Goal: Transaction & Acquisition: Purchase product/service

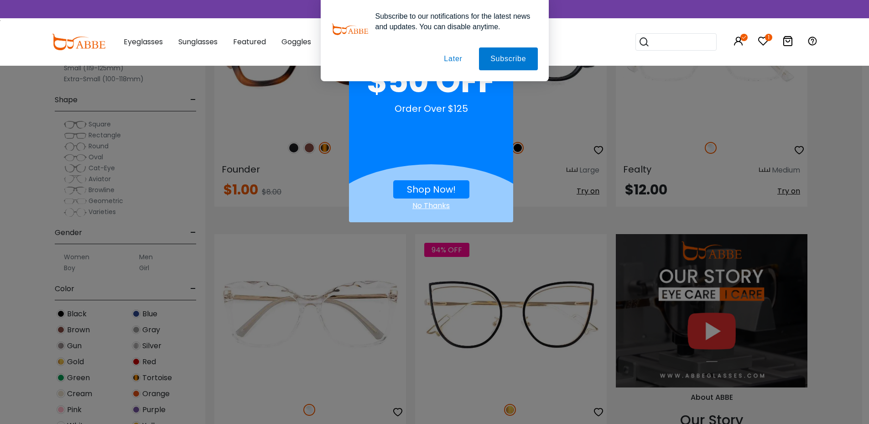
scroll to position [866, 0]
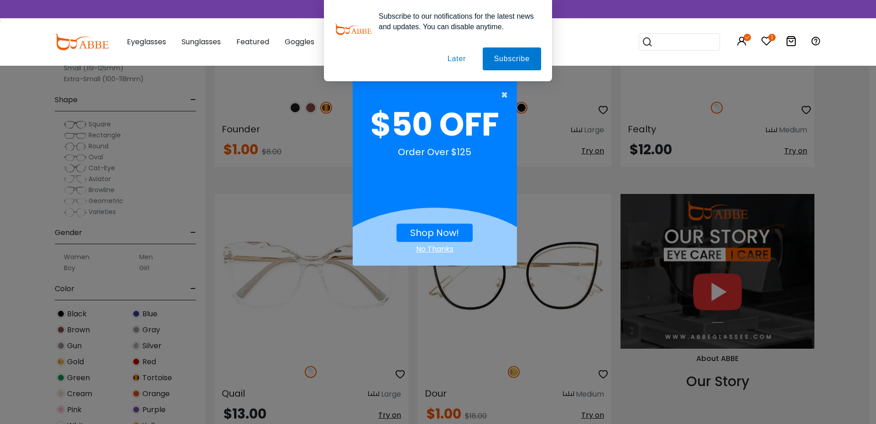
click at [503, 95] on span "×" at bounding box center [506, 95] width 11 height 18
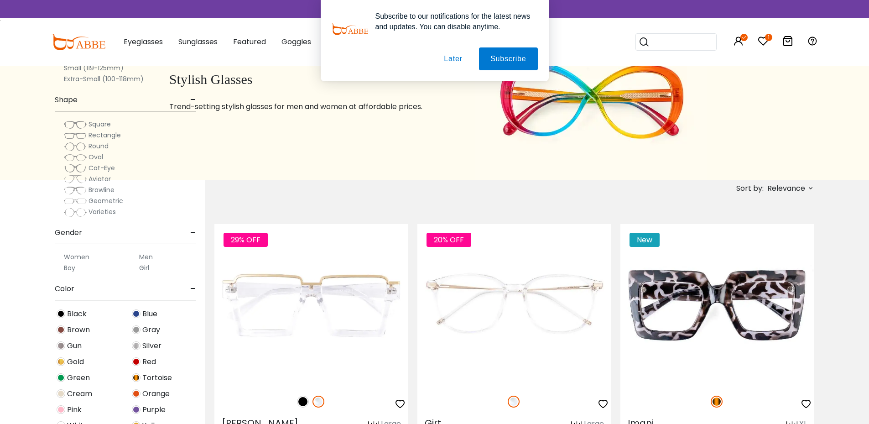
scroll to position [0, 0]
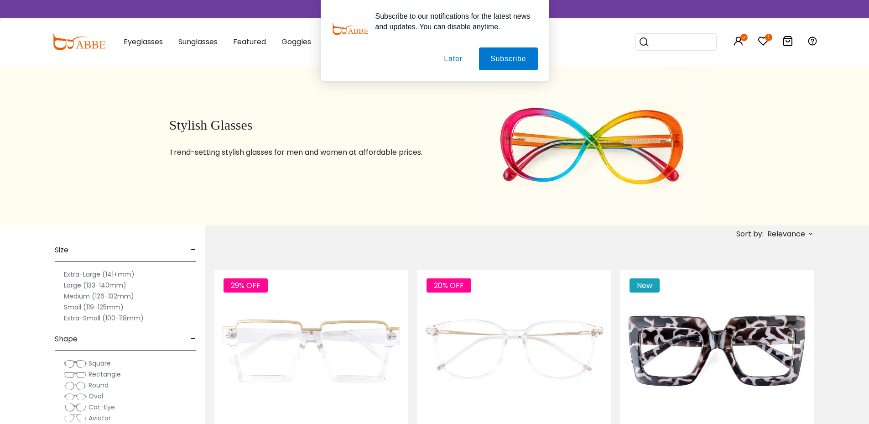
click at [762, 40] on div "Subscribe to our notifications for the latest news and updates. You can disable…" at bounding box center [434, 40] width 869 height 81
click at [446, 57] on button "Later" at bounding box center [452, 58] width 41 height 23
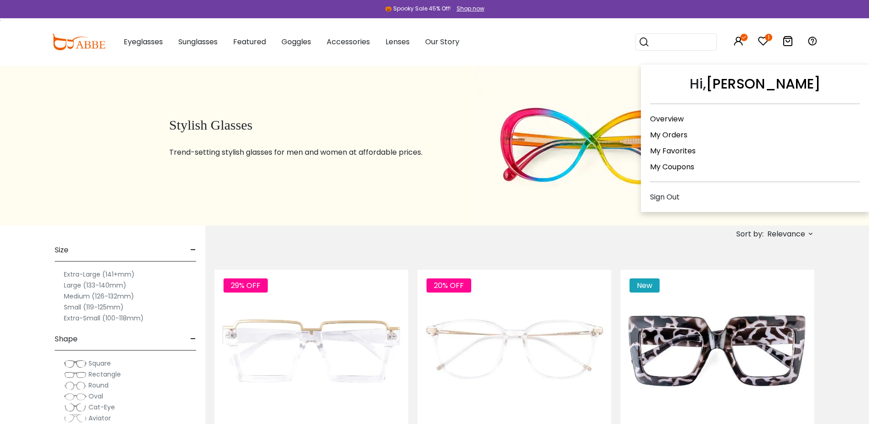
click at [677, 132] on link "My Orders" at bounding box center [668, 135] width 37 height 10
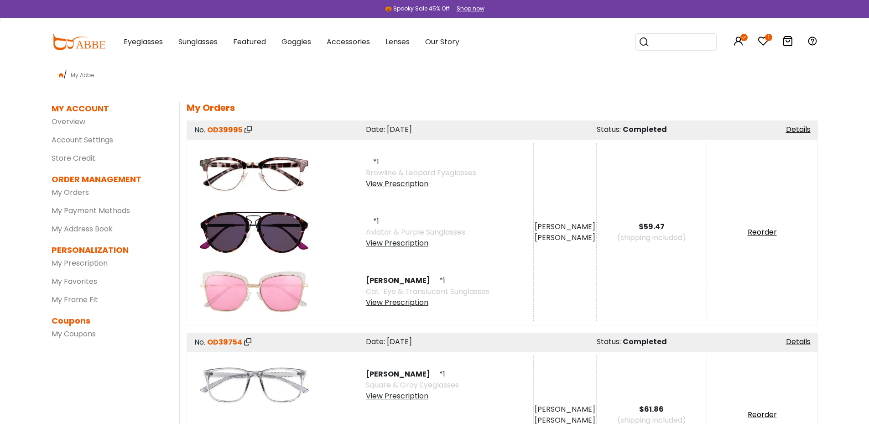
click at [249, 181] on img at bounding box center [254, 172] width 119 height 59
click at [264, 168] on img at bounding box center [254, 172] width 119 height 59
click at [391, 187] on div "View Prescription" at bounding box center [421, 183] width 110 height 11
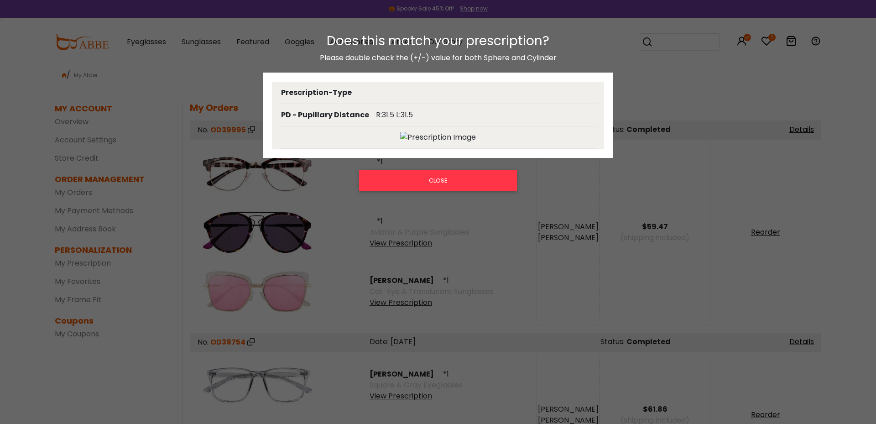
click at [402, 135] on img at bounding box center [438, 137] width 76 height 11
click at [421, 178] on button "CLOSE" at bounding box center [438, 180] width 158 height 21
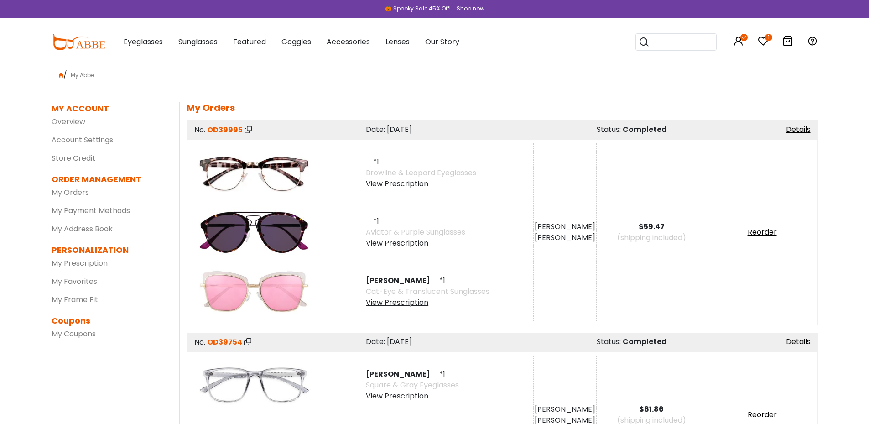
scroll to position [91, 0]
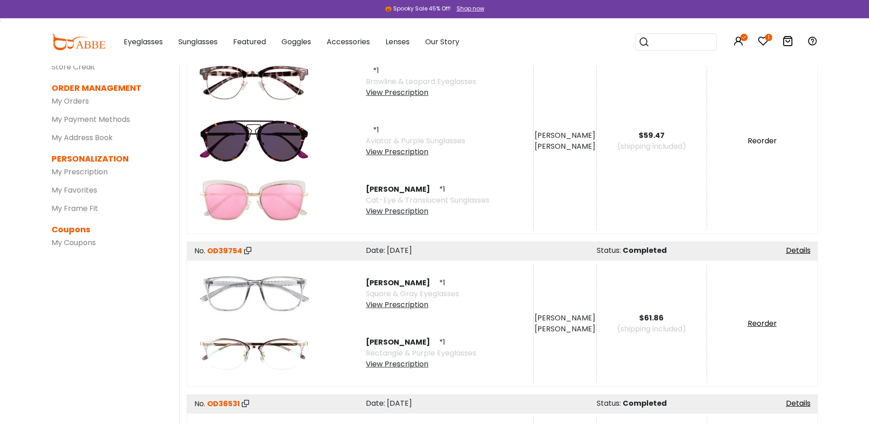
click at [756, 139] on link "Reorder" at bounding box center [761, 140] width 29 height 10
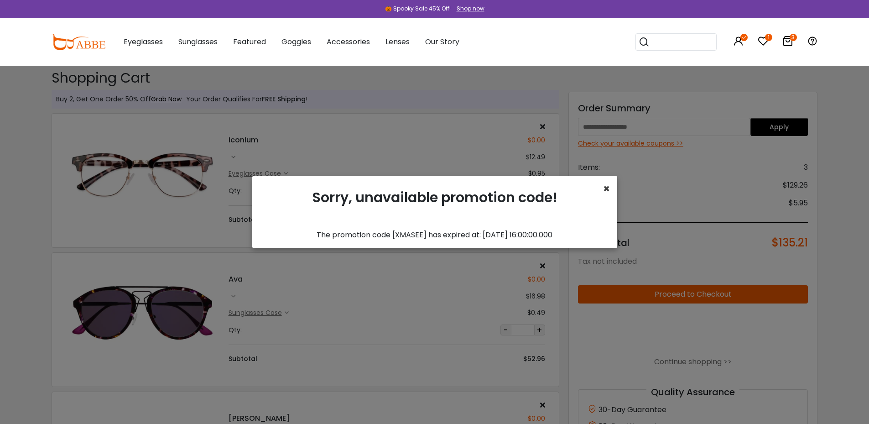
click at [608, 187] on span "×" at bounding box center [606, 188] width 7 height 15
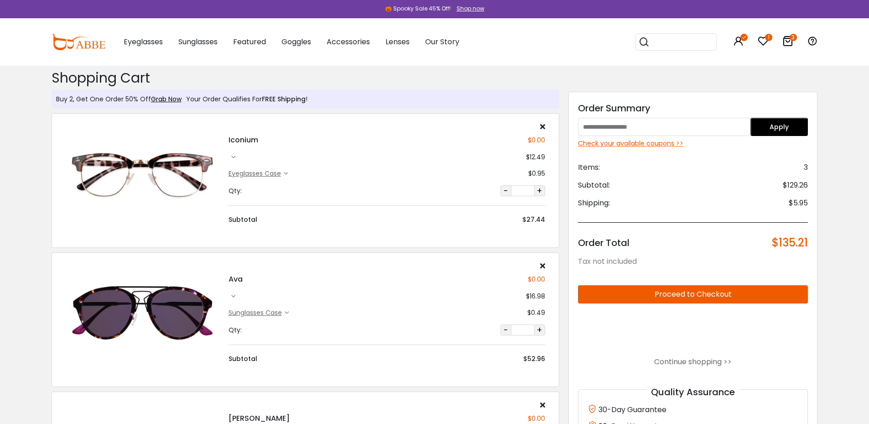
click at [652, 41] on input "search" at bounding box center [681, 42] width 64 height 16
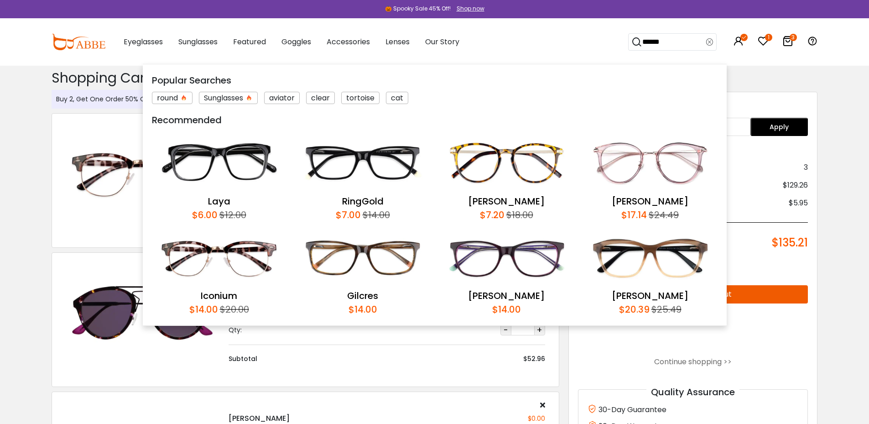
type input "*******"
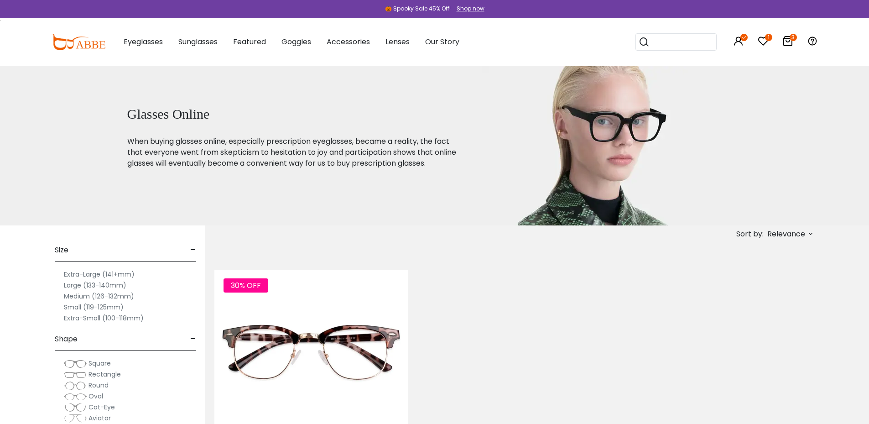
scroll to position [137, 0]
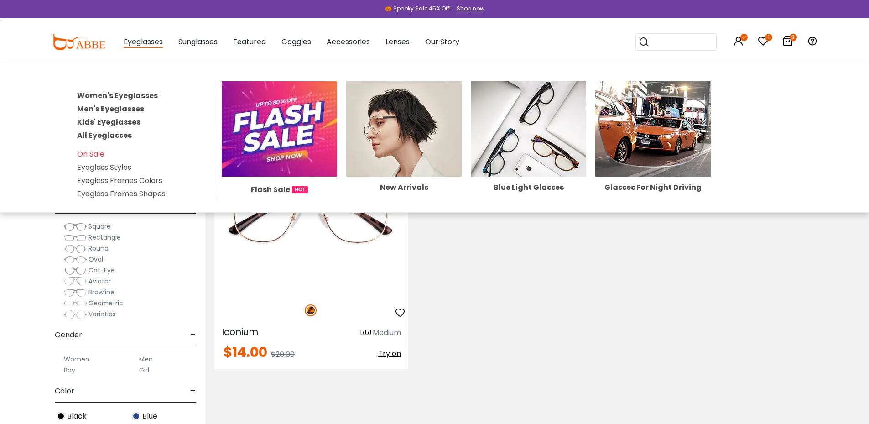
click at [107, 96] on link "Women's Eyeglasses" at bounding box center [117, 95] width 81 height 10
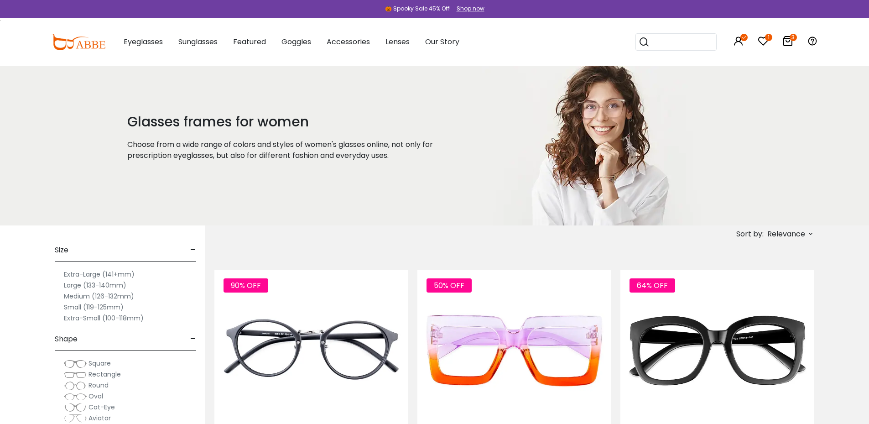
click at [82, 296] on label "Medium (126-132mm)" at bounding box center [99, 295] width 70 height 11
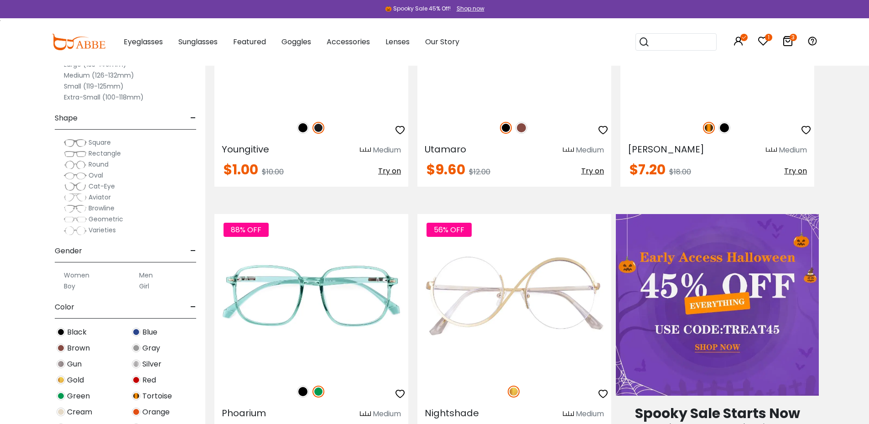
scroll to position [456, 0]
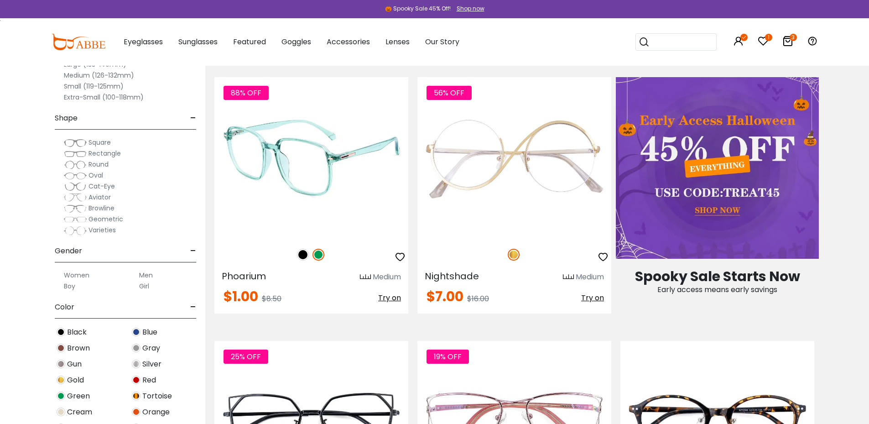
click at [300, 255] on img at bounding box center [303, 255] width 12 height 12
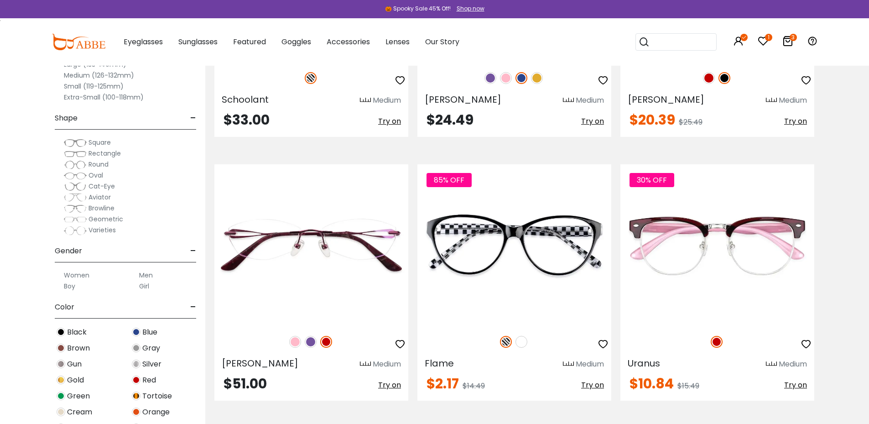
scroll to position [1733, 0]
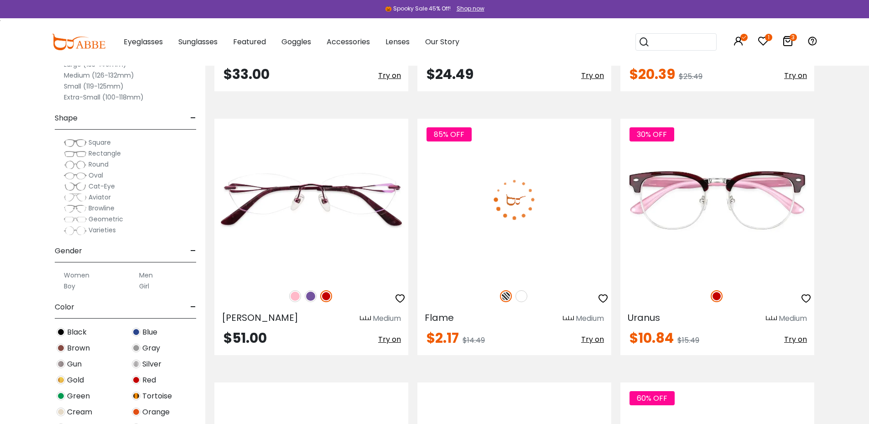
click at [521, 300] on img at bounding box center [521, 296] width 12 height 12
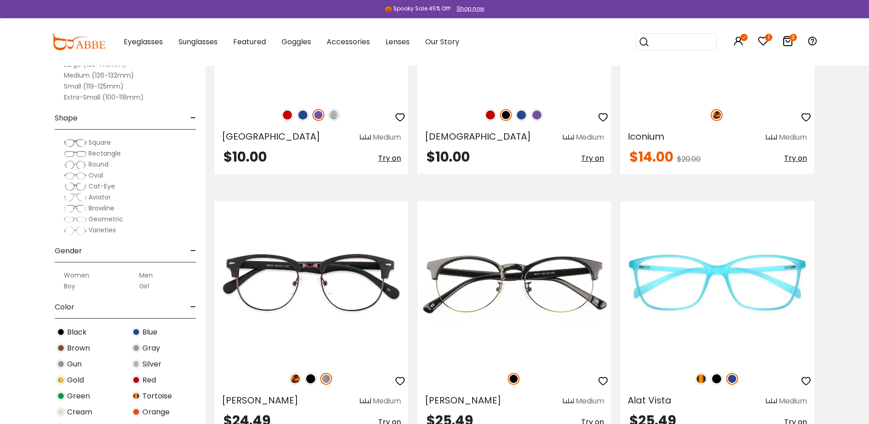
scroll to position [4332, 0]
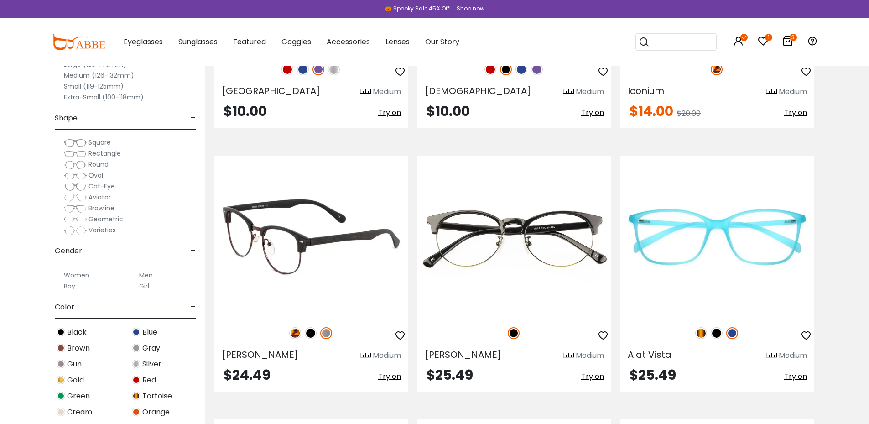
click at [297, 333] on img at bounding box center [295, 333] width 12 height 12
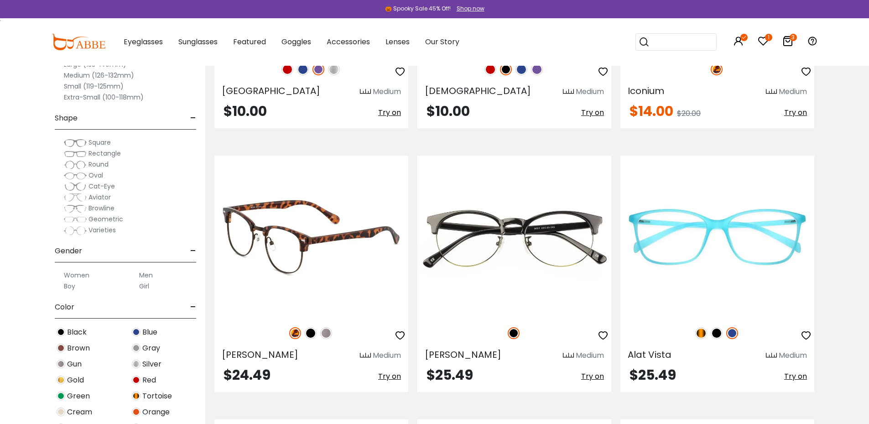
click at [308, 332] on img at bounding box center [311, 333] width 12 height 12
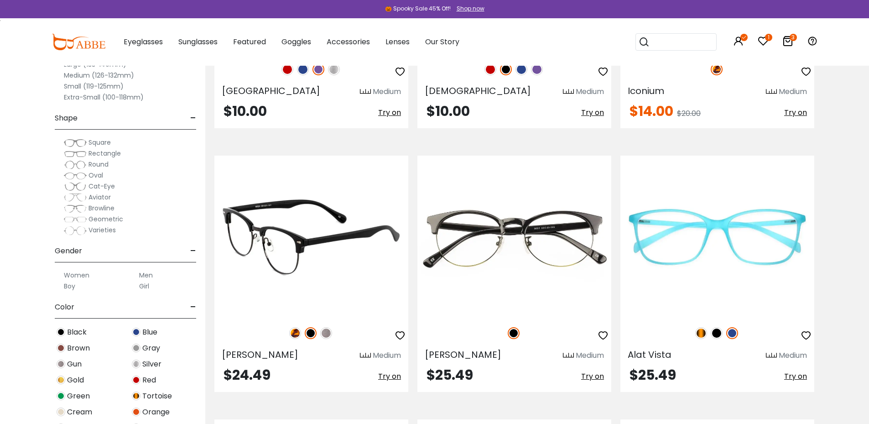
click at [322, 332] on img at bounding box center [326, 333] width 12 height 12
click at [297, 333] on img at bounding box center [295, 333] width 12 height 12
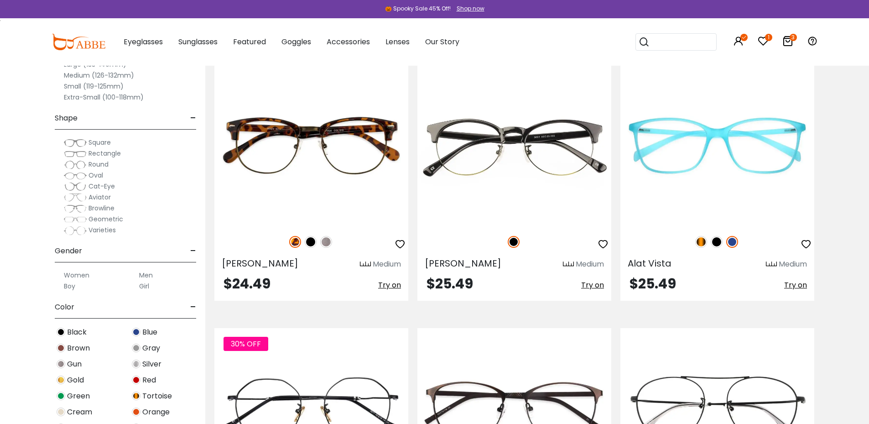
scroll to position [4515, 0]
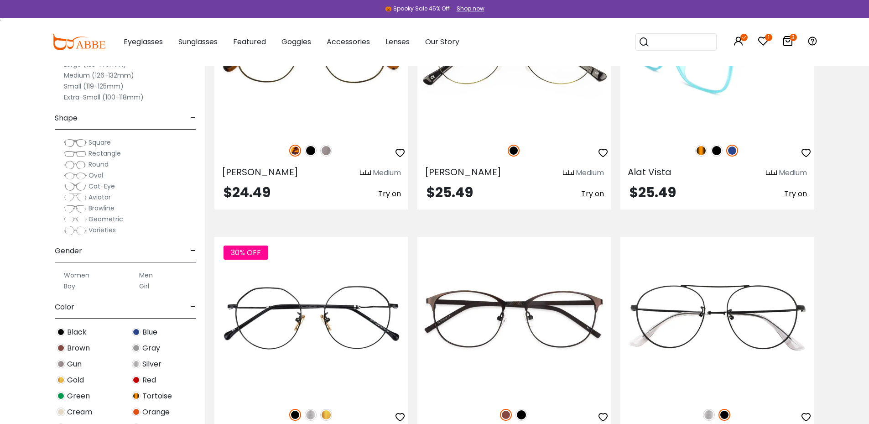
click at [700, 153] on img at bounding box center [701, 151] width 12 height 12
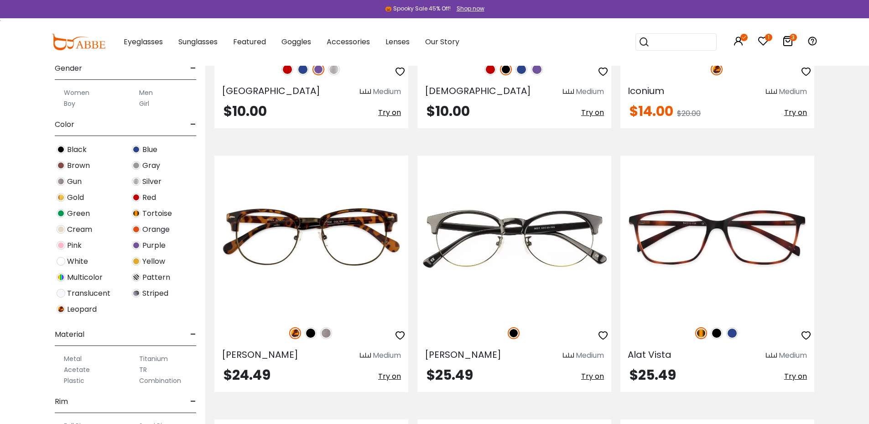
scroll to position [392, 0]
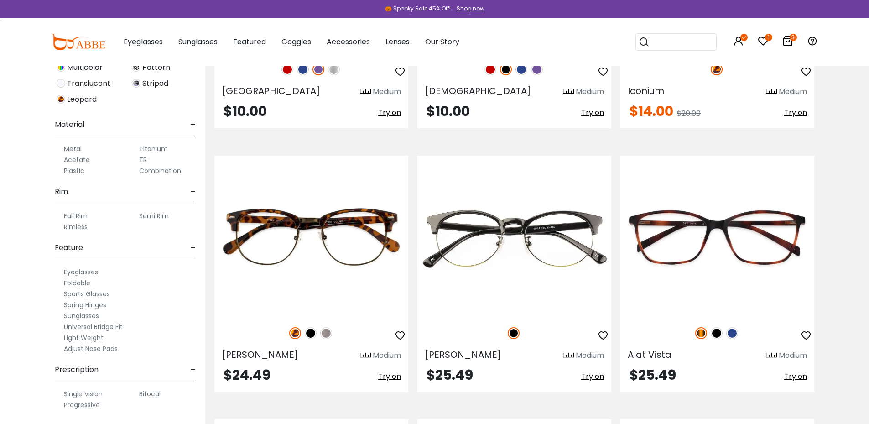
click at [91, 348] on label "Adjust Nose Pads" at bounding box center [91, 348] width 54 height 11
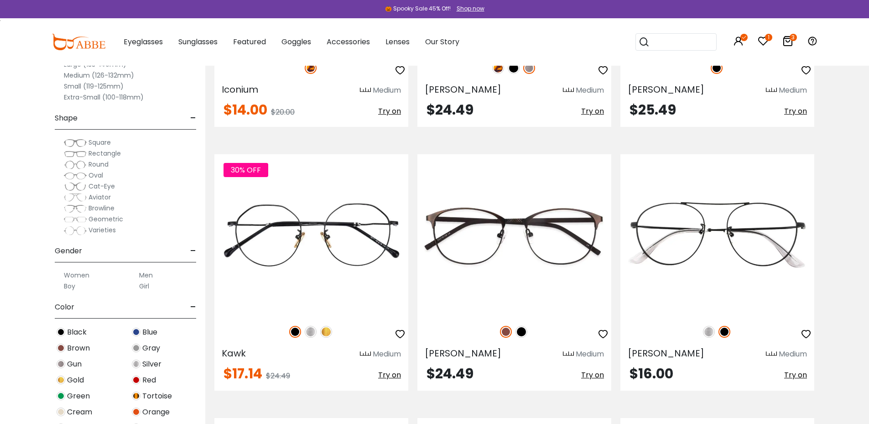
scroll to position [2007, 0]
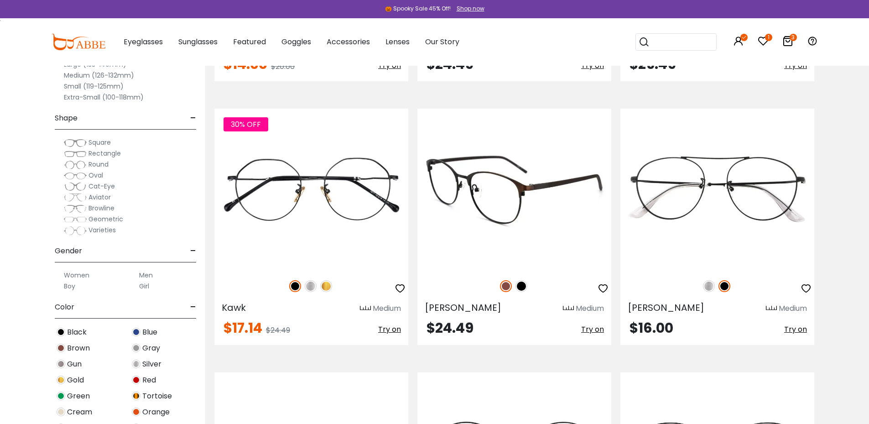
click at [524, 289] on img at bounding box center [521, 286] width 12 height 12
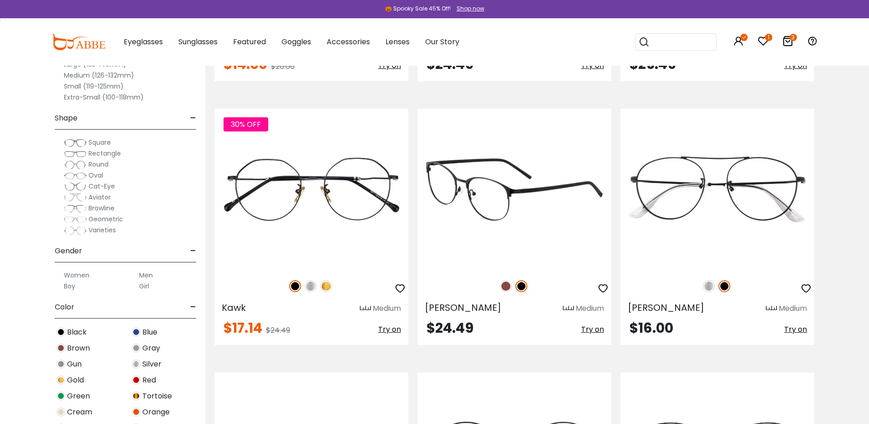
click at [504, 282] on img at bounding box center [506, 286] width 12 height 12
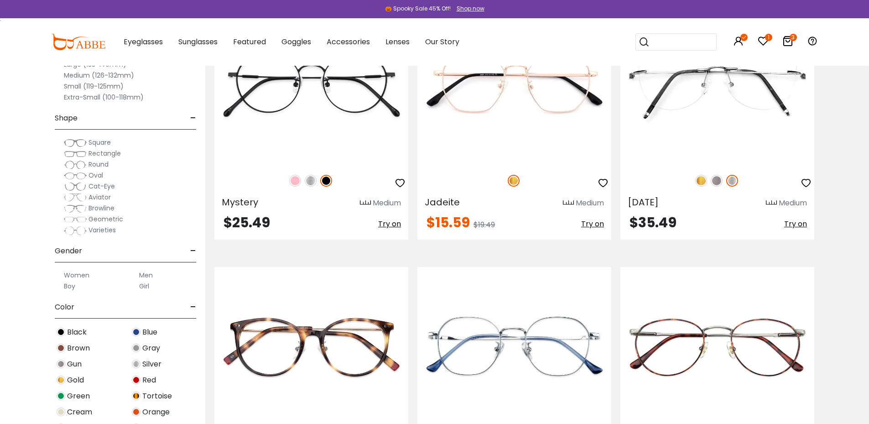
scroll to position [3876, 0]
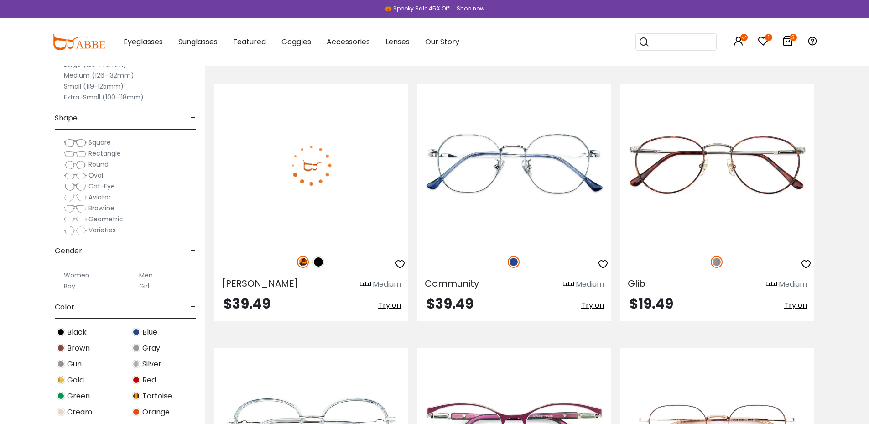
click at [318, 260] on img at bounding box center [318, 262] width 12 height 12
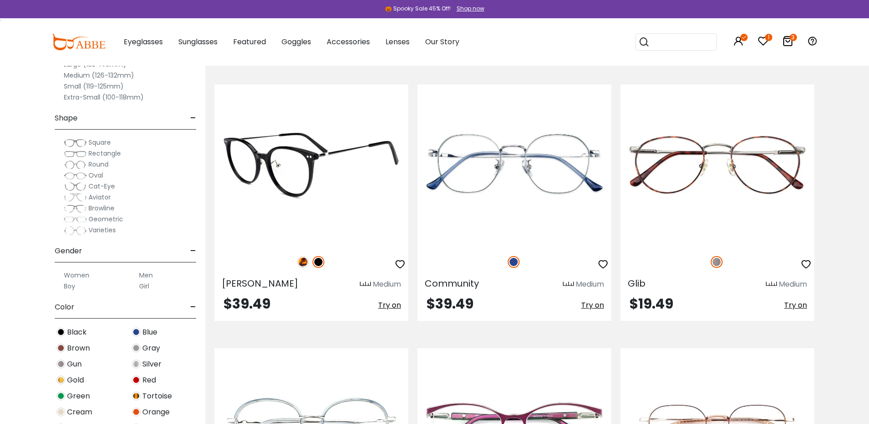
click at [297, 264] on img at bounding box center [303, 262] width 12 height 12
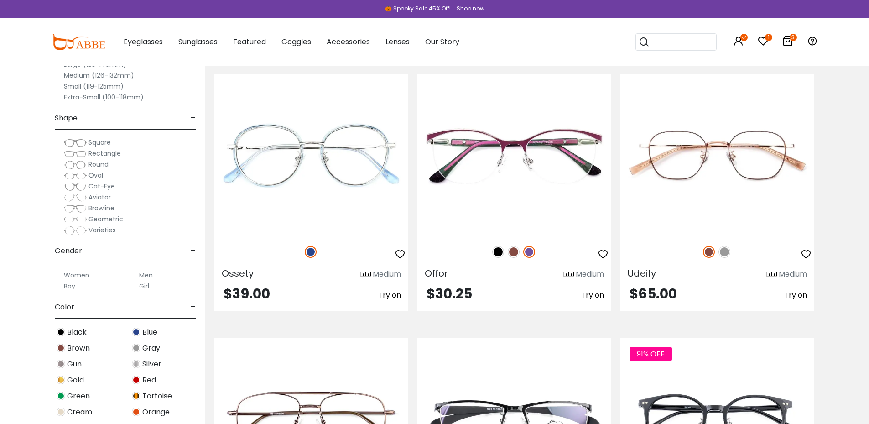
scroll to position [4332, 0]
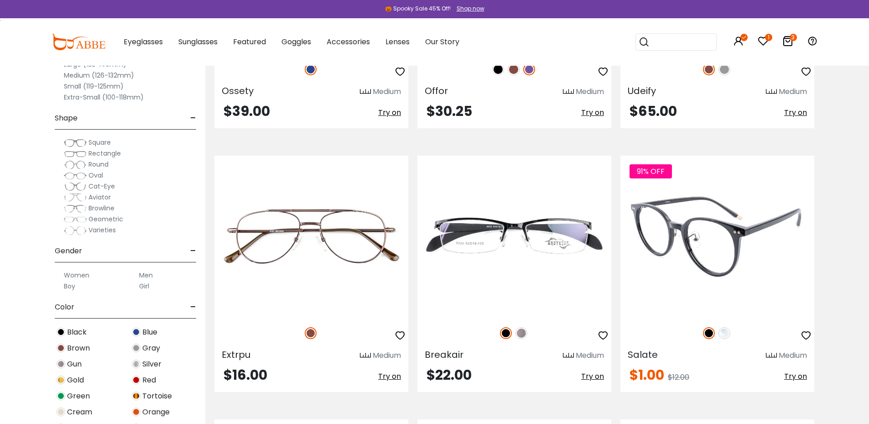
click at [726, 337] on img at bounding box center [724, 333] width 12 height 12
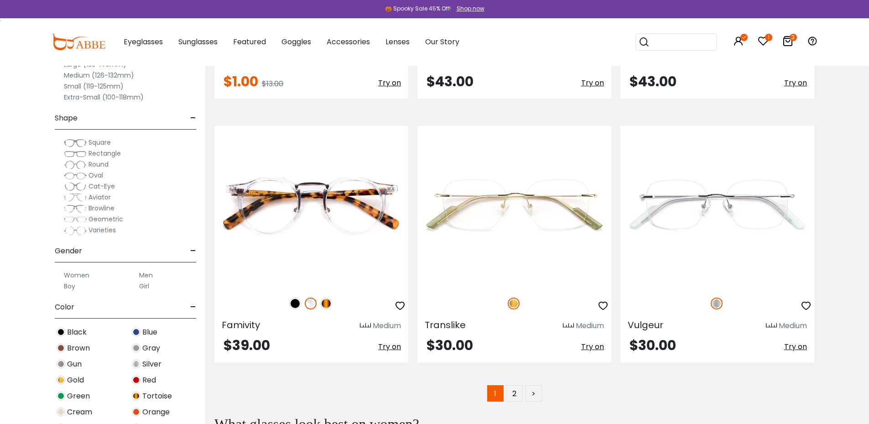
scroll to position [5244, 0]
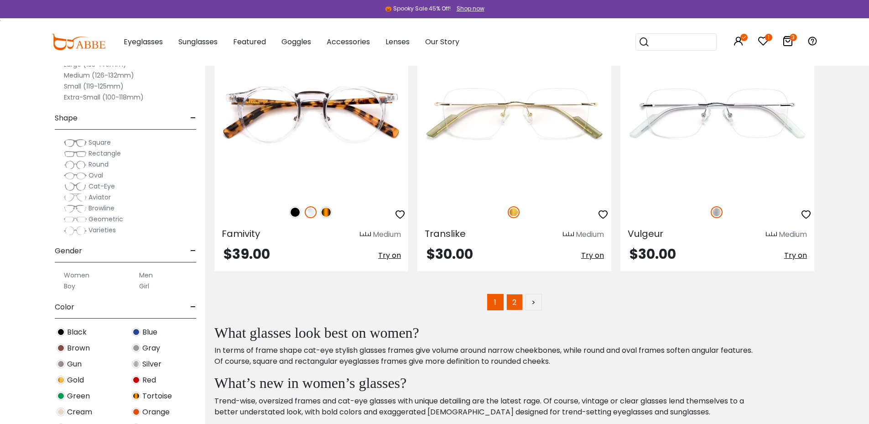
click at [516, 304] on link "2" at bounding box center [514, 302] width 16 height 16
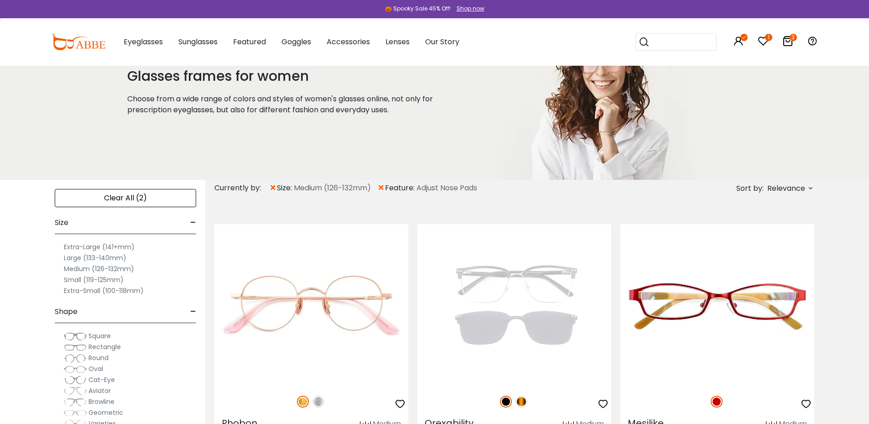
scroll to position [91, 0]
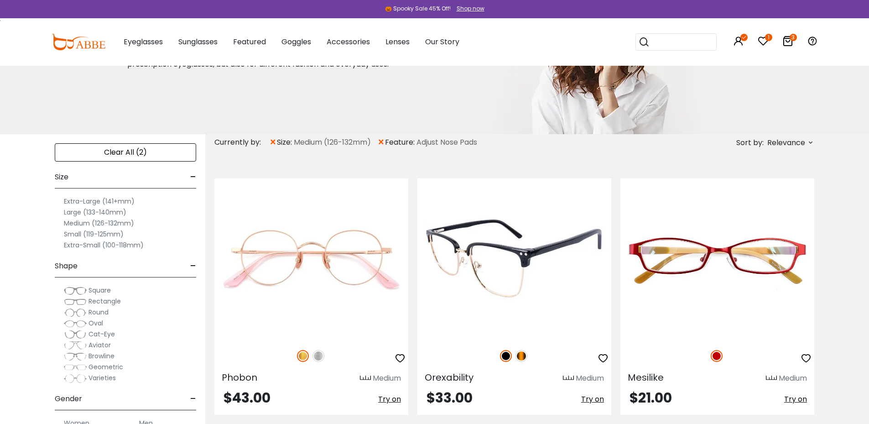
click at [521, 357] on img at bounding box center [521, 356] width 12 height 12
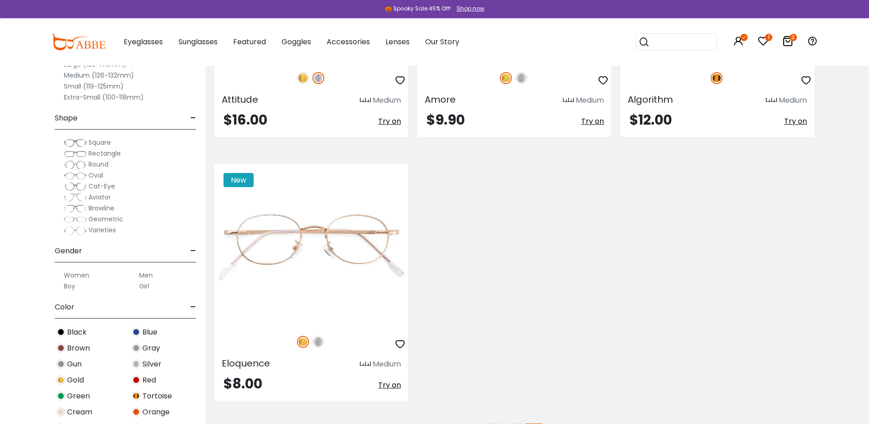
scroll to position [1733, 0]
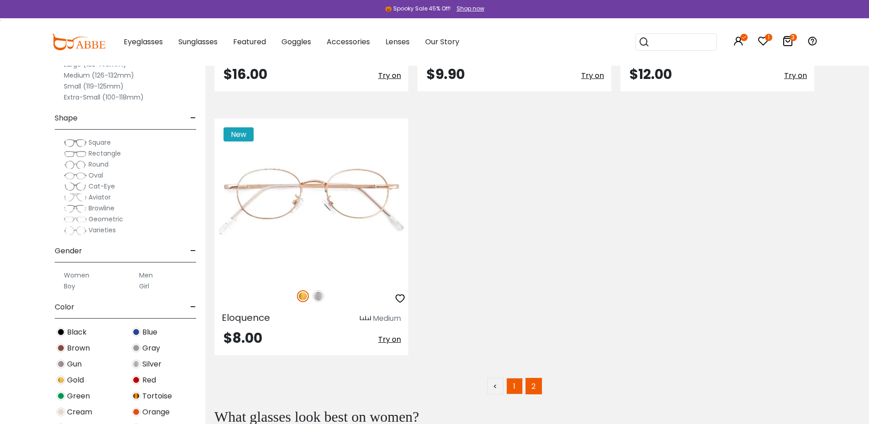
click at [519, 385] on link "1" at bounding box center [514, 386] width 16 height 16
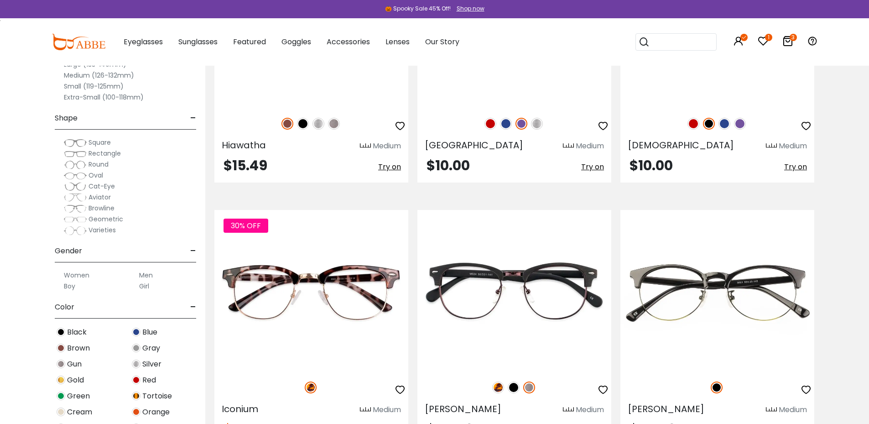
scroll to position [1733, 0]
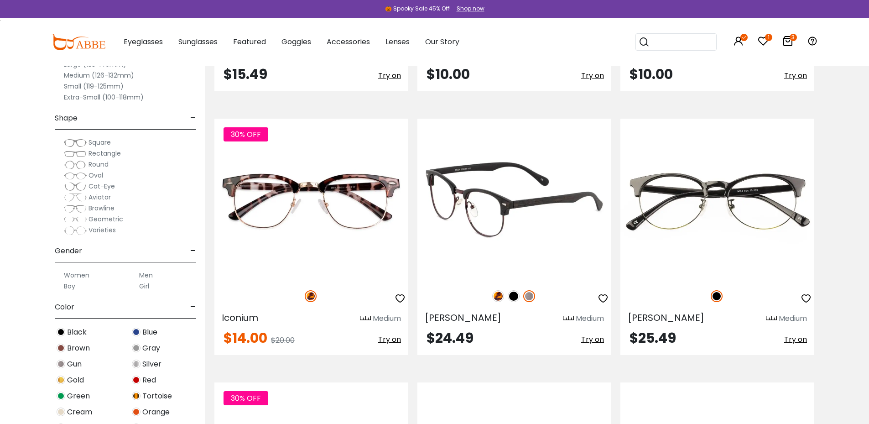
click at [499, 296] on img at bounding box center [498, 296] width 12 height 12
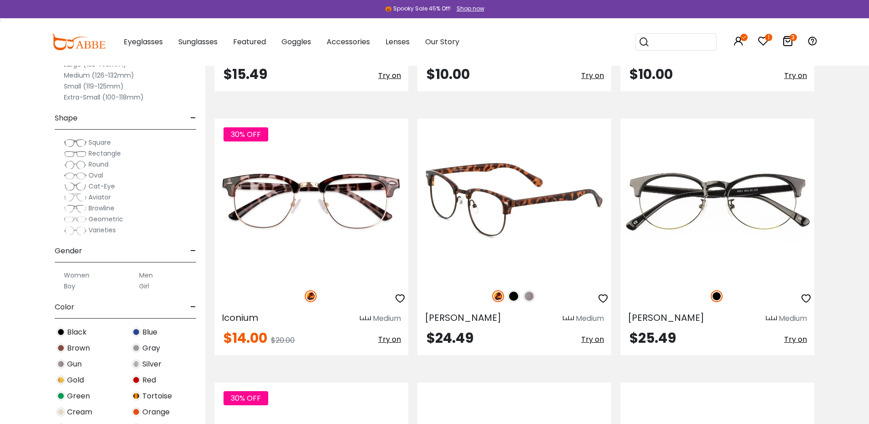
click at [513, 296] on img at bounding box center [514, 296] width 12 height 12
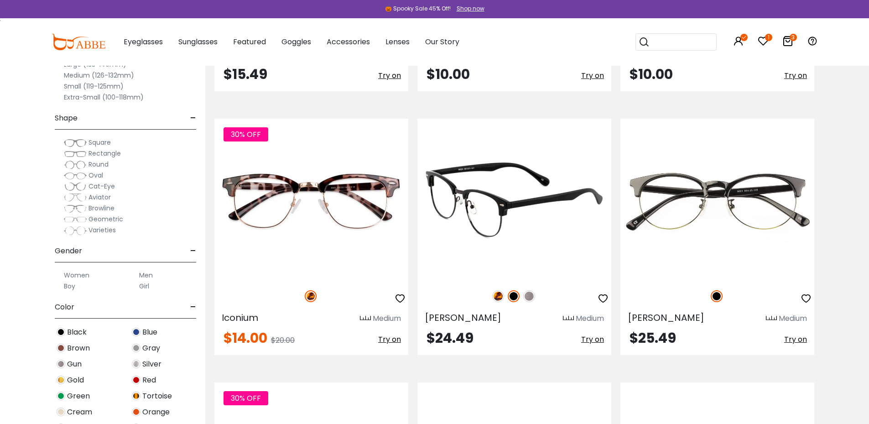
click at [531, 296] on img at bounding box center [529, 296] width 12 height 12
click at [487, 213] on img at bounding box center [514, 199] width 194 height 161
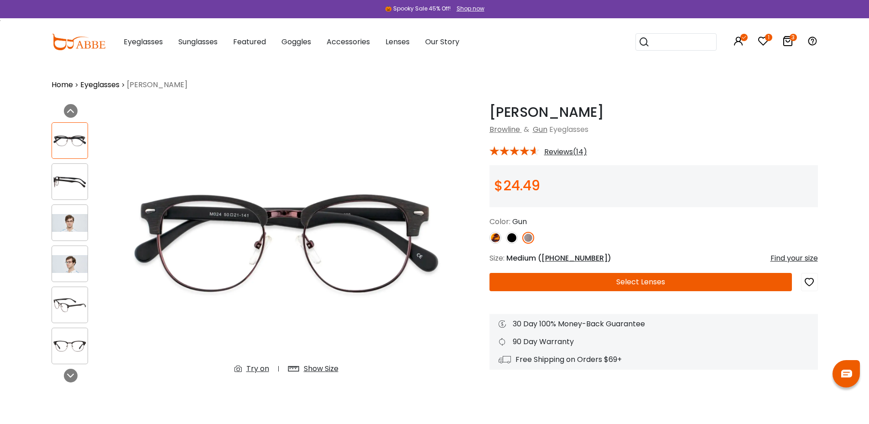
click at [495, 237] on img at bounding box center [495, 238] width 12 height 12
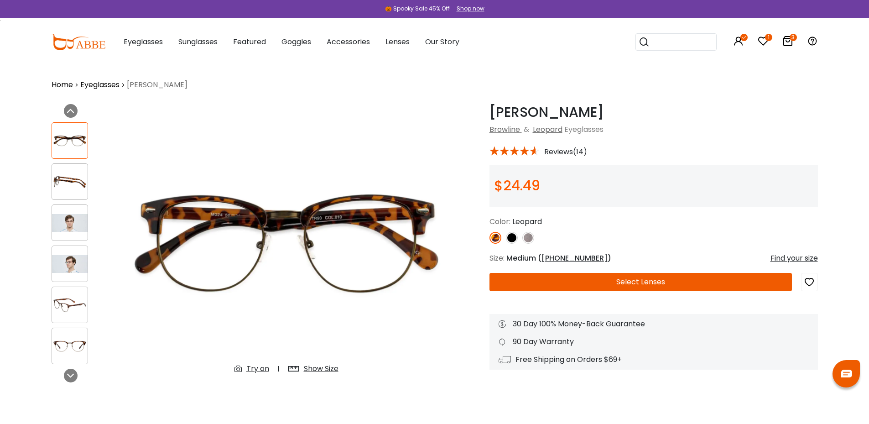
click at [520, 241] on div at bounding box center [653, 238] width 328 height 12
click at [513, 238] on img at bounding box center [512, 238] width 12 height 12
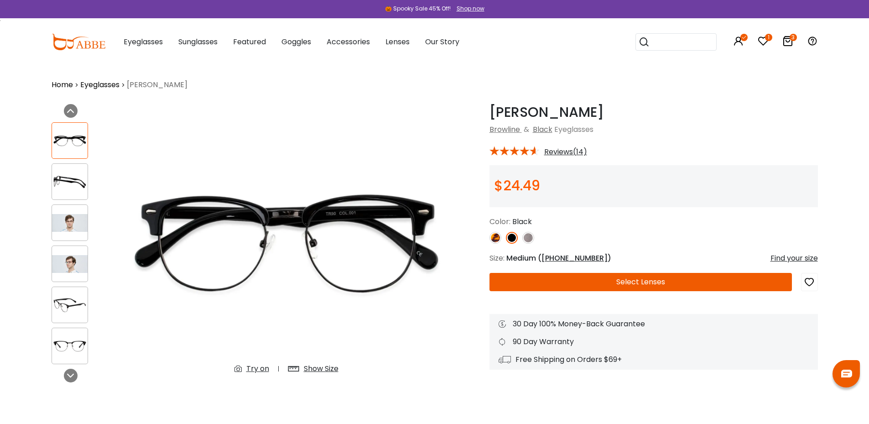
click at [526, 238] on img at bounding box center [528, 238] width 12 height 12
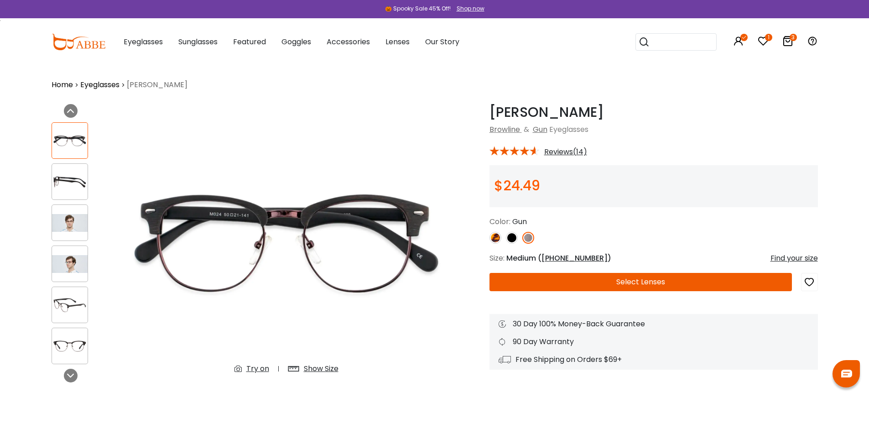
click at [510, 238] on img at bounding box center [512, 238] width 12 height 12
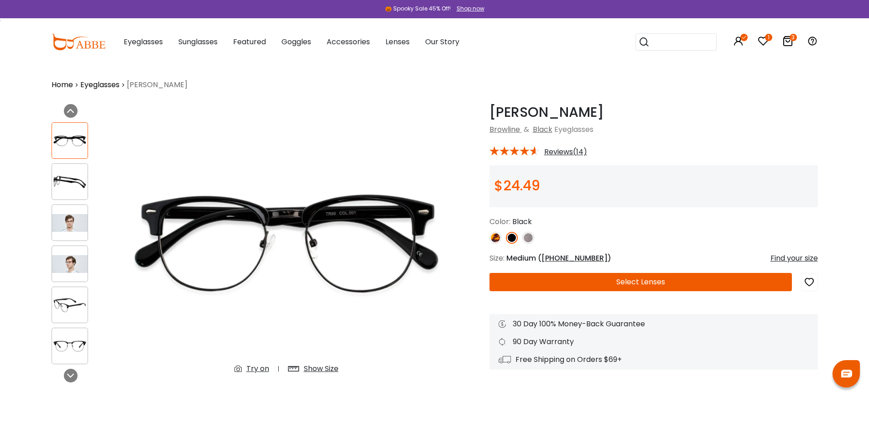
click at [75, 218] on img at bounding box center [70, 223] width 36 height 18
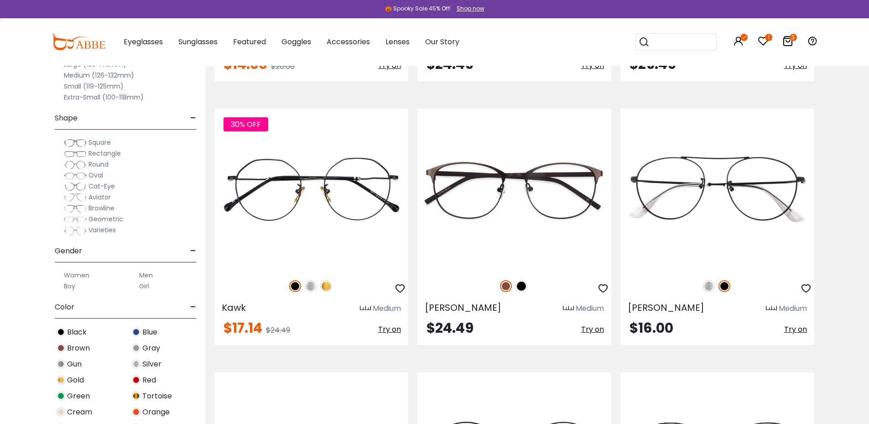
scroll to position [2052, 0]
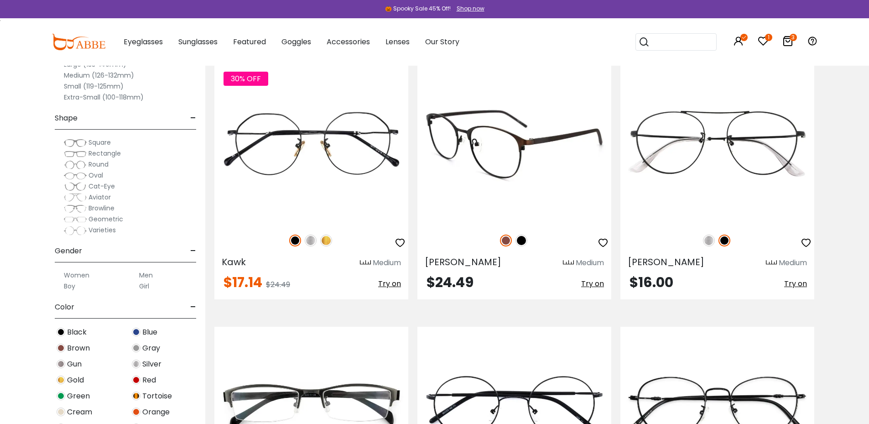
click at [522, 242] on img at bounding box center [521, 240] width 12 height 12
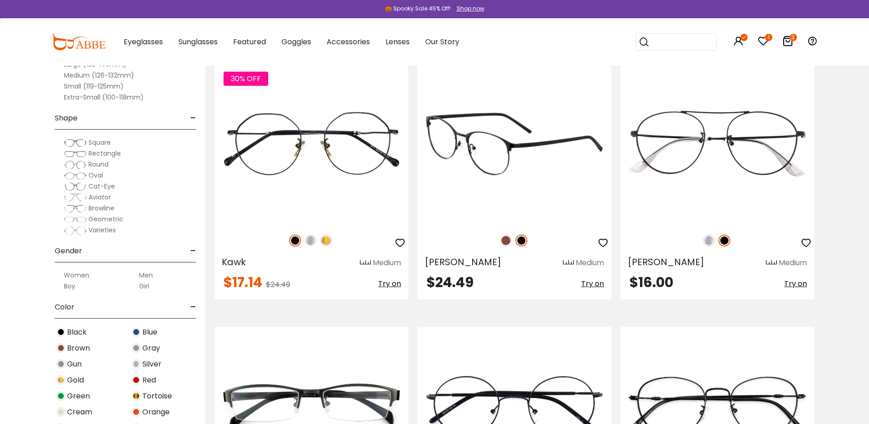
click at [508, 242] on img at bounding box center [506, 240] width 12 height 12
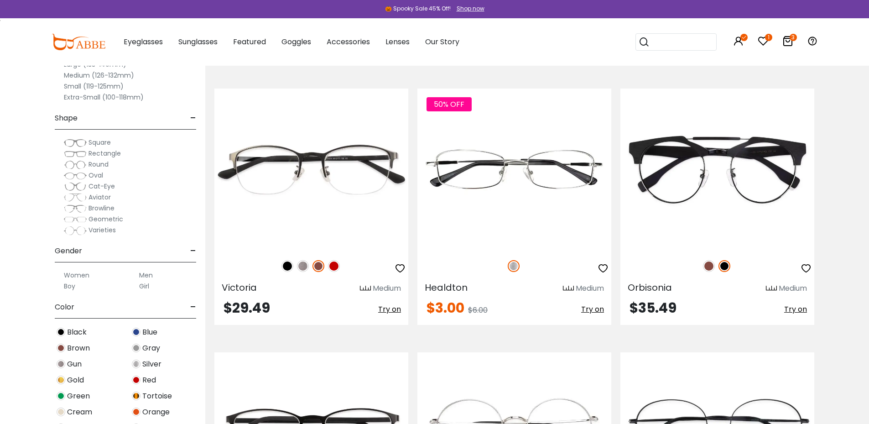
scroll to position [2782, 0]
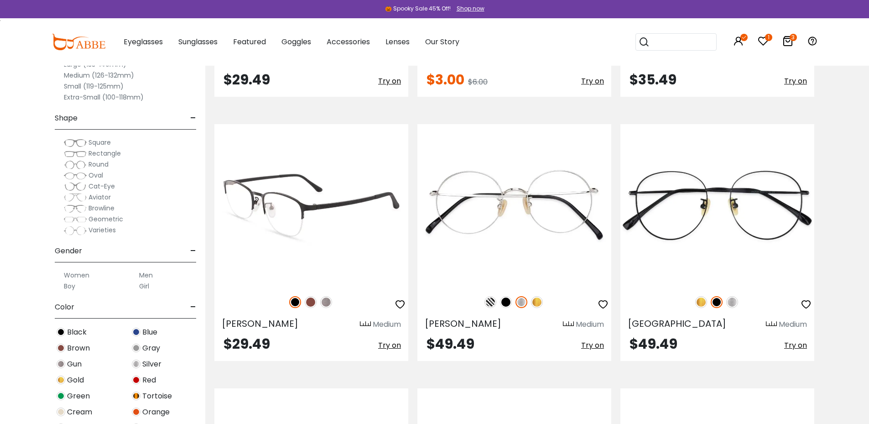
click at [309, 299] on img at bounding box center [311, 302] width 12 height 12
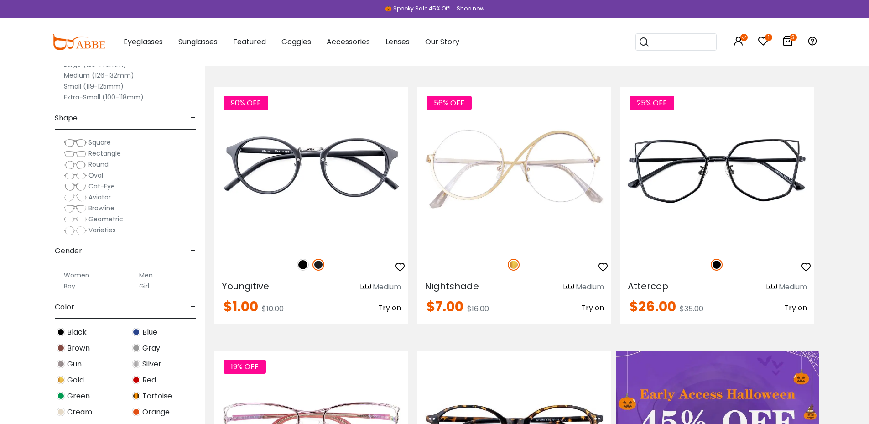
scroll to position [0, 0]
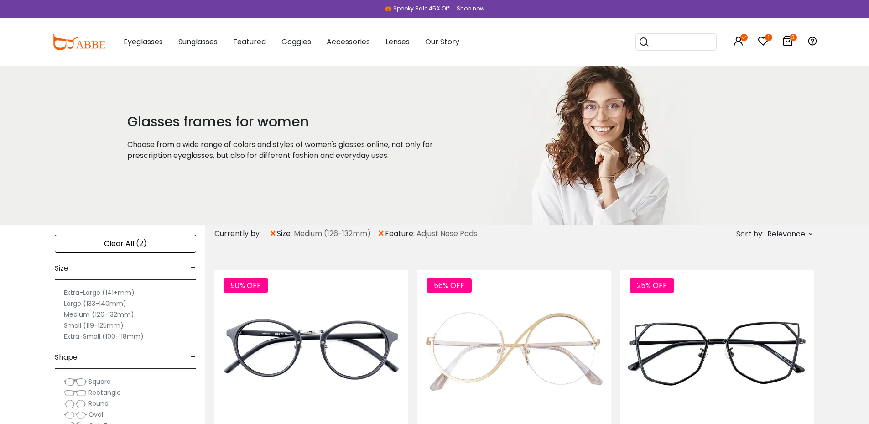
click at [381, 231] on span "×" at bounding box center [381, 233] width 8 height 16
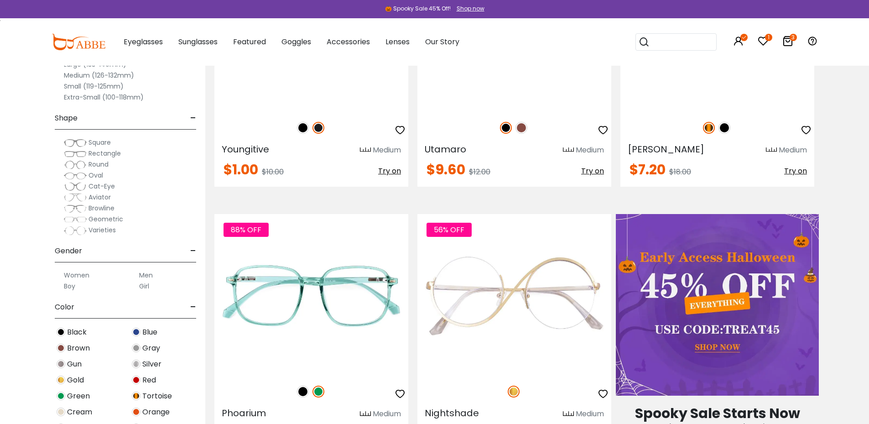
scroll to position [502, 0]
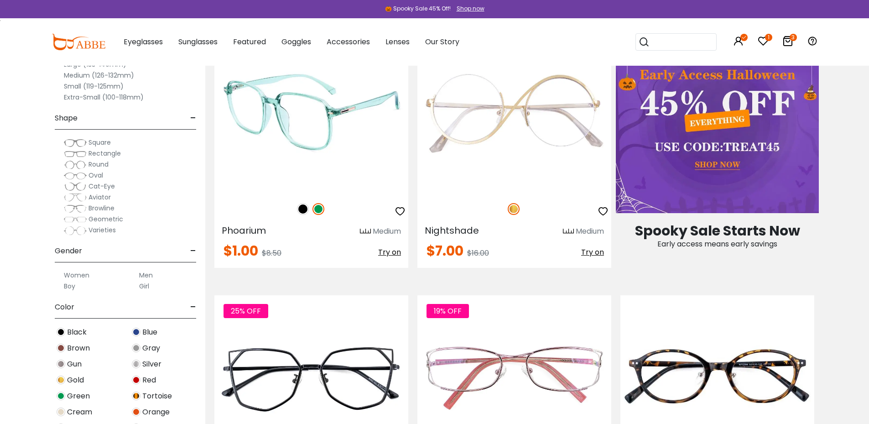
click at [305, 205] on img at bounding box center [303, 209] width 12 height 12
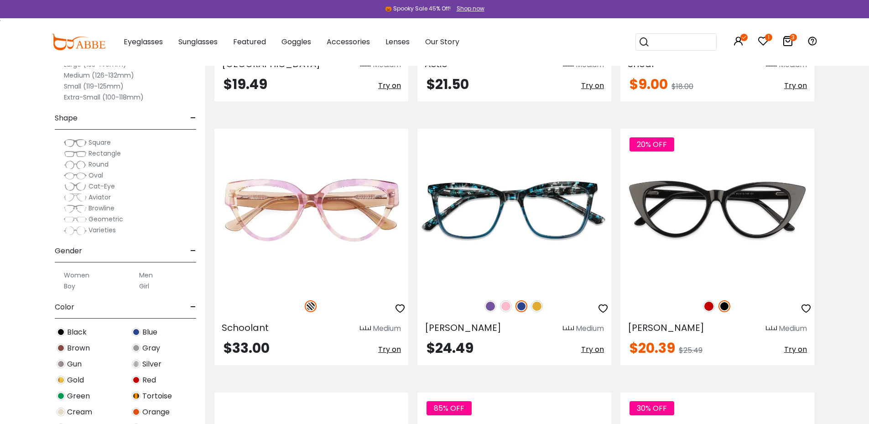
scroll to position [1505, 0]
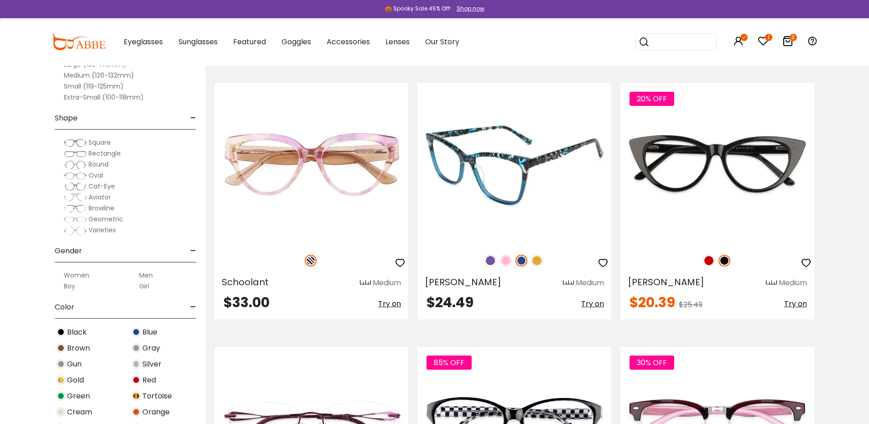
click at [504, 260] on img at bounding box center [506, 260] width 12 height 12
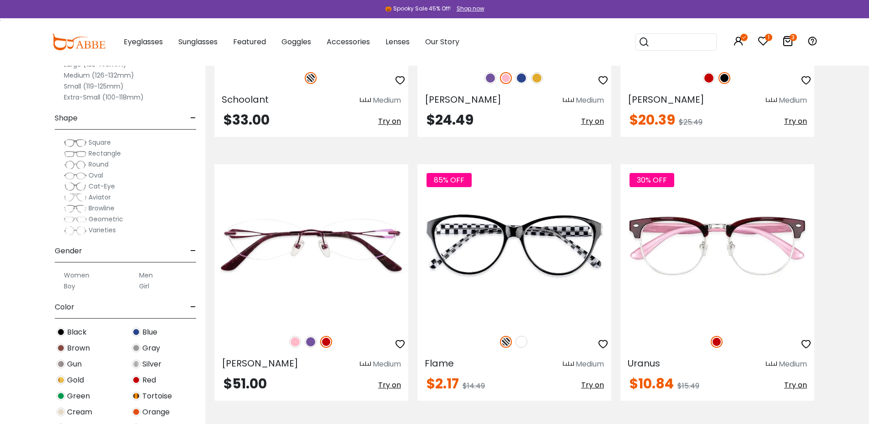
scroll to position [1733, 0]
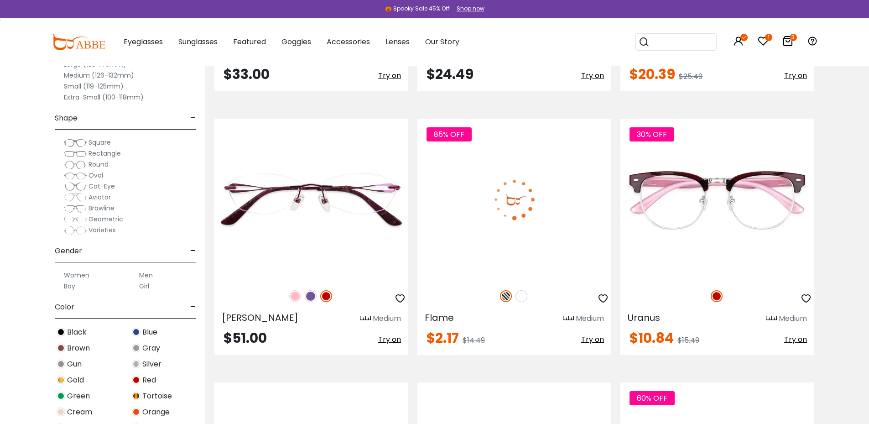
click at [523, 296] on img at bounding box center [521, 296] width 12 height 12
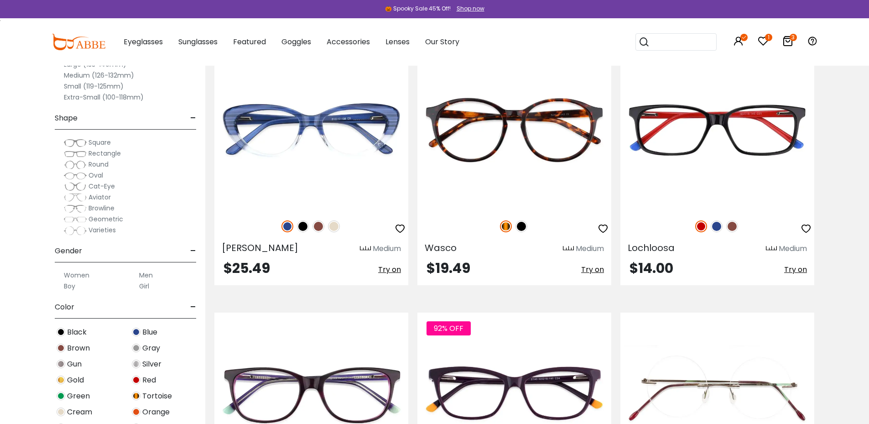
scroll to position [3876, 0]
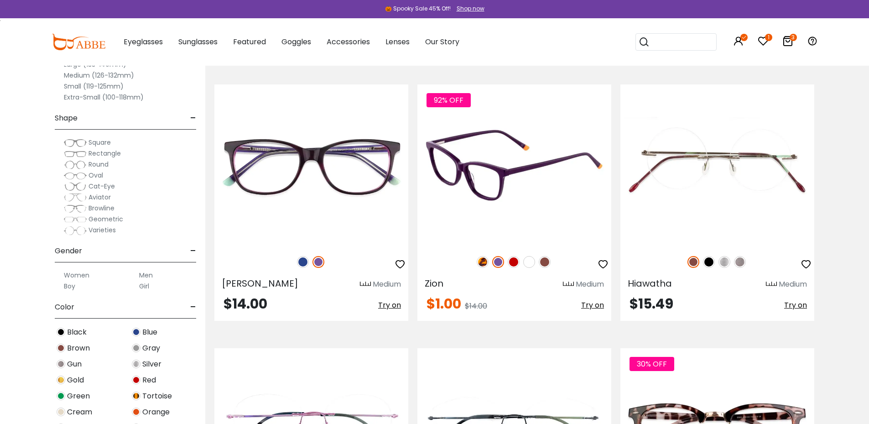
click at [483, 263] on img at bounding box center [483, 262] width 12 height 12
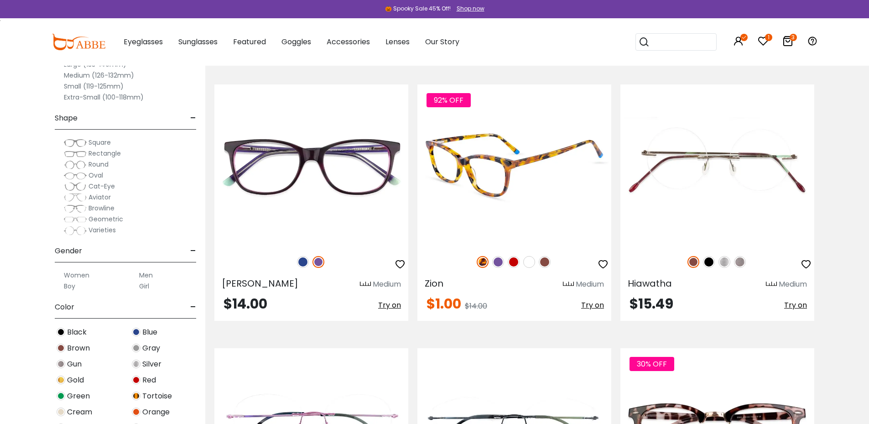
click at [548, 261] on img at bounding box center [545, 262] width 12 height 12
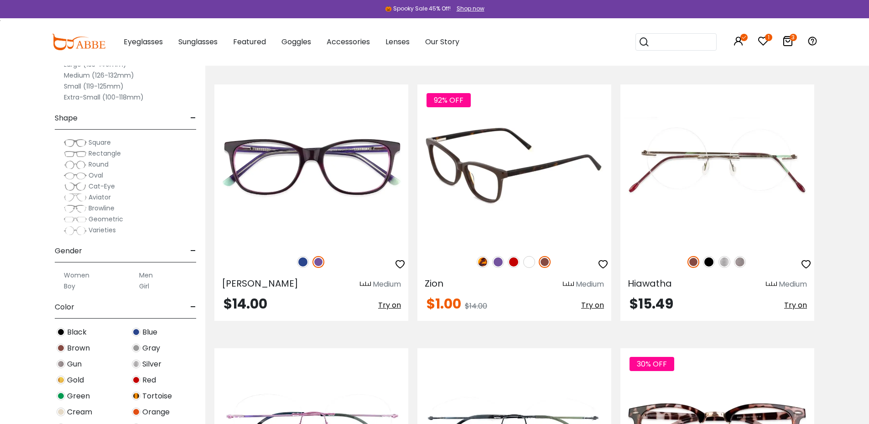
click at [532, 259] on img at bounding box center [529, 262] width 12 height 12
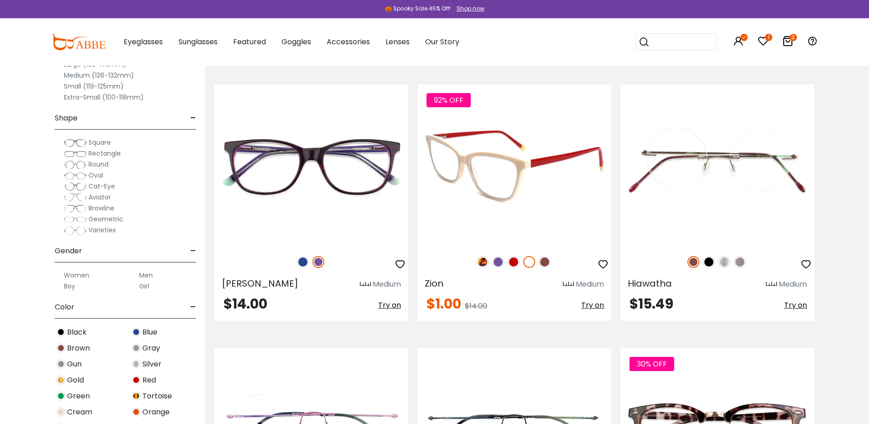
click at [515, 262] on img at bounding box center [514, 262] width 12 height 12
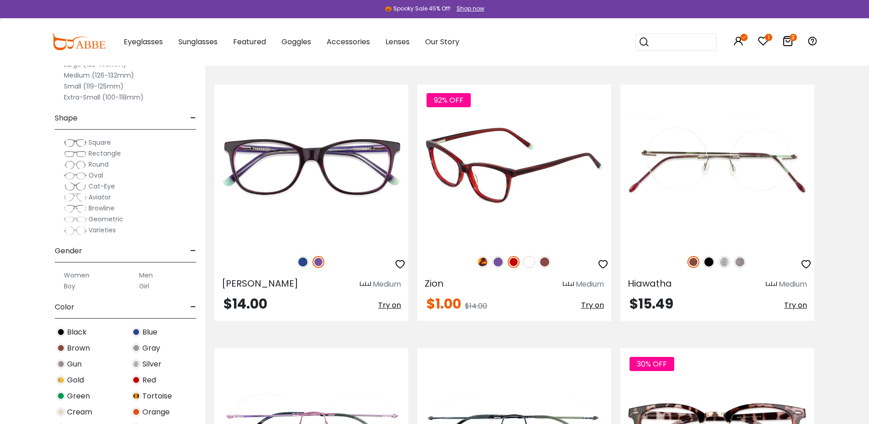
click at [498, 263] on img at bounding box center [498, 262] width 12 height 12
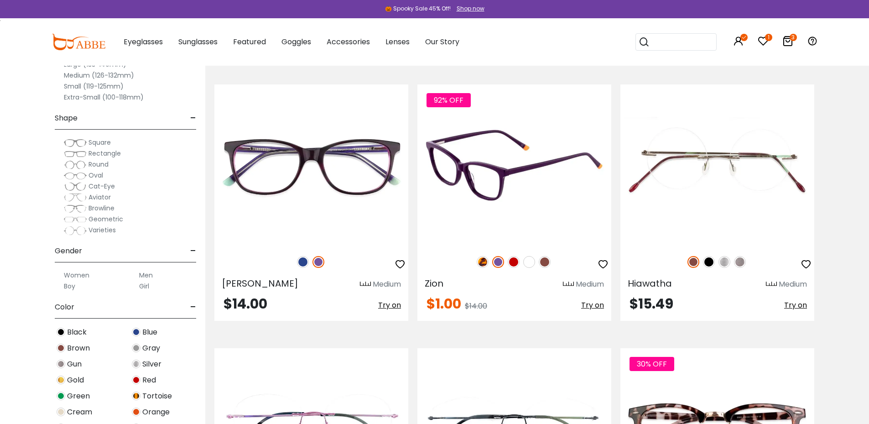
click at [486, 260] on img at bounding box center [483, 262] width 12 height 12
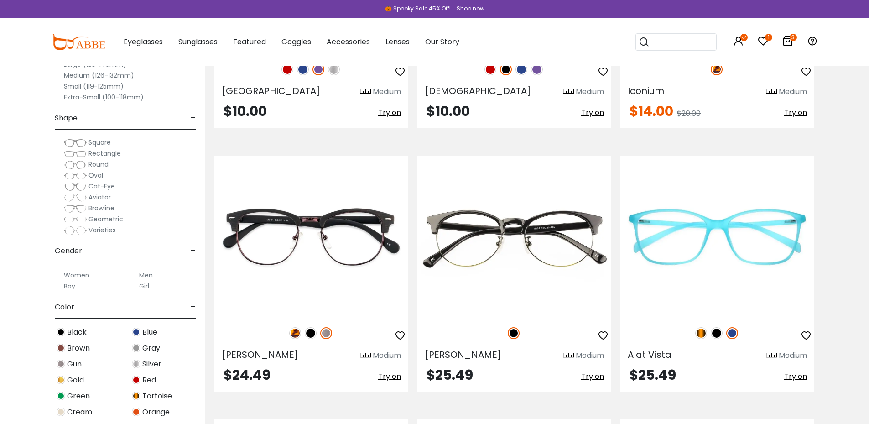
scroll to position [4378, 0]
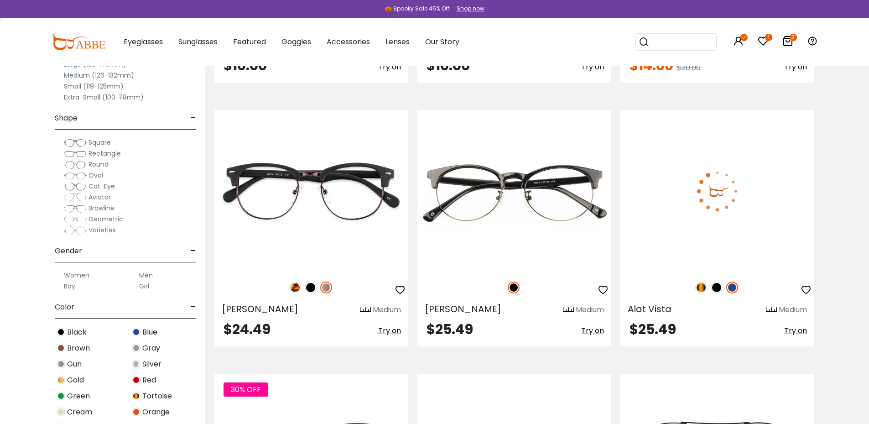
click at [700, 290] on img at bounding box center [701, 287] width 12 height 12
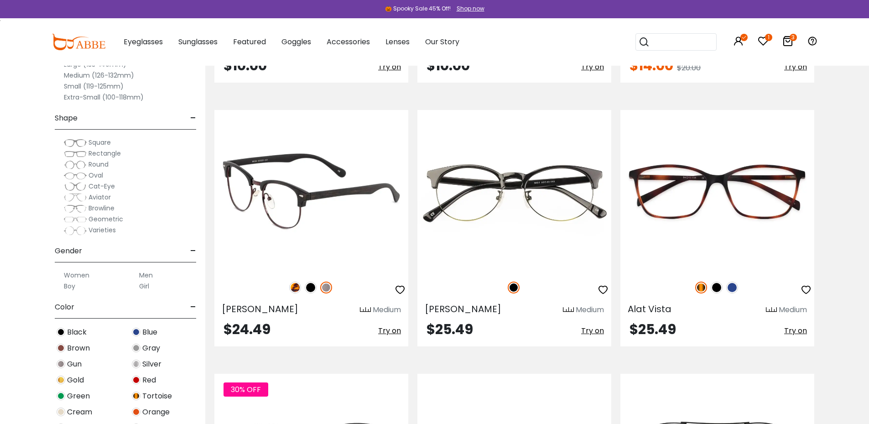
click at [296, 286] on img at bounding box center [295, 287] width 12 height 12
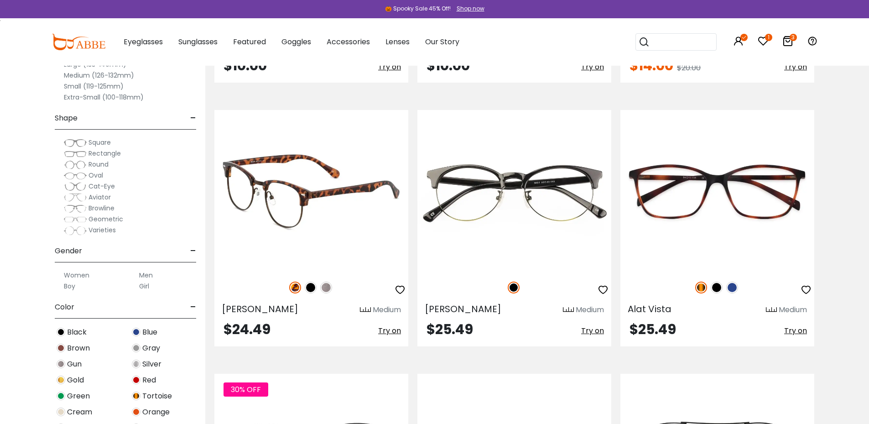
click at [310, 288] on img at bounding box center [311, 287] width 12 height 12
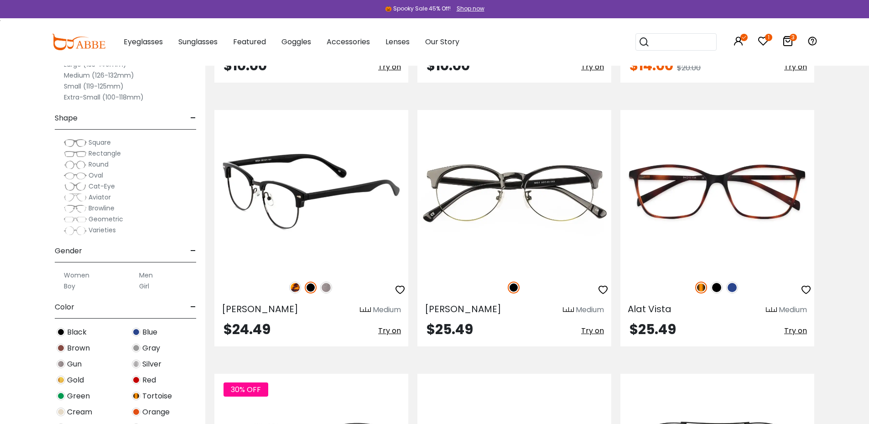
click at [325, 292] on img at bounding box center [326, 287] width 12 height 12
click at [400, 290] on icon "button" at bounding box center [399, 289] width 11 height 11
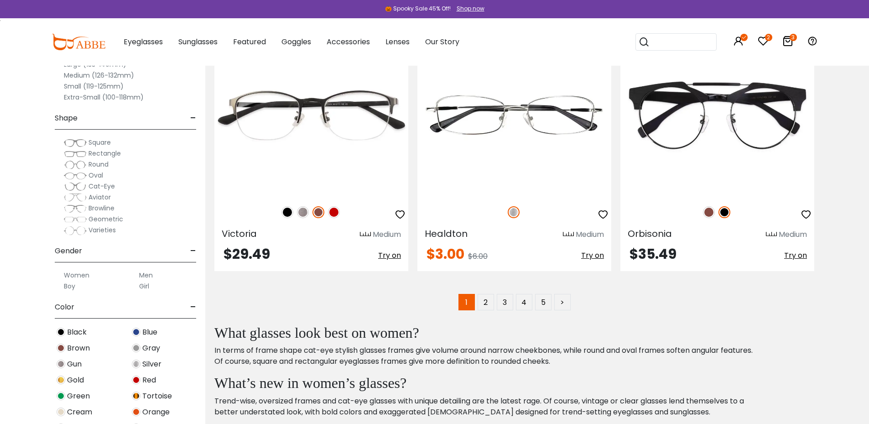
scroll to position [5290, 0]
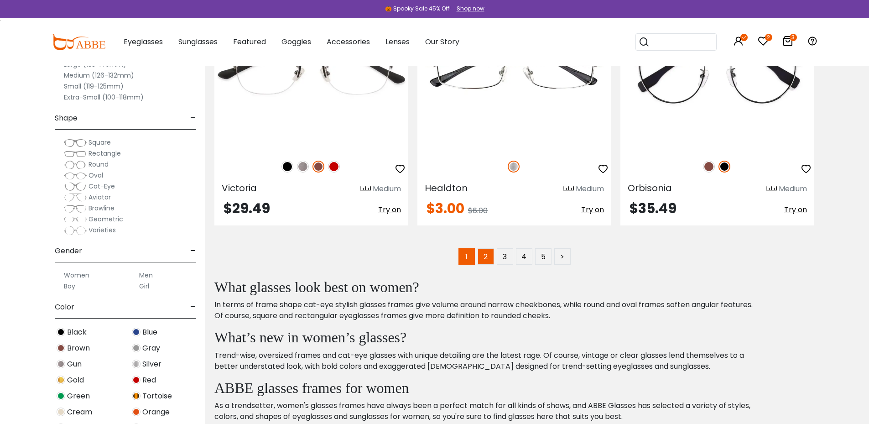
click at [482, 253] on link "2" at bounding box center [485, 256] width 16 height 16
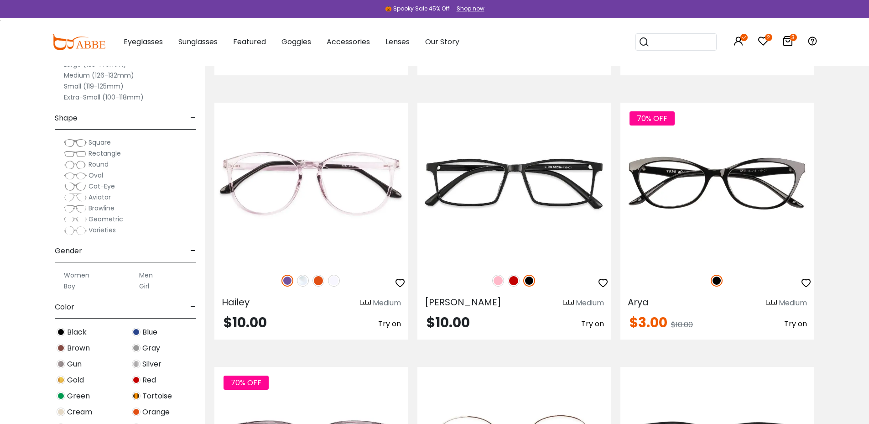
scroll to position [1003, 0]
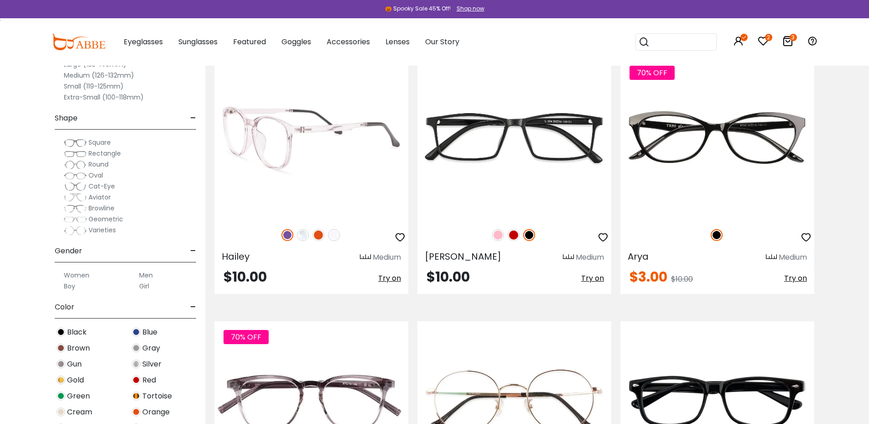
click at [303, 234] on img at bounding box center [303, 235] width 12 height 12
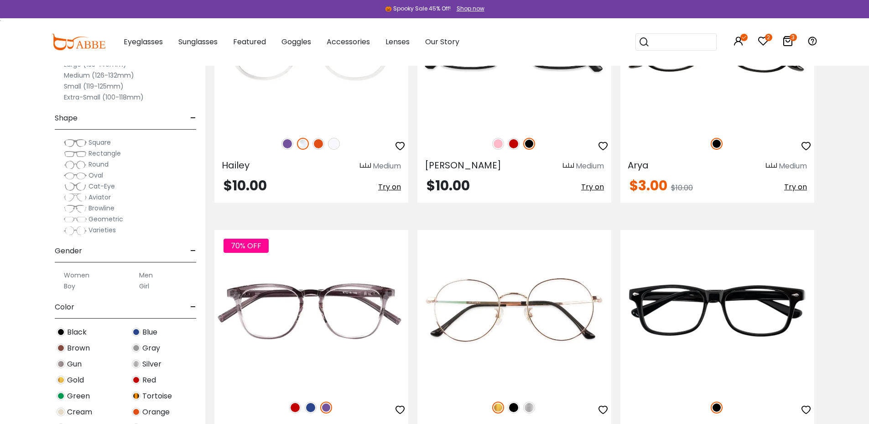
scroll to position [1186, 0]
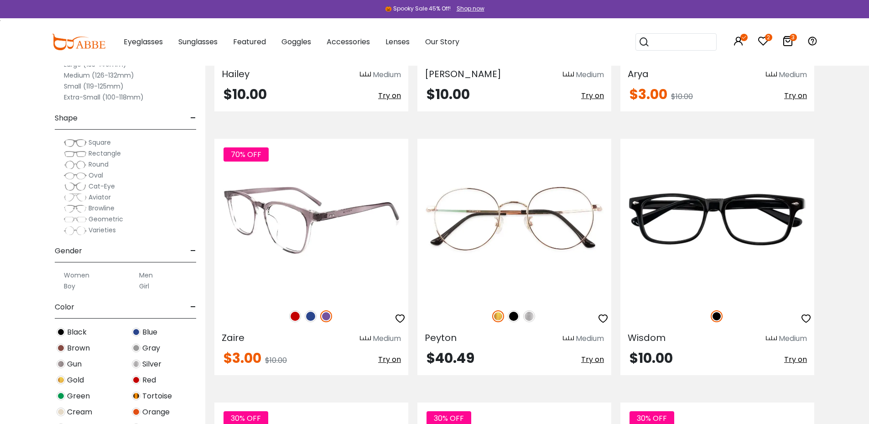
click at [296, 315] on img at bounding box center [295, 316] width 12 height 12
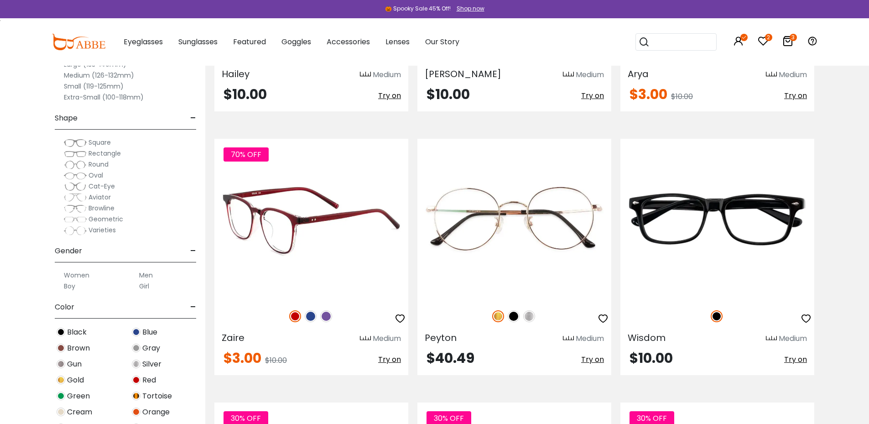
click at [307, 316] on img at bounding box center [311, 316] width 12 height 12
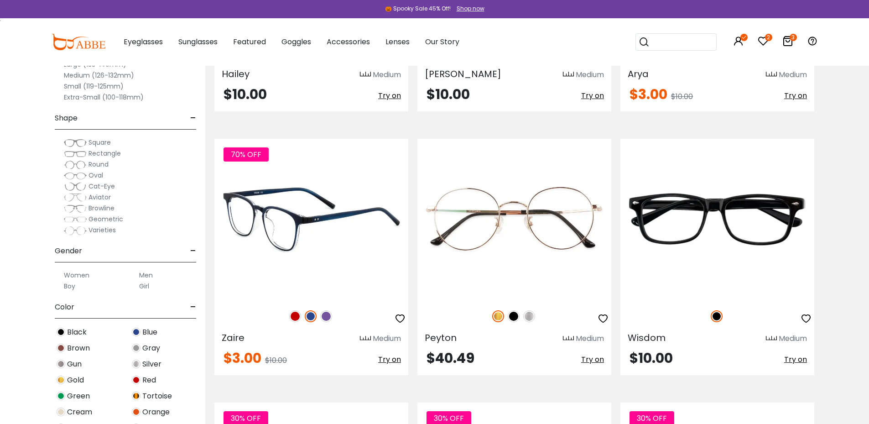
click at [324, 316] on img at bounding box center [326, 316] width 12 height 12
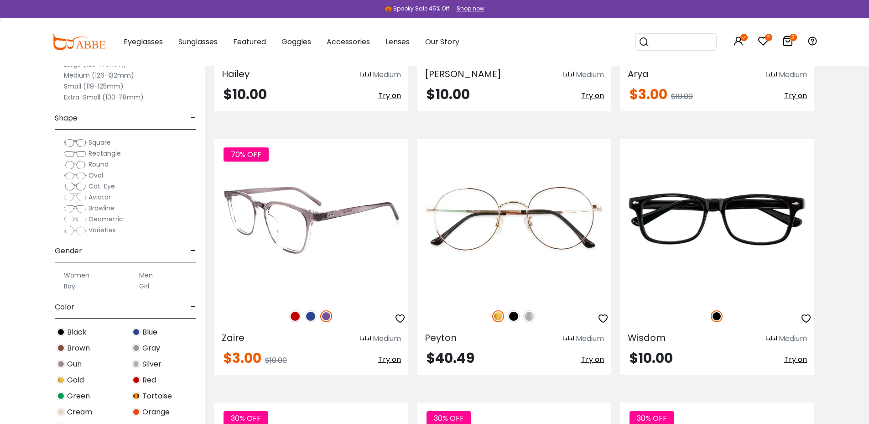
click at [399, 318] on icon "button" at bounding box center [399, 318] width 11 height 11
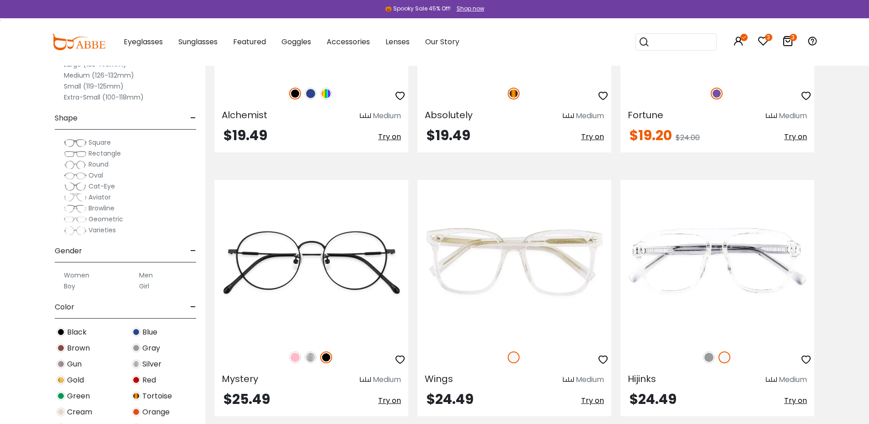
scroll to position [2235, 0]
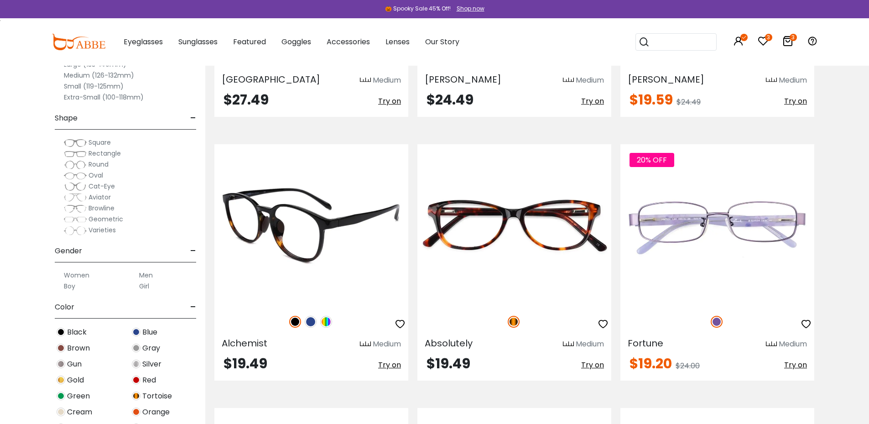
click at [325, 323] on img at bounding box center [326, 322] width 12 height 12
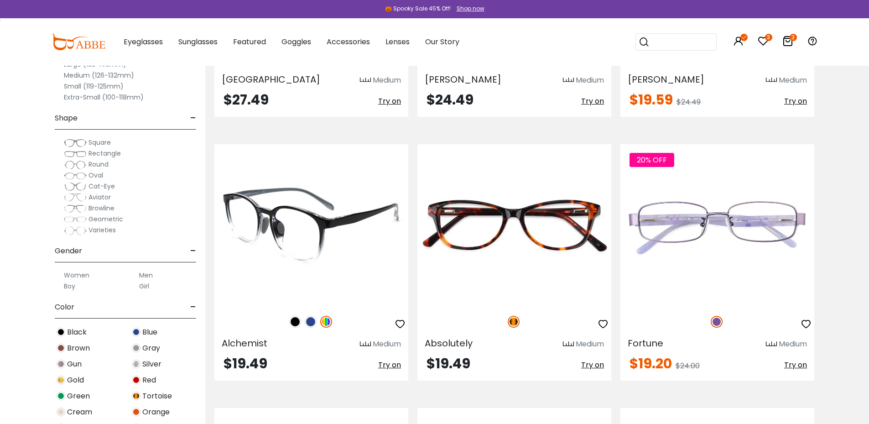
click at [312, 322] on img at bounding box center [311, 322] width 12 height 12
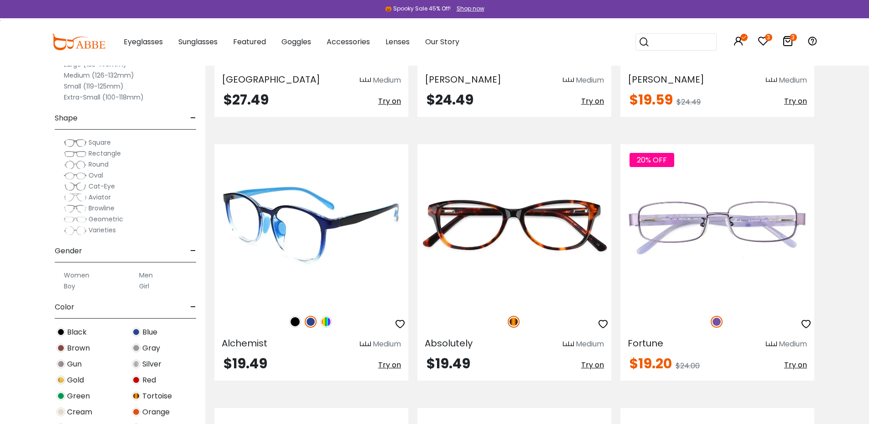
click at [294, 324] on img at bounding box center [295, 322] width 12 height 12
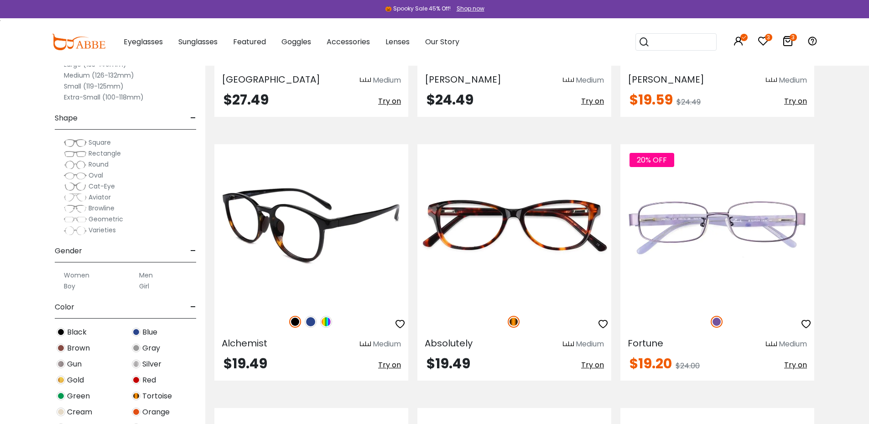
click at [333, 316] on div at bounding box center [311, 321] width 194 height 19
click at [326, 324] on img at bounding box center [326, 322] width 12 height 12
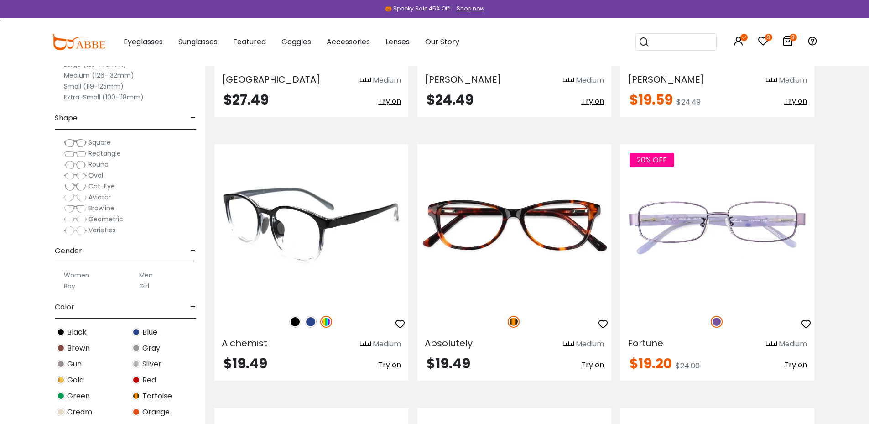
click at [403, 322] on icon "button" at bounding box center [399, 323] width 11 height 11
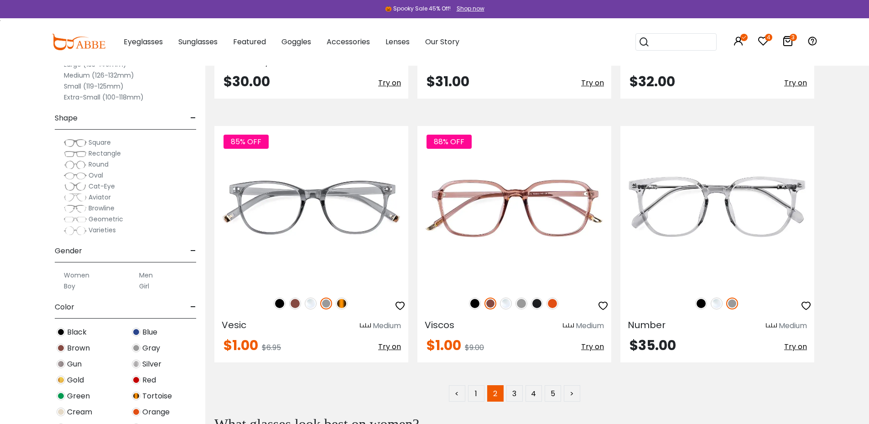
scroll to position [5199, 0]
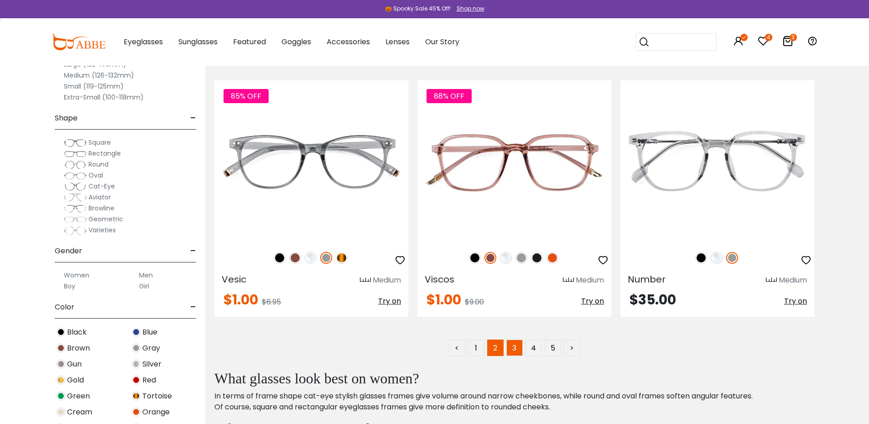
click at [515, 348] on link "3" at bounding box center [514, 347] width 16 height 16
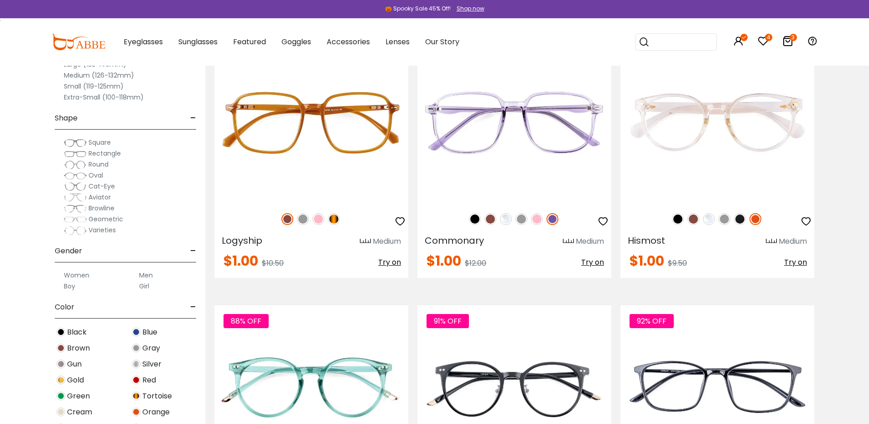
scroll to position [274, 0]
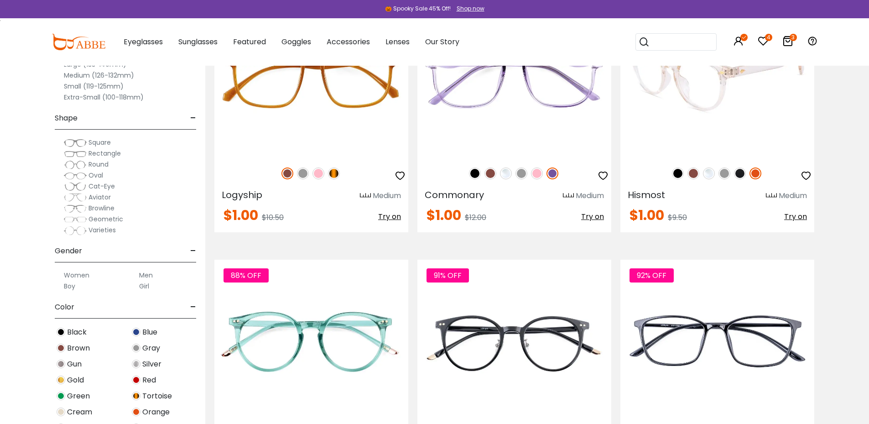
click at [709, 172] on img at bounding box center [709, 173] width 12 height 12
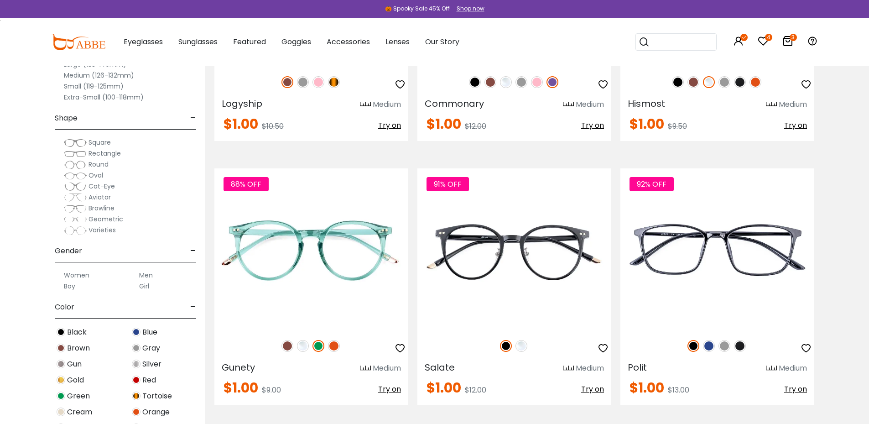
scroll to position [410, 0]
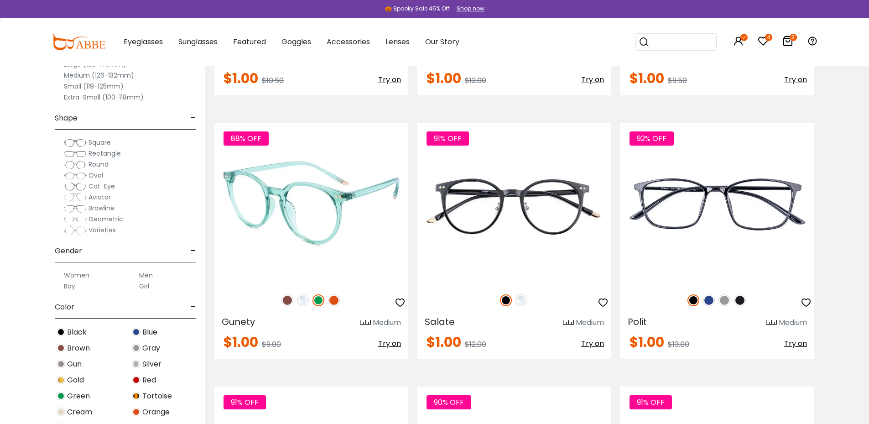
click at [305, 299] on img at bounding box center [303, 300] width 12 height 12
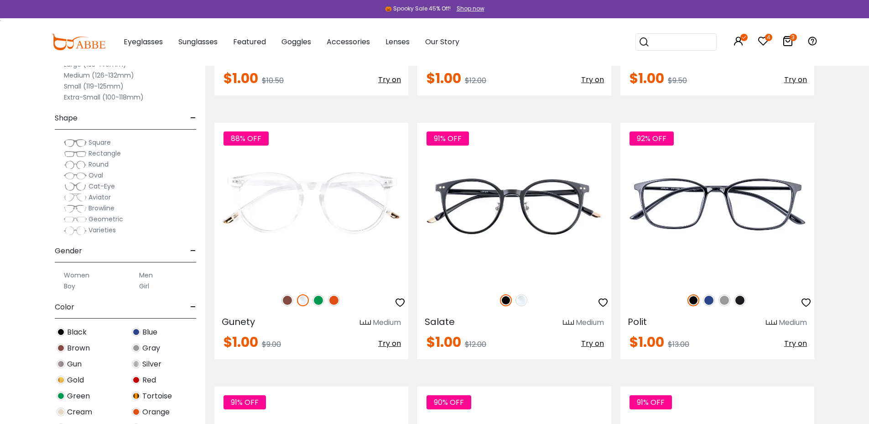
scroll to position [456, 0]
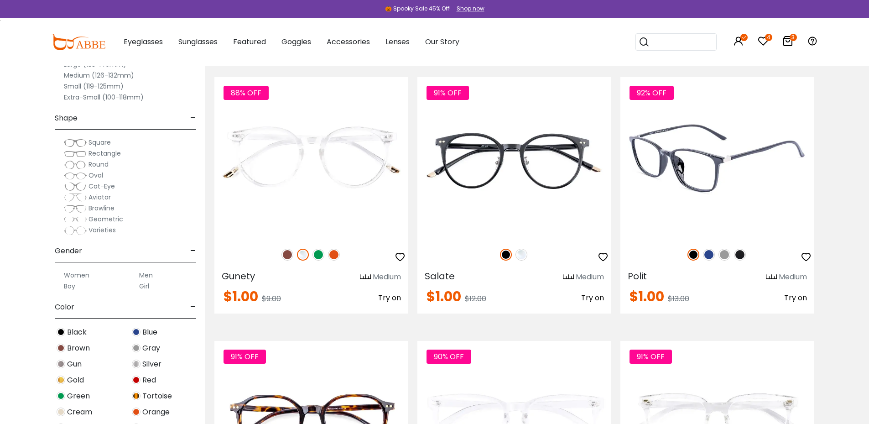
click at [721, 254] on img at bounding box center [724, 255] width 12 height 12
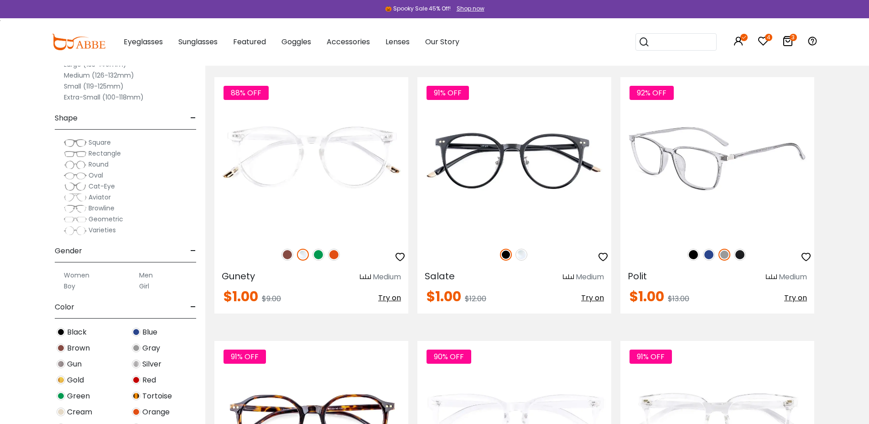
click at [742, 255] on img at bounding box center [740, 255] width 12 height 12
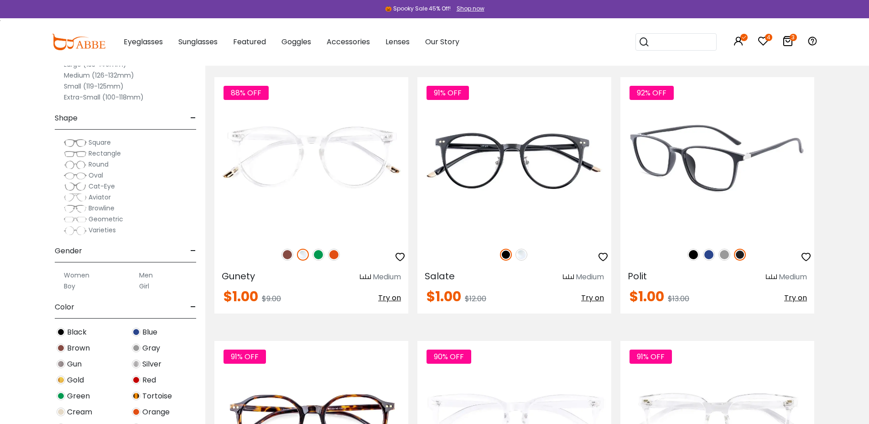
click at [693, 257] on img at bounding box center [693, 255] width 12 height 12
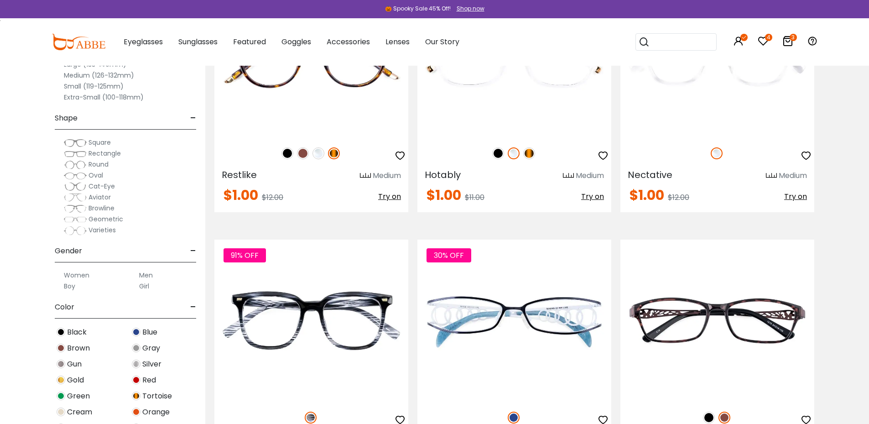
scroll to position [730, 0]
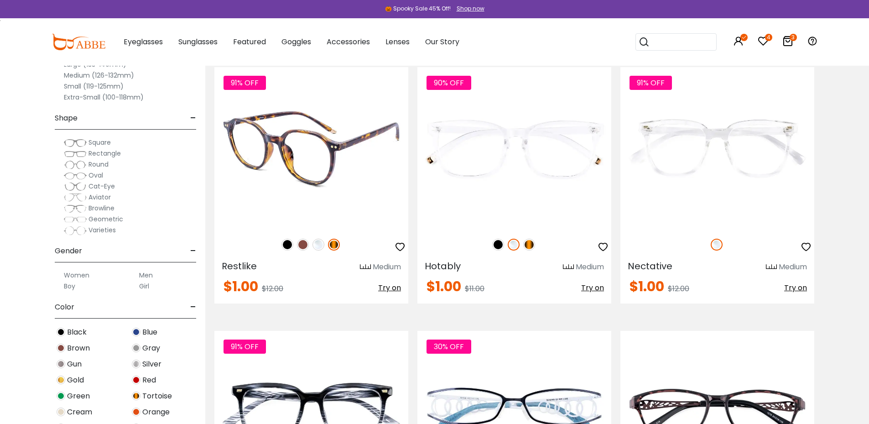
click at [304, 244] on img at bounding box center [303, 245] width 12 height 12
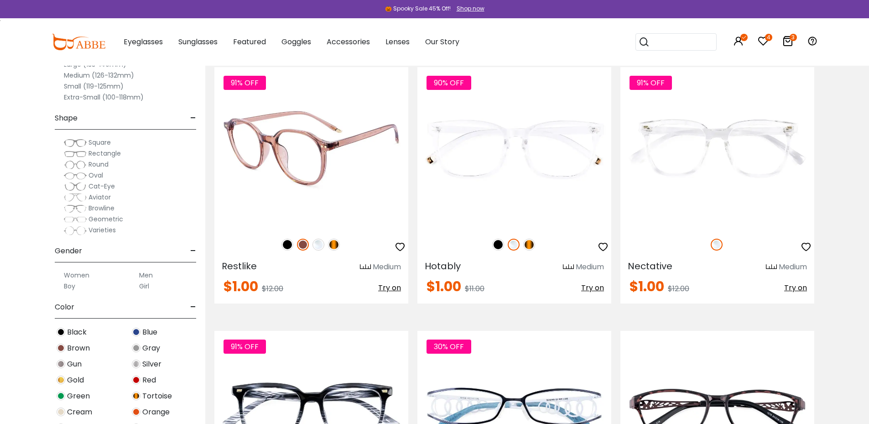
click at [286, 239] on img at bounding box center [287, 245] width 12 height 12
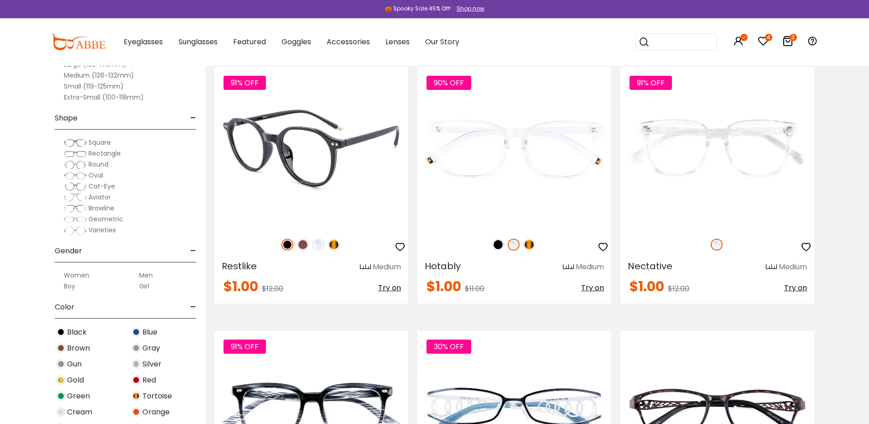
click at [320, 243] on img at bounding box center [318, 245] width 12 height 12
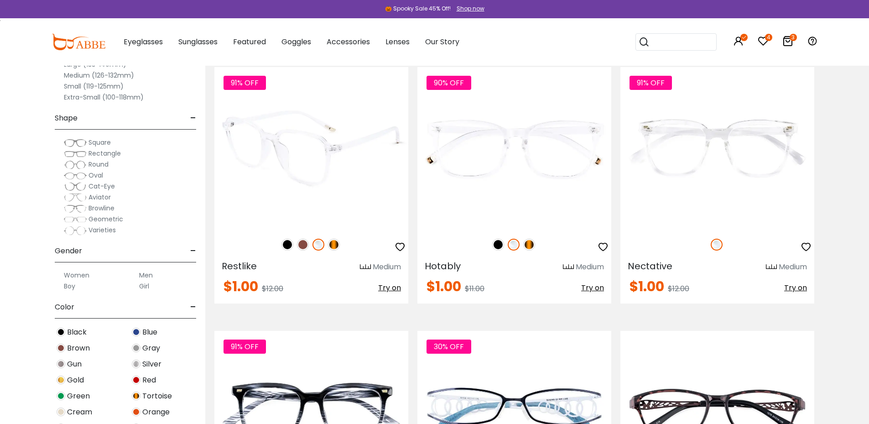
click at [339, 244] on img at bounding box center [334, 245] width 12 height 12
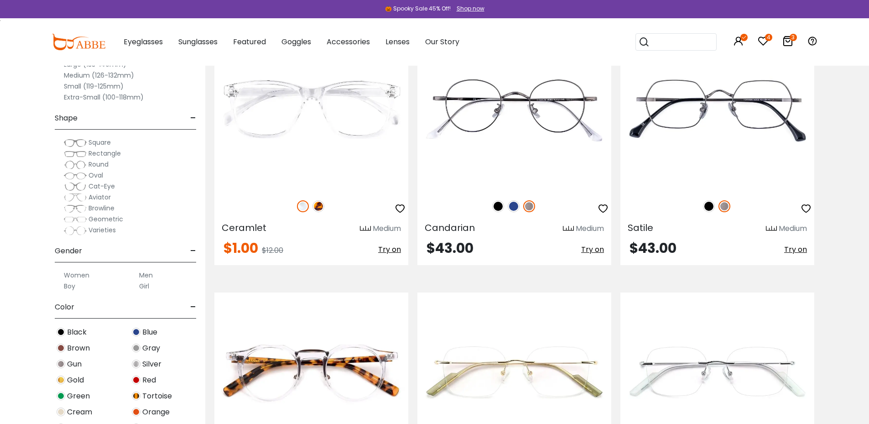
scroll to position [4150, 0]
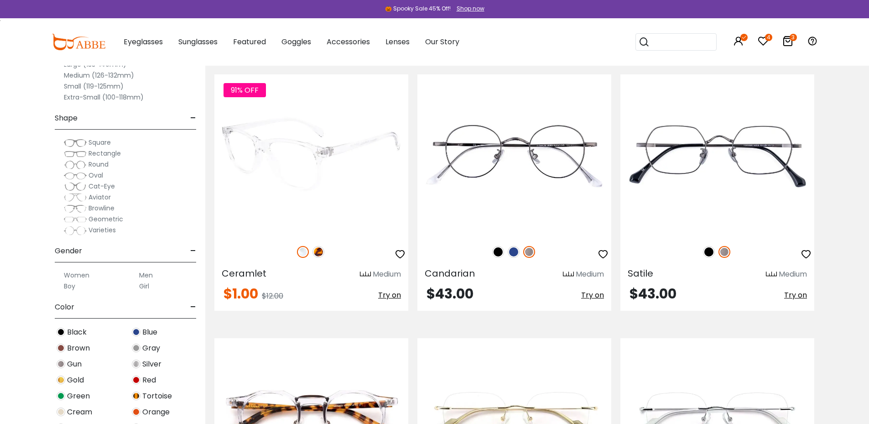
click at [316, 249] on img at bounding box center [318, 252] width 12 height 12
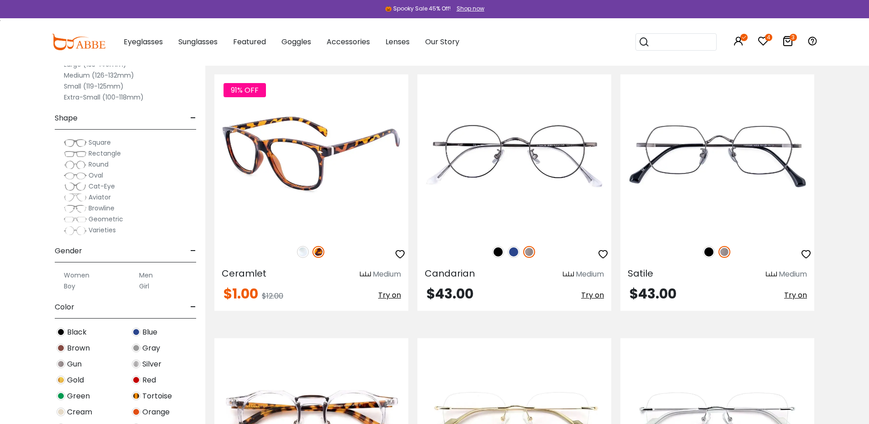
click at [301, 252] on img at bounding box center [303, 252] width 12 height 12
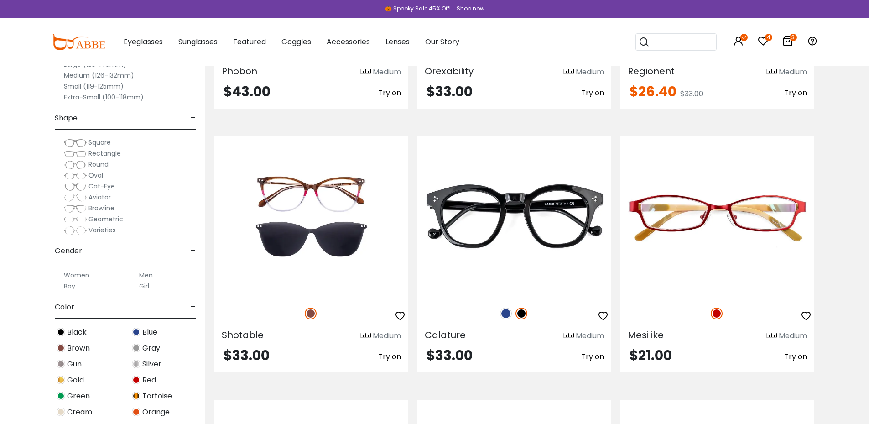
scroll to position [5199, 0]
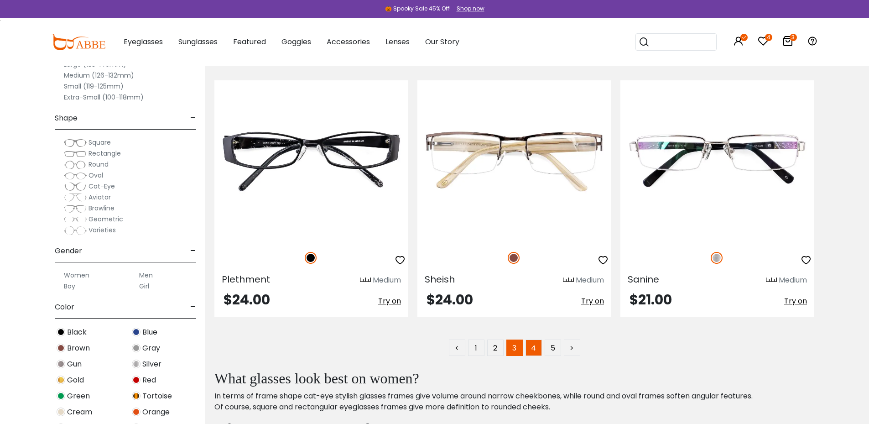
click at [536, 348] on link "4" at bounding box center [533, 347] width 16 height 16
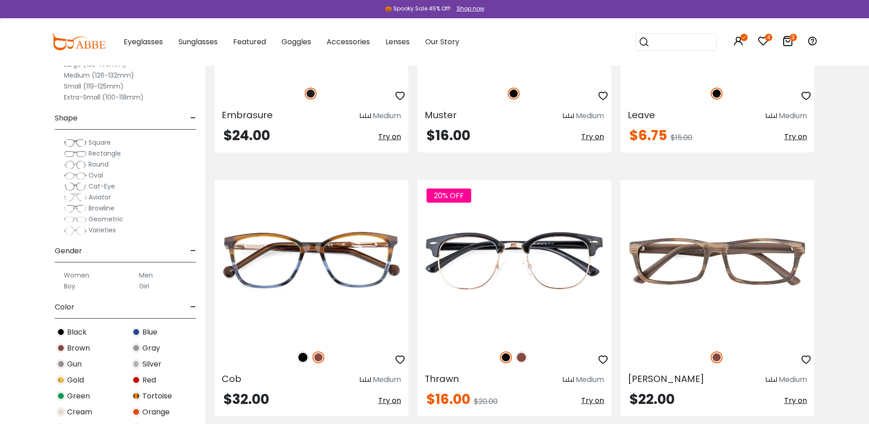
scroll to position [2554, 0]
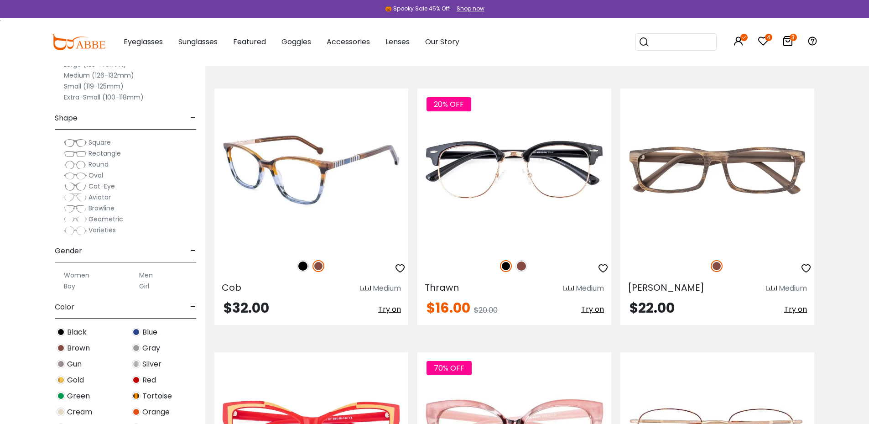
click at [303, 268] on img at bounding box center [303, 266] width 12 height 12
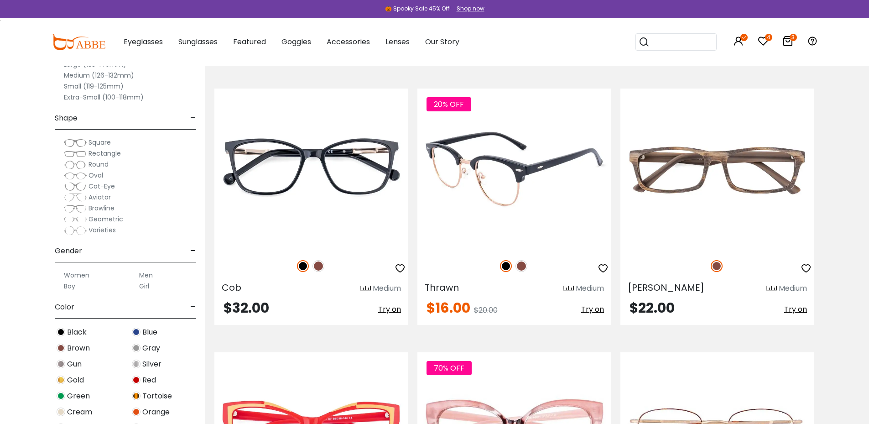
click at [524, 265] on img at bounding box center [521, 266] width 12 height 12
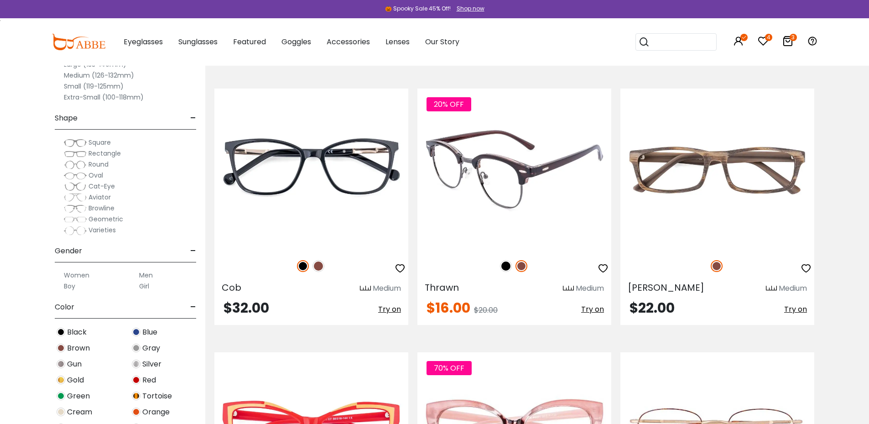
click at [506, 265] on img at bounding box center [506, 266] width 12 height 12
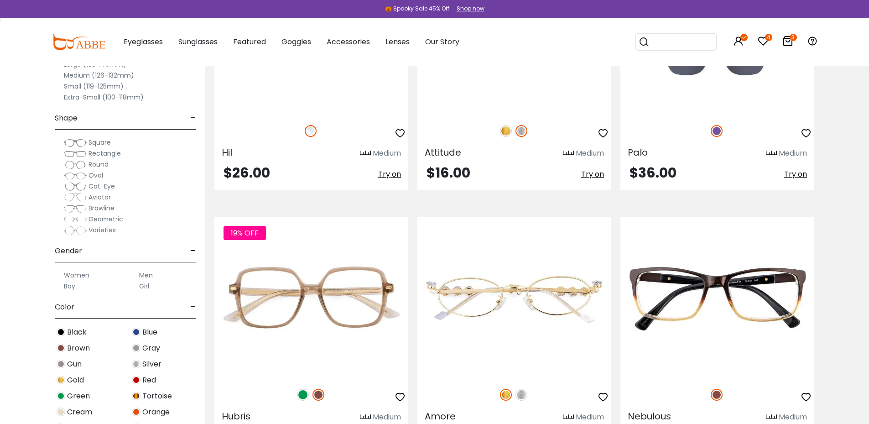
scroll to position [5199, 0]
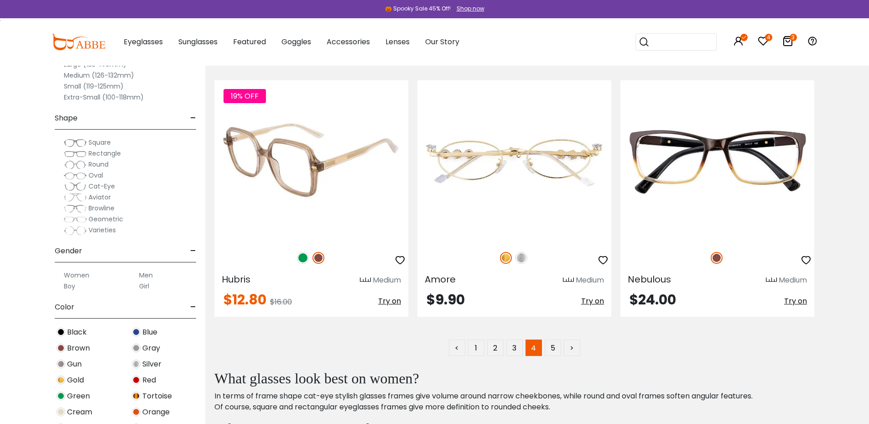
click at [301, 257] on img at bounding box center [303, 258] width 12 height 12
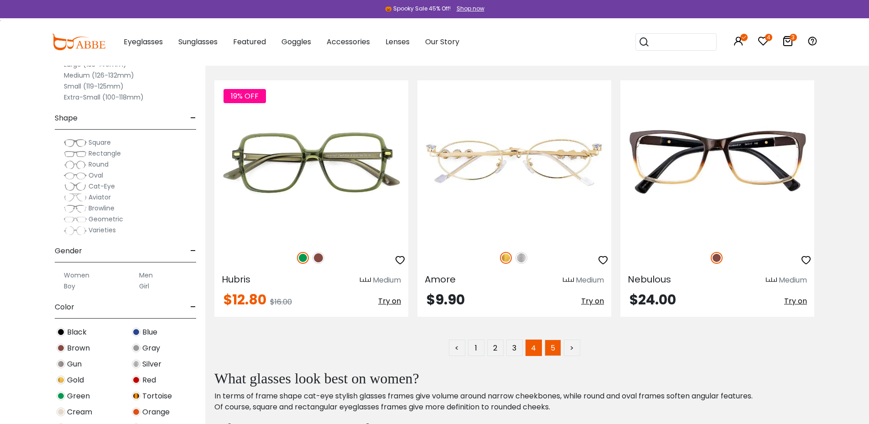
click at [551, 342] on link "5" at bounding box center [553, 347] width 16 height 16
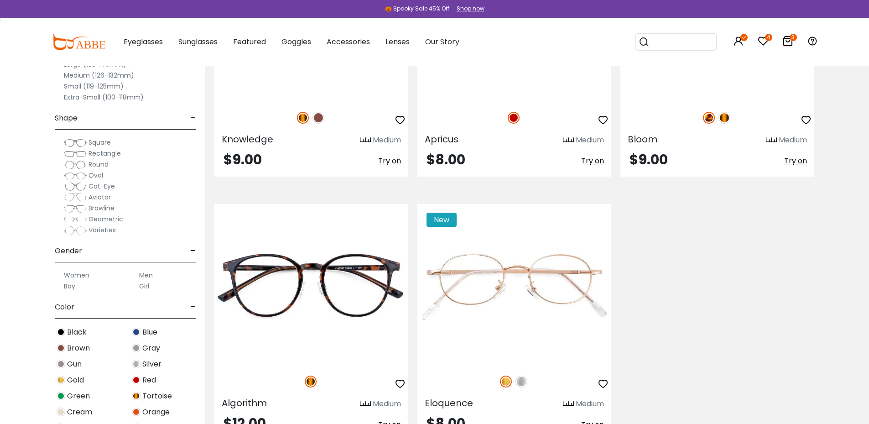
scroll to position [775, 0]
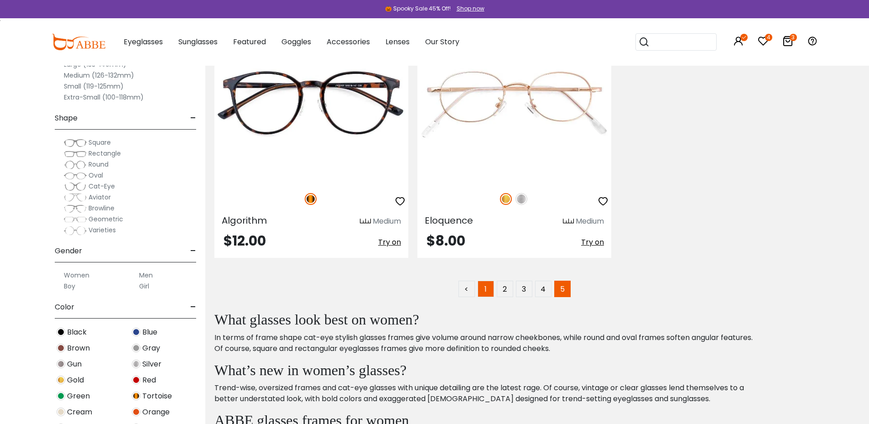
click at [482, 292] on link "1" at bounding box center [485, 288] width 16 height 16
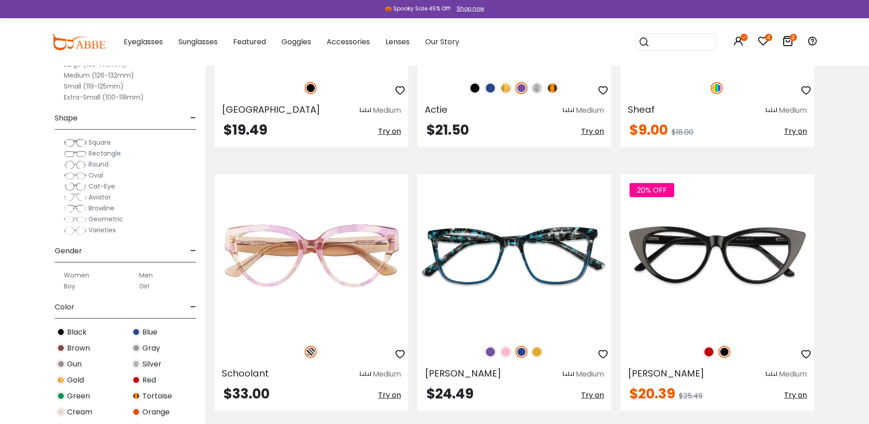
scroll to position [1459, 0]
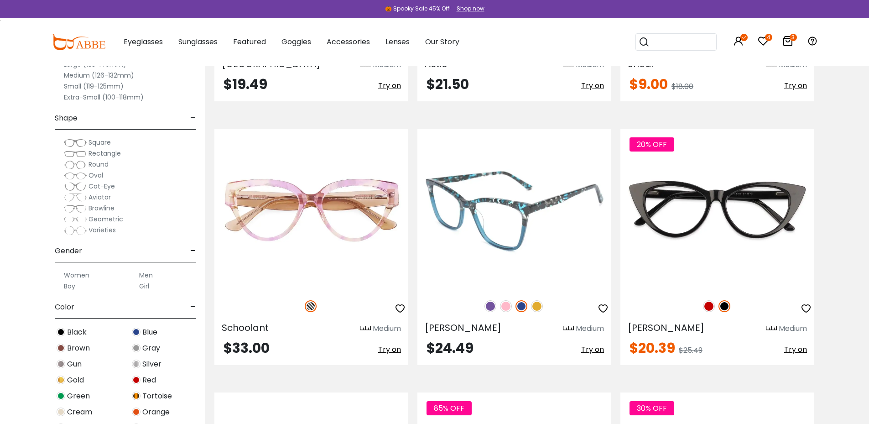
click at [536, 311] on img at bounding box center [537, 306] width 12 height 12
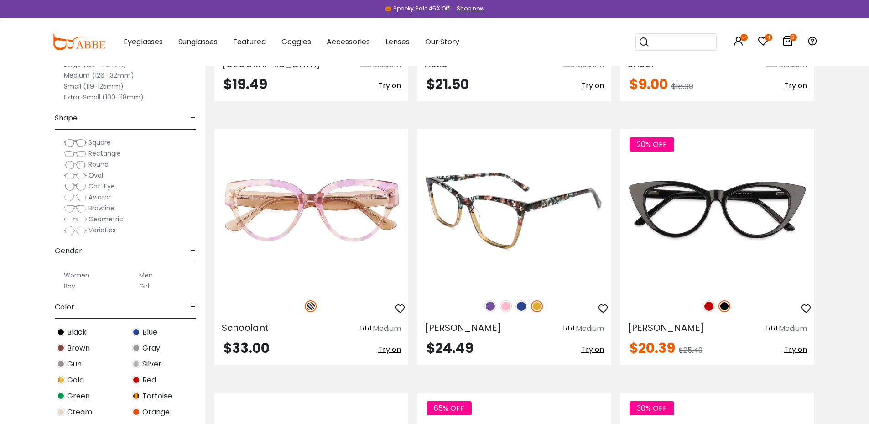
click at [494, 309] on img at bounding box center [490, 306] width 12 height 12
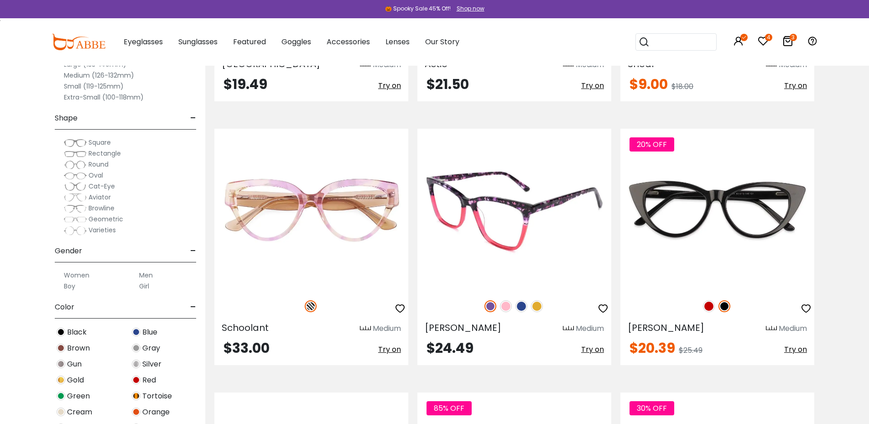
click at [519, 307] on img at bounding box center [521, 306] width 12 height 12
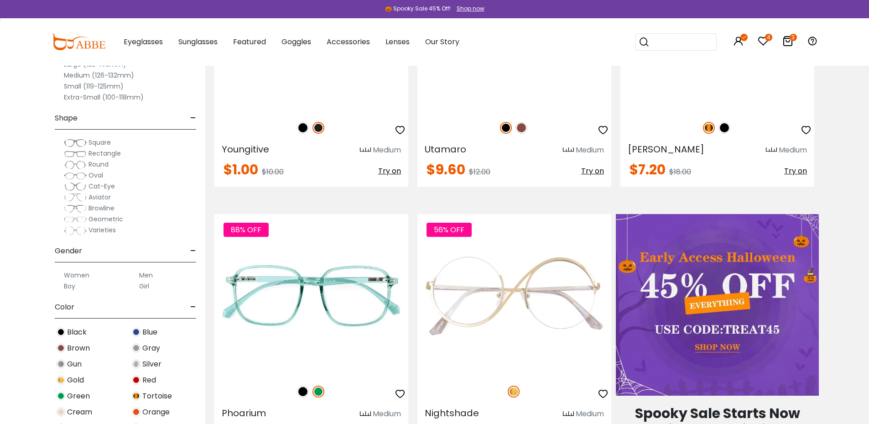
scroll to position [0, 0]
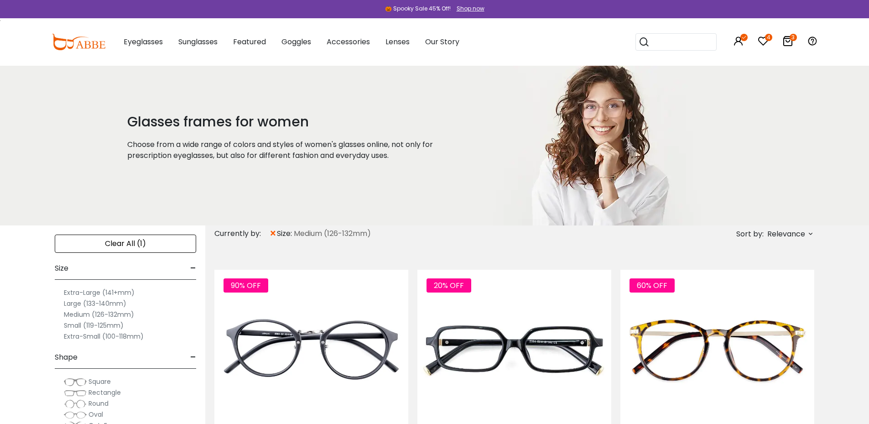
click at [777, 231] on span "Relevance" at bounding box center [786, 234] width 38 height 16
click at [743, 291] on label "Prices Low To High" at bounding box center [776, 292] width 66 height 11
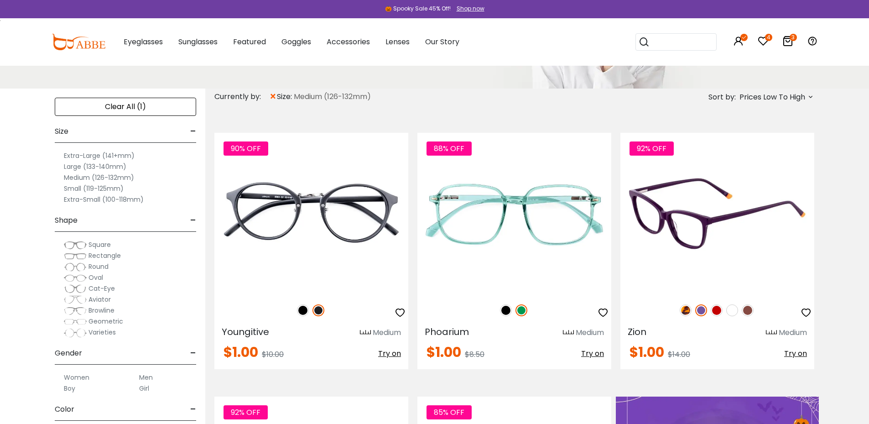
click at [683, 311] on img at bounding box center [685, 310] width 12 height 12
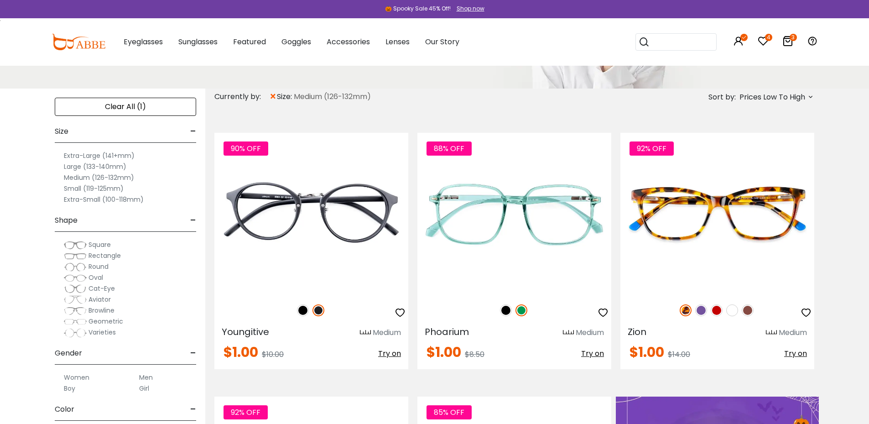
scroll to position [182, 0]
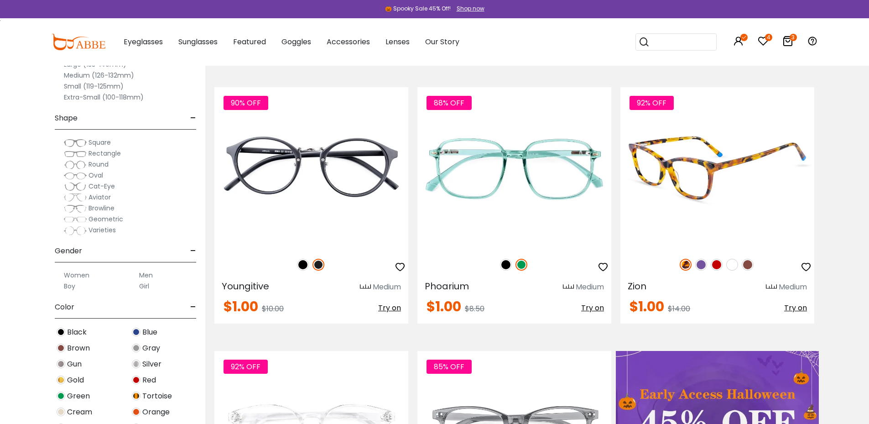
click at [749, 264] on img at bounding box center [748, 265] width 12 height 12
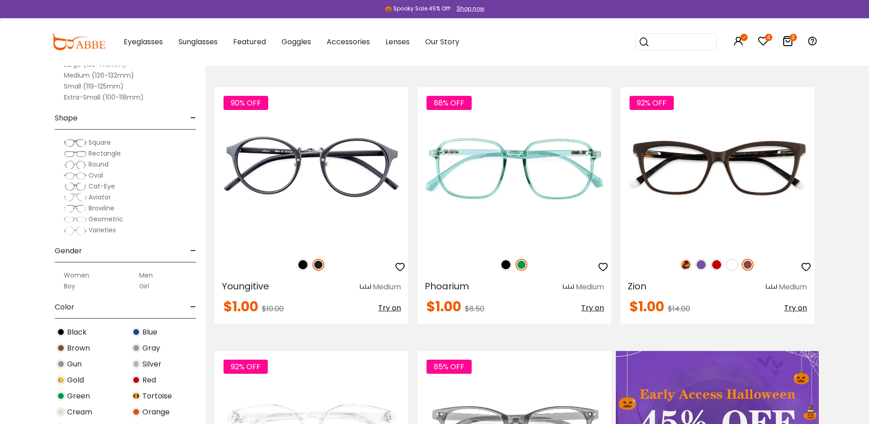
scroll to position [228, 0]
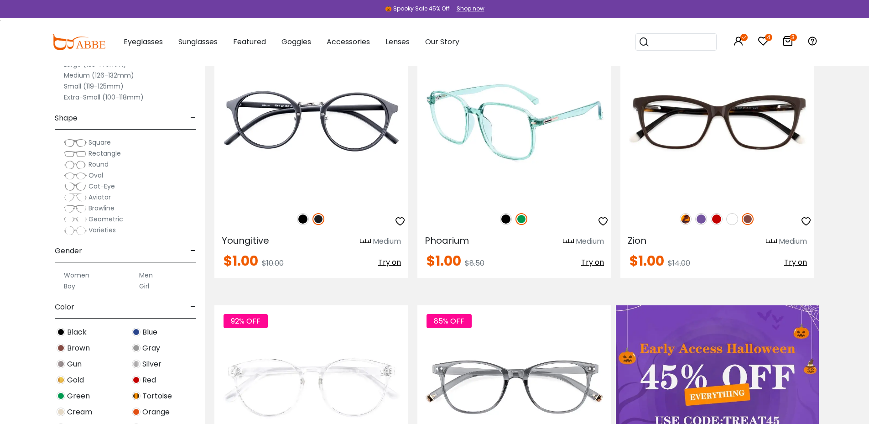
click at [501, 218] on img at bounding box center [506, 219] width 12 height 12
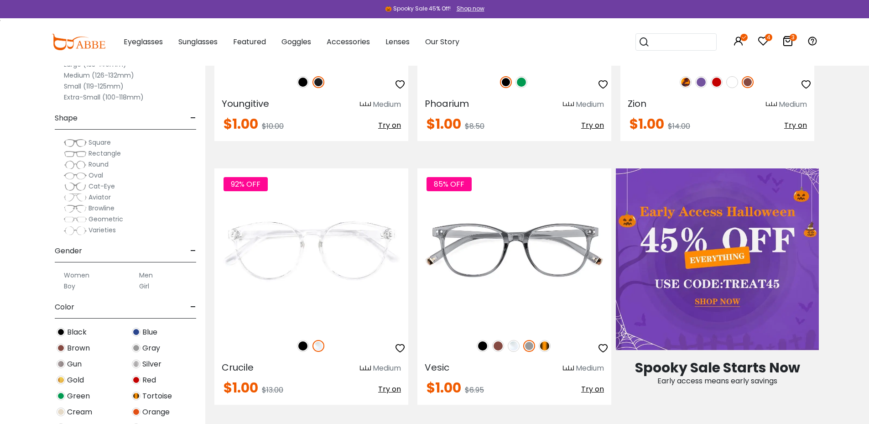
scroll to position [410, 0]
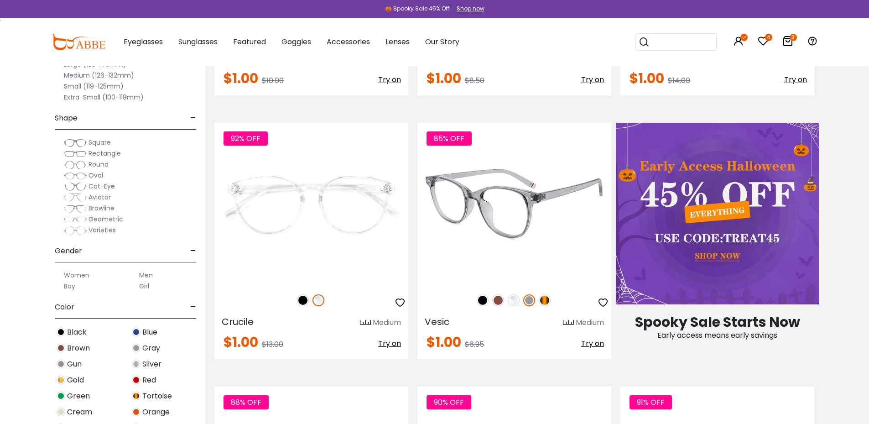
click at [515, 302] on img at bounding box center [514, 300] width 12 height 12
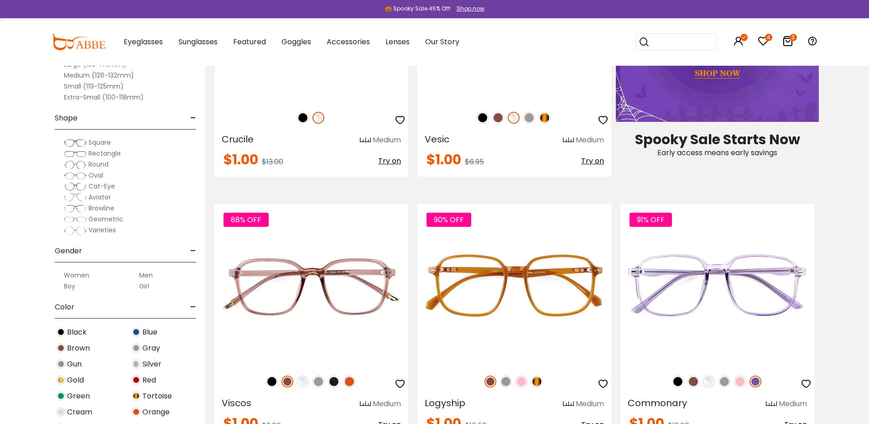
scroll to position [684, 0]
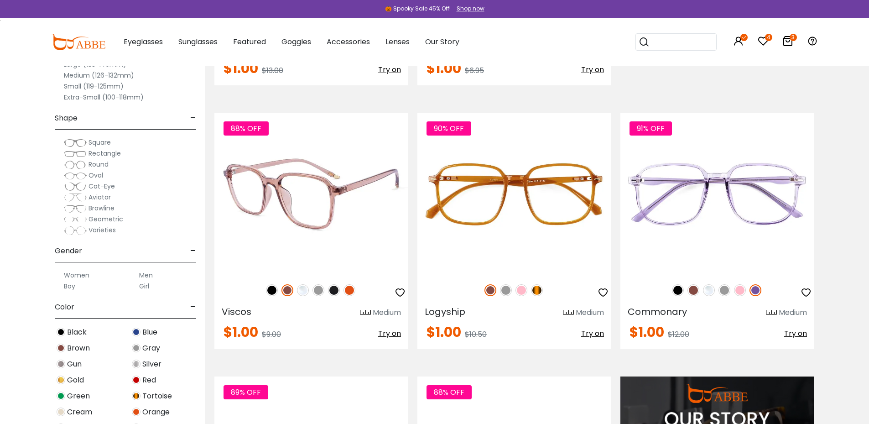
click at [303, 291] on img at bounding box center [303, 290] width 12 height 12
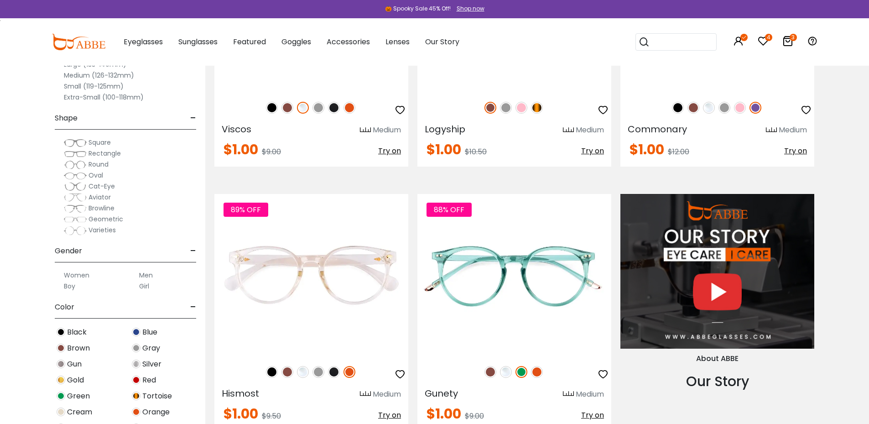
scroll to position [958, 0]
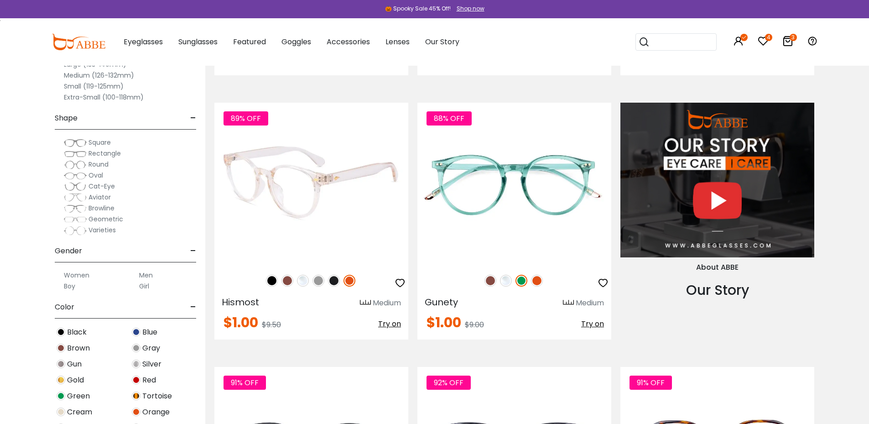
click at [342, 187] on img at bounding box center [311, 183] width 194 height 161
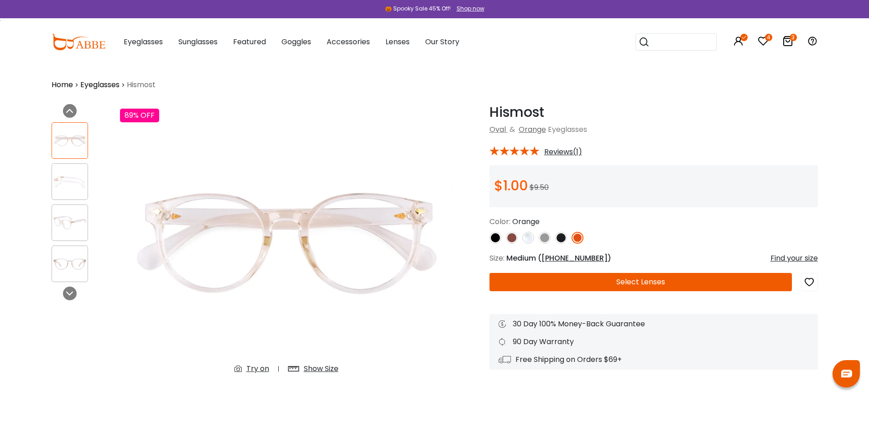
click at [69, 182] on img at bounding box center [70, 182] width 36 height 18
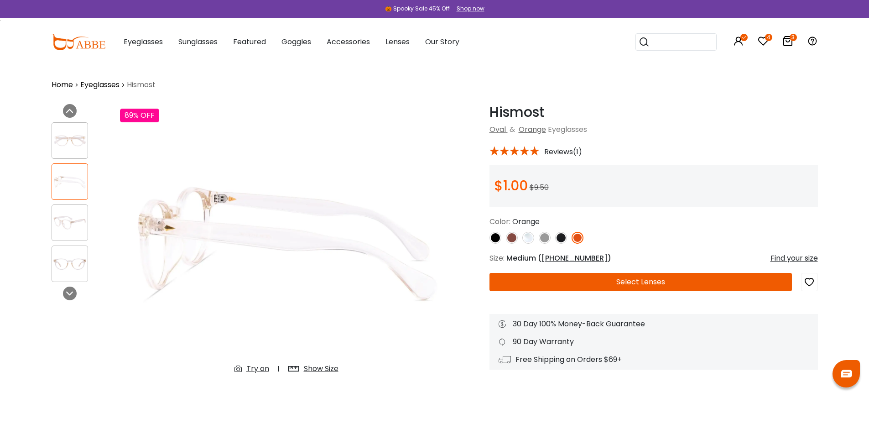
click at [65, 218] on img at bounding box center [70, 223] width 36 height 18
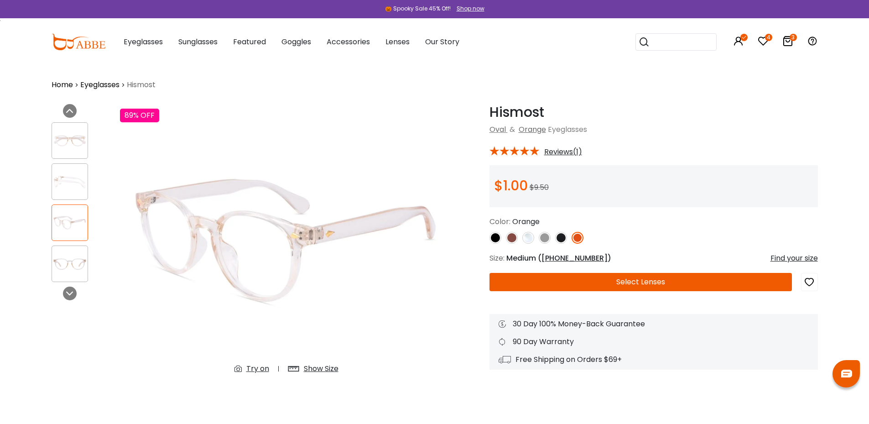
click at [64, 255] on img at bounding box center [70, 264] width 36 height 18
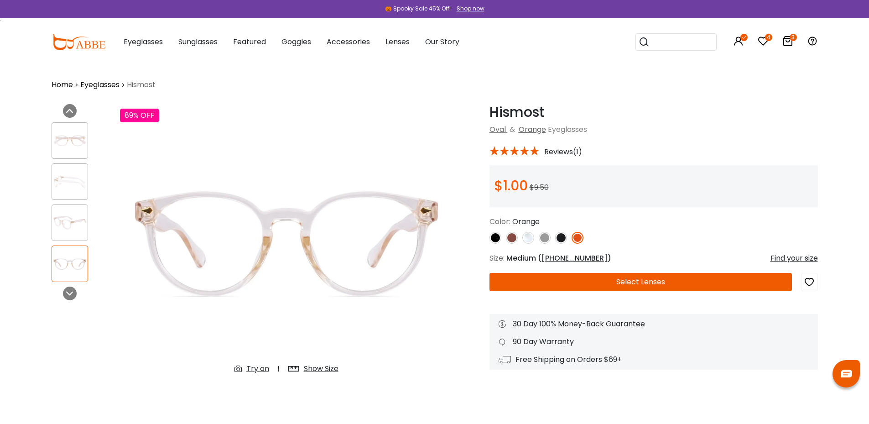
click at [564, 238] on img at bounding box center [561, 238] width 12 height 12
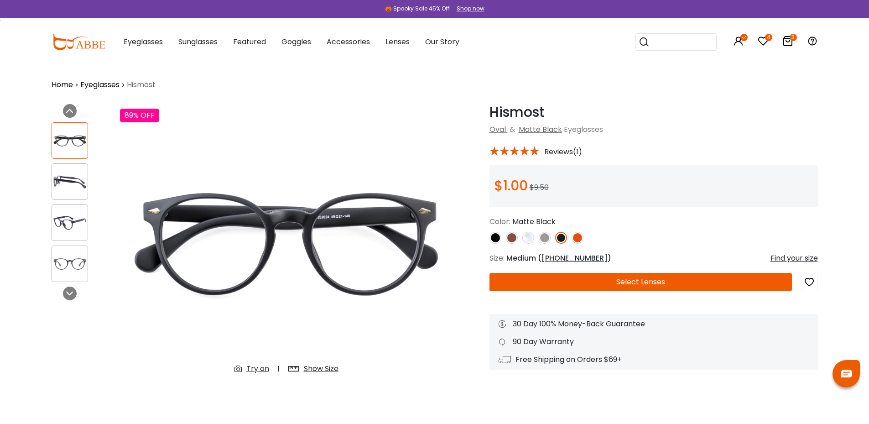
click at [545, 239] on img at bounding box center [545, 238] width 12 height 12
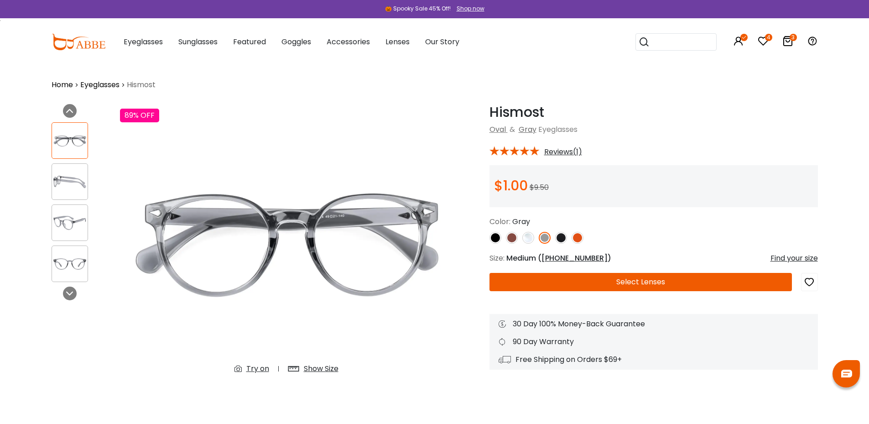
click at [528, 238] on img at bounding box center [528, 238] width 12 height 12
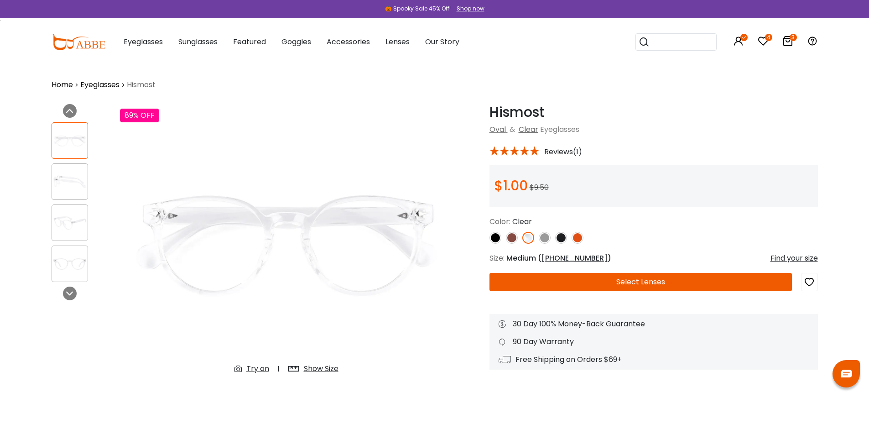
click at [514, 238] on img at bounding box center [512, 238] width 12 height 12
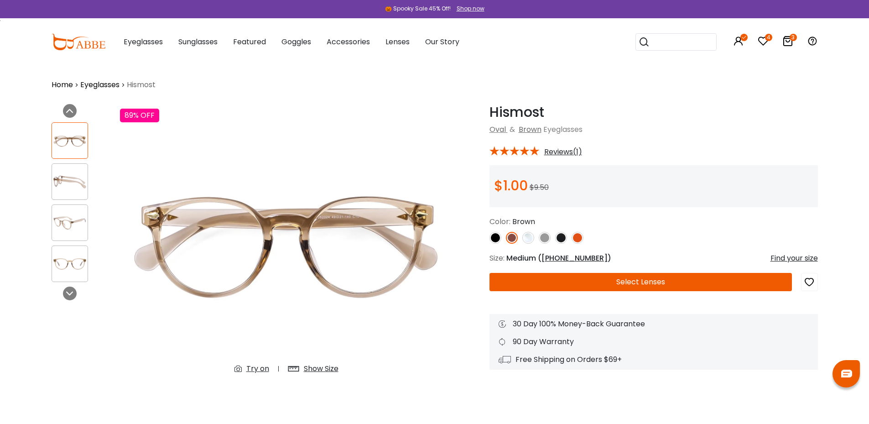
click at [493, 238] on img at bounding box center [495, 238] width 12 height 12
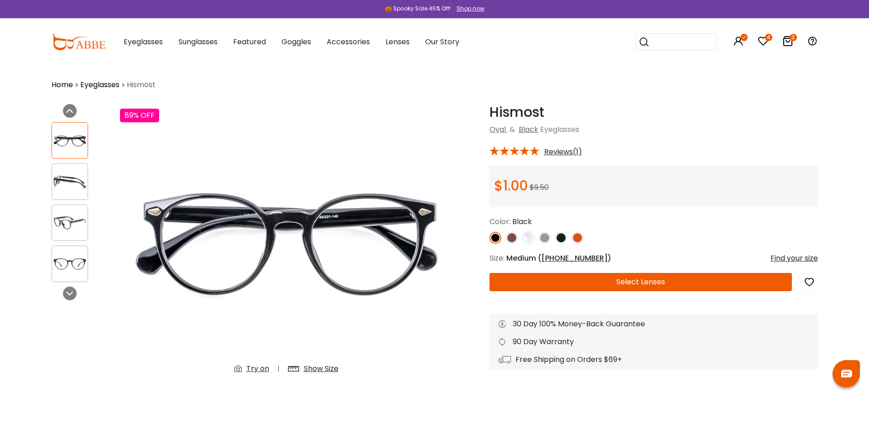
click at [513, 237] on img at bounding box center [512, 238] width 12 height 12
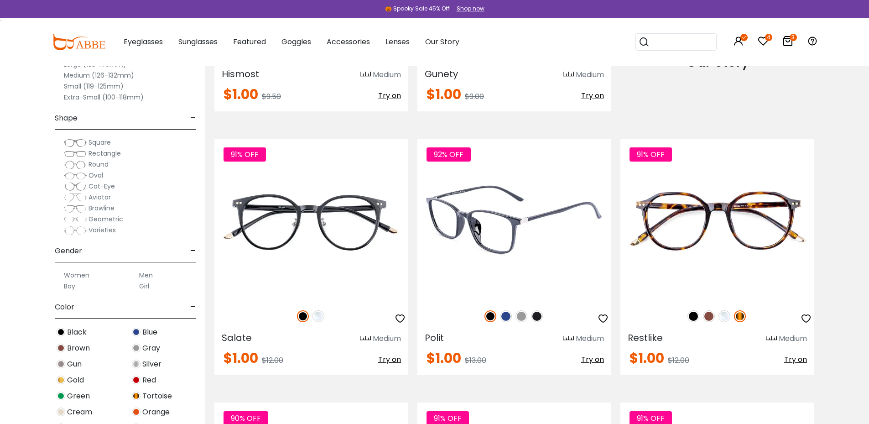
click at [520, 316] on img at bounding box center [521, 316] width 12 height 12
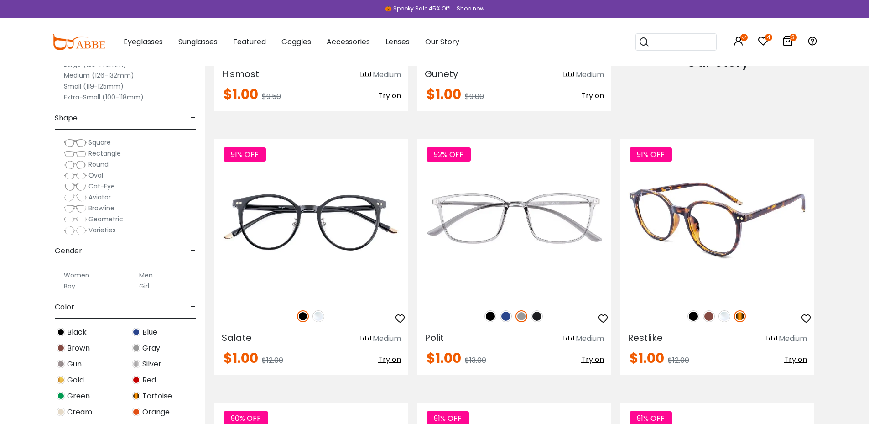
click at [726, 320] on img at bounding box center [724, 316] width 12 height 12
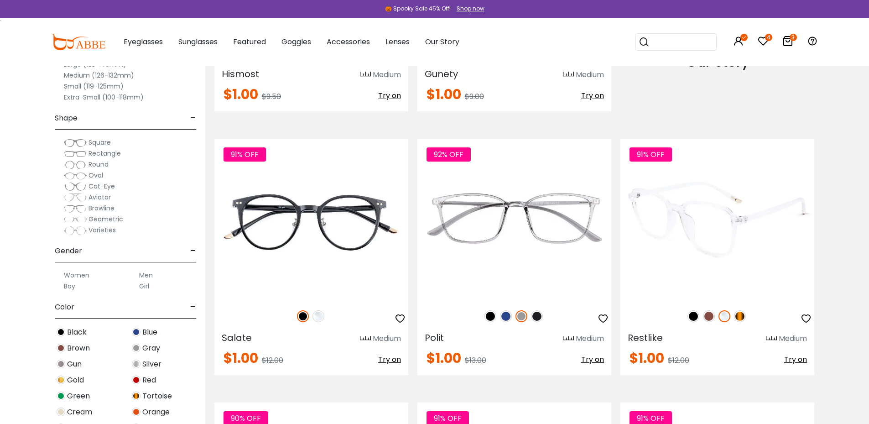
click at [742, 314] on img at bounding box center [740, 316] width 12 height 12
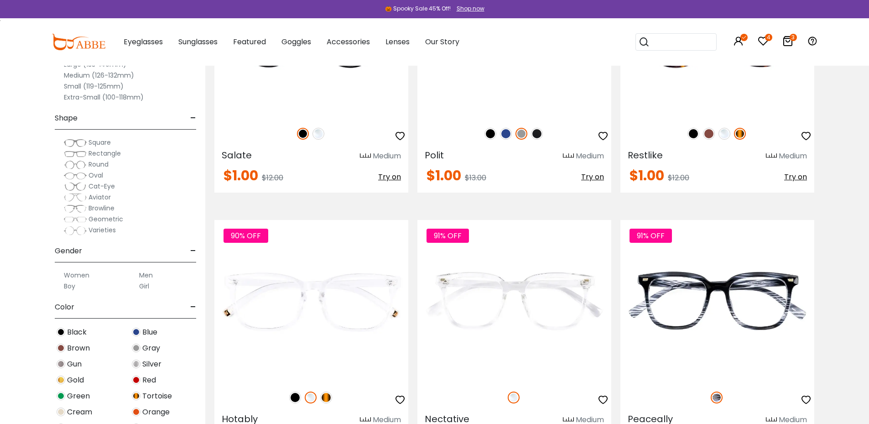
scroll to position [1323, 0]
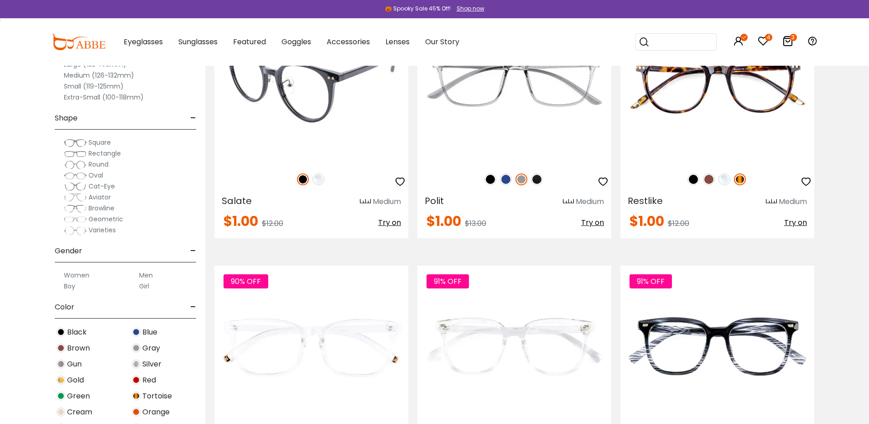
click at [316, 179] on img at bounding box center [318, 179] width 12 height 12
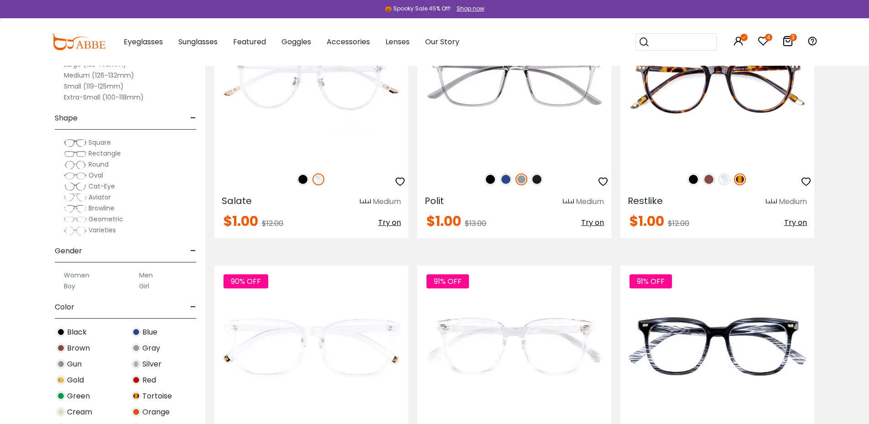
scroll to position [1459, 0]
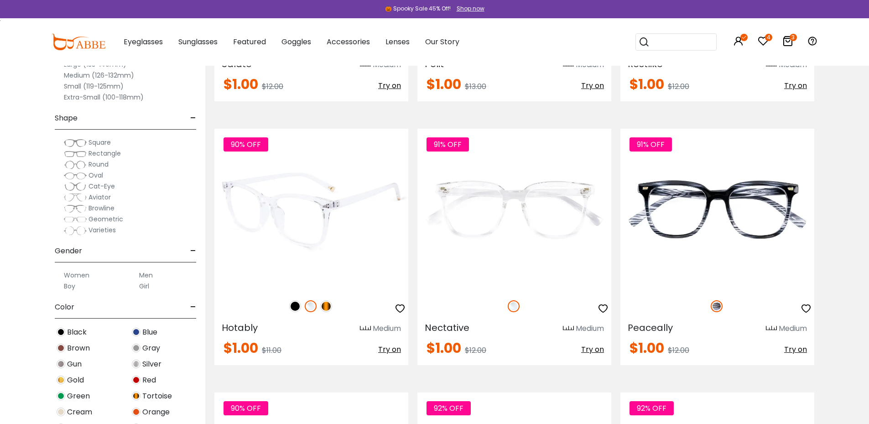
click at [325, 305] on img at bounding box center [326, 306] width 12 height 12
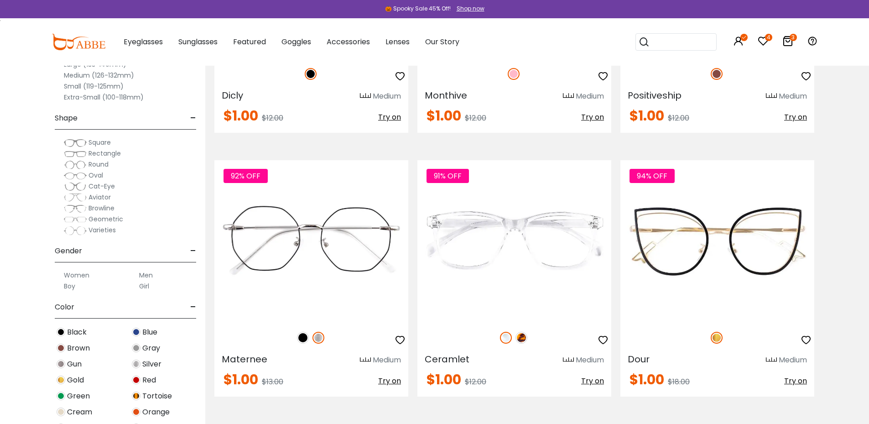
scroll to position [3329, 0]
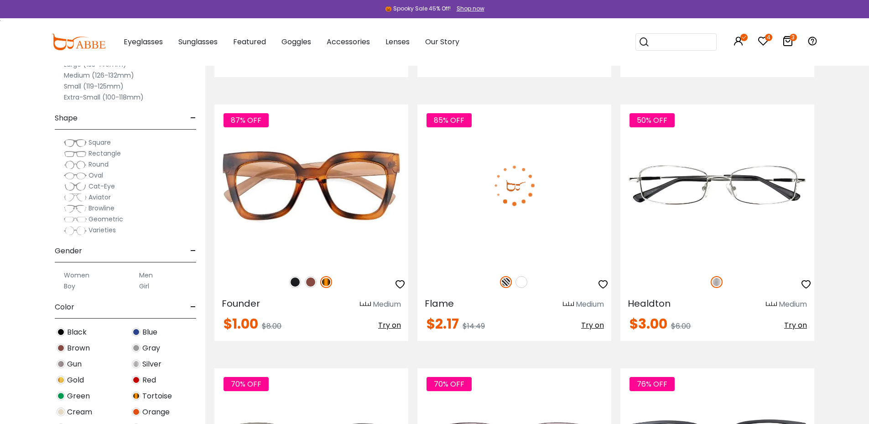
click at [521, 282] on img at bounding box center [521, 282] width 12 height 12
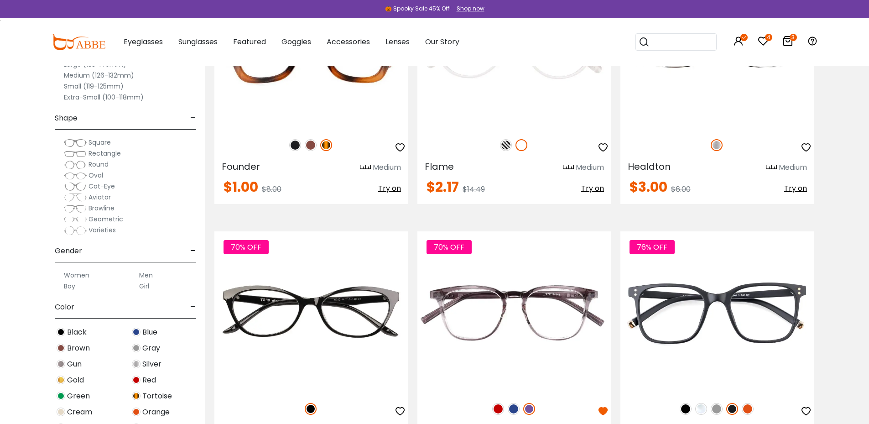
scroll to position [3375, 0]
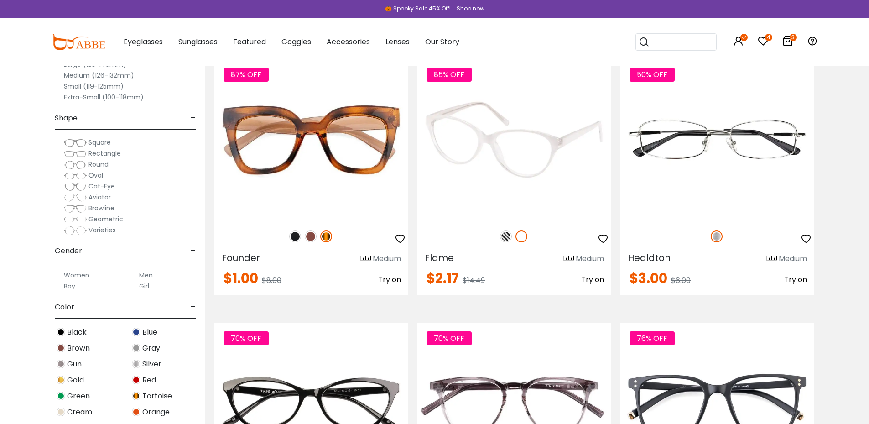
click at [506, 240] on img at bounding box center [506, 236] width 12 height 12
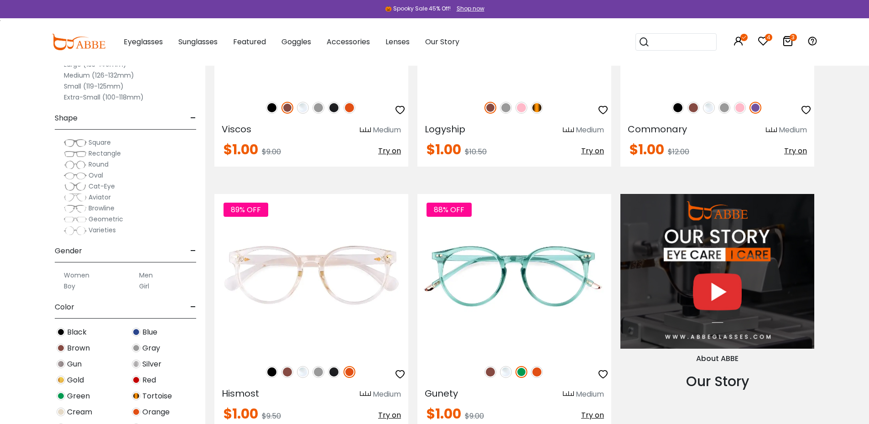
scroll to position [912, 0]
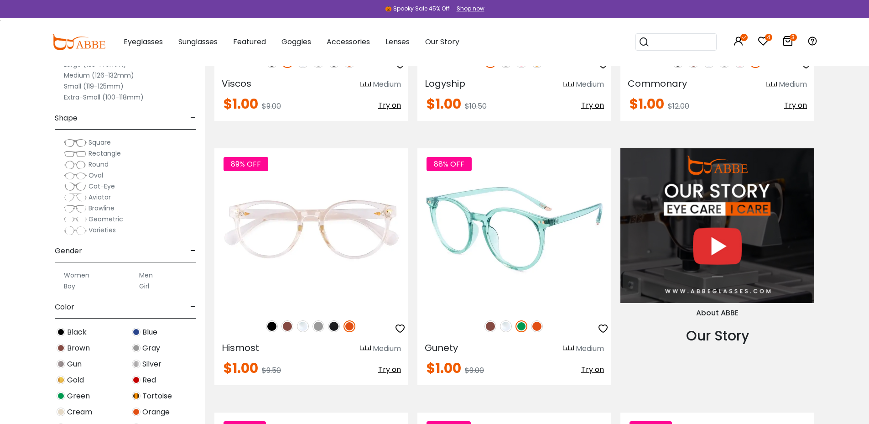
click at [508, 327] on img at bounding box center [506, 326] width 12 height 12
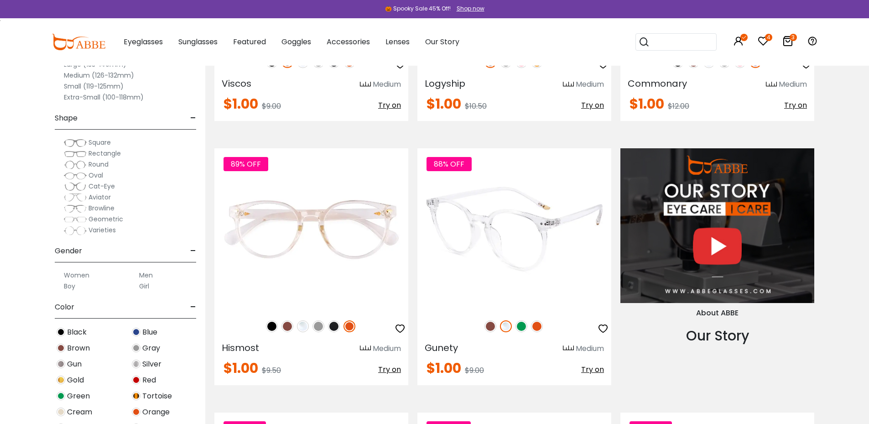
click at [486, 322] on img at bounding box center [490, 326] width 12 height 12
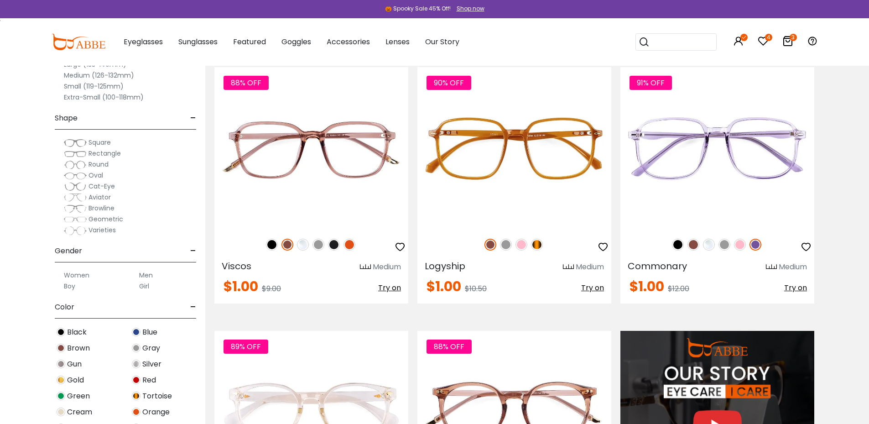
scroll to position [684, 0]
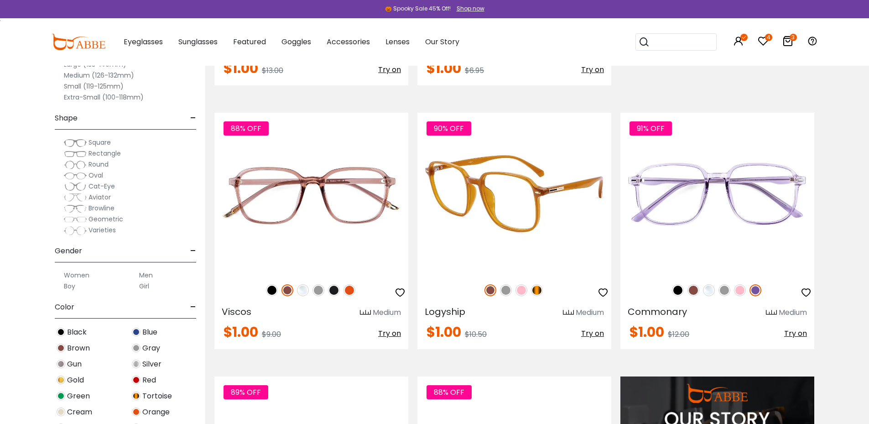
click at [539, 292] on img at bounding box center [537, 290] width 12 height 12
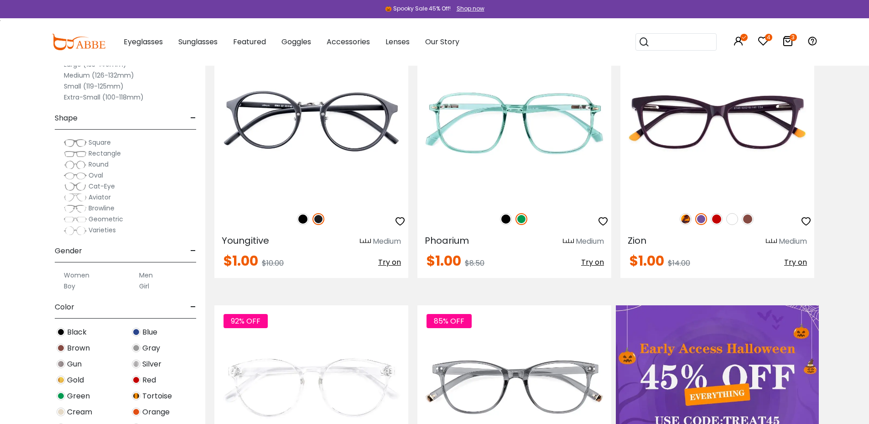
scroll to position [182, 0]
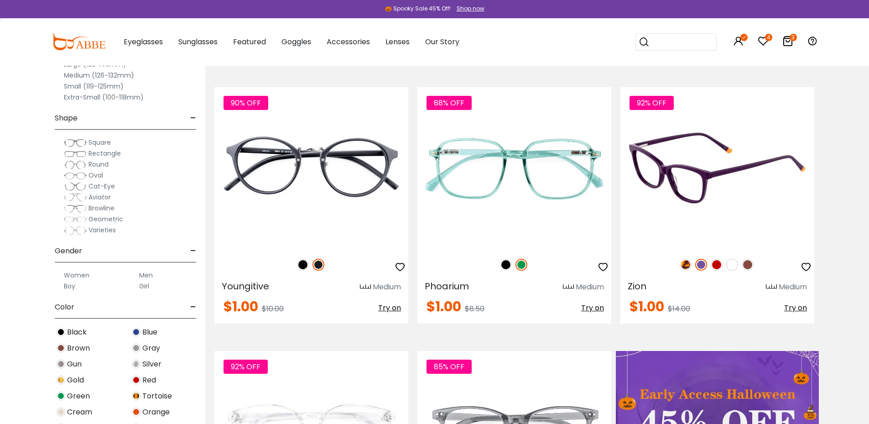
click at [681, 264] on img at bounding box center [685, 265] width 12 height 12
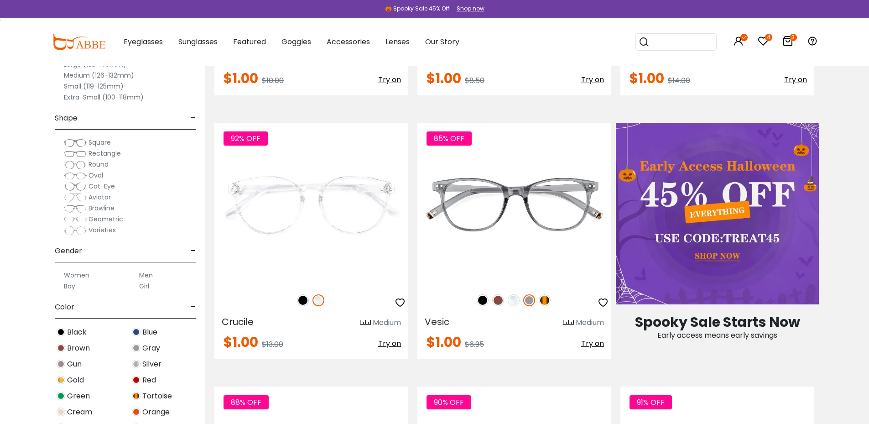
scroll to position [547, 0]
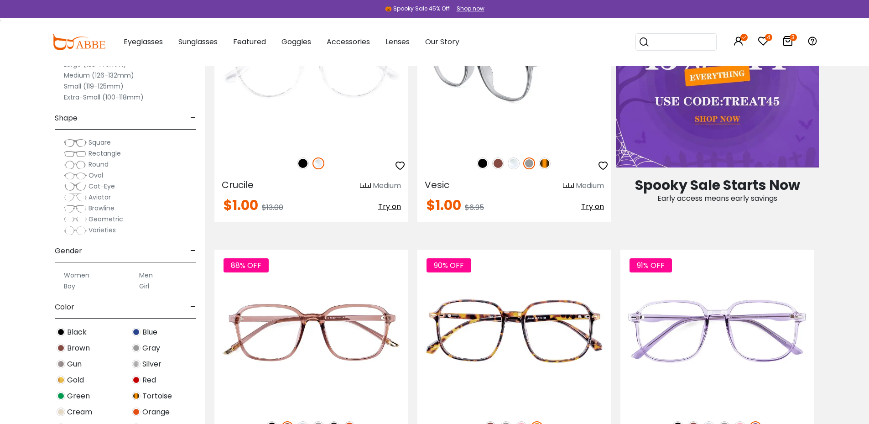
click at [545, 163] on img at bounding box center [545, 163] width 12 height 12
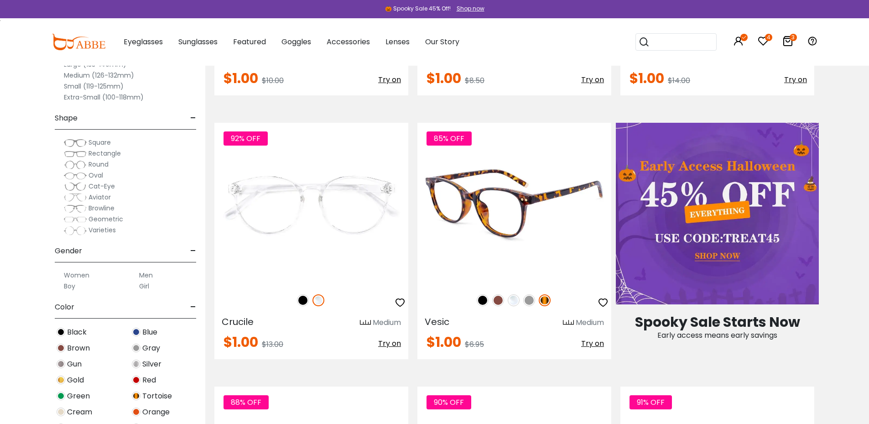
click at [602, 302] on icon "button" at bounding box center [602, 302] width 11 height 11
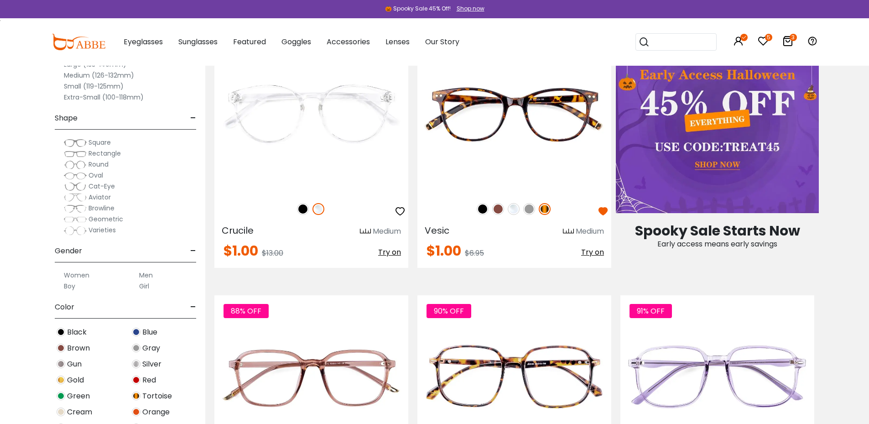
scroll to position [547, 0]
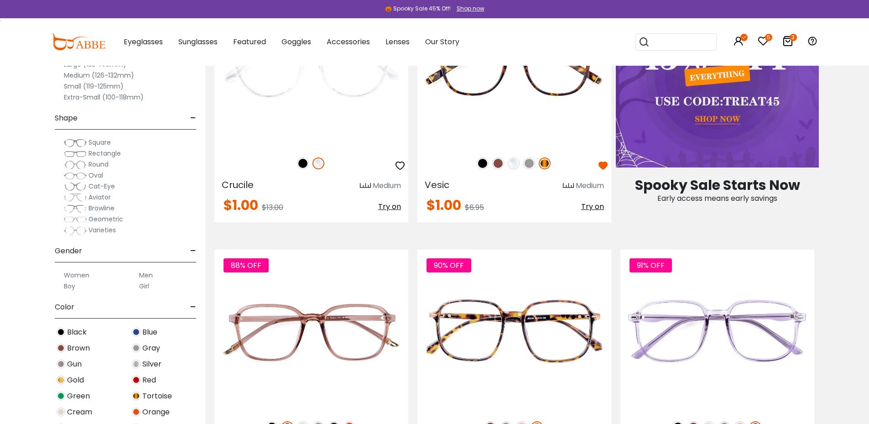
click at [764, 40] on icon at bounding box center [762, 41] width 11 height 11
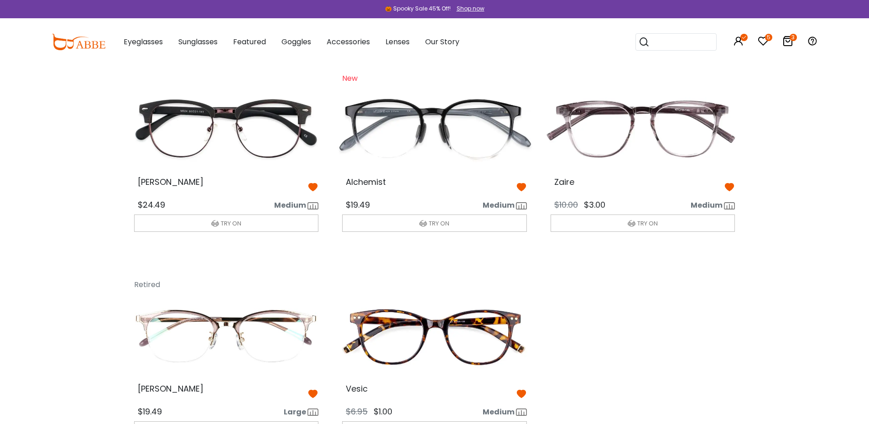
scroll to position [91, 0]
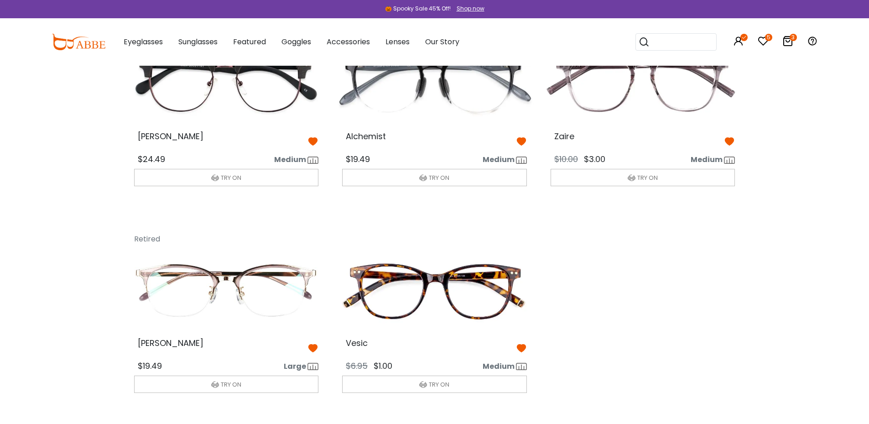
click at [312, 350] on icon at bounding box center [312, 347] width 11 height 11
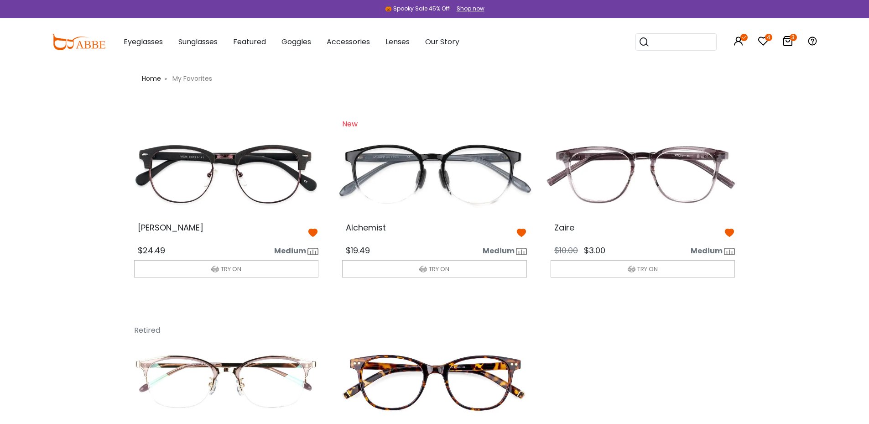
click at [446, 171] on img at bounding box center [434, 173] width 199 height 99
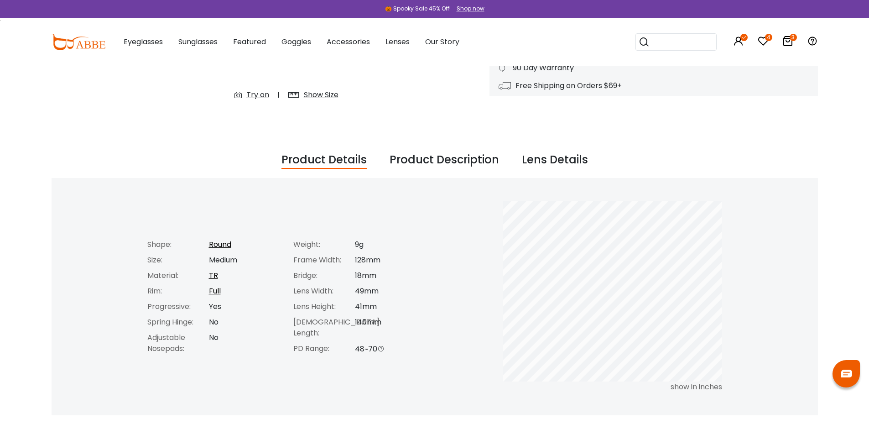
click at [435, 157] on div "Product Description" at bounding box center [443, 159] width 109 height 17
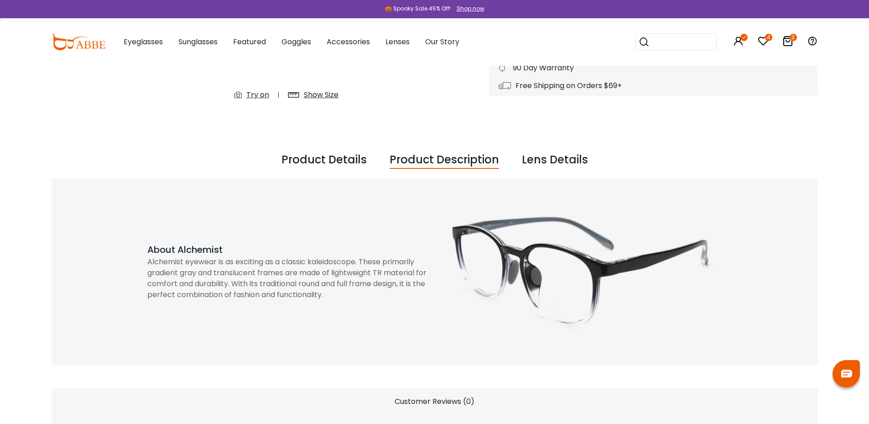
click at [547, 159] on div "Lens Details" at bounding box center [555, 159] width 66 height 17
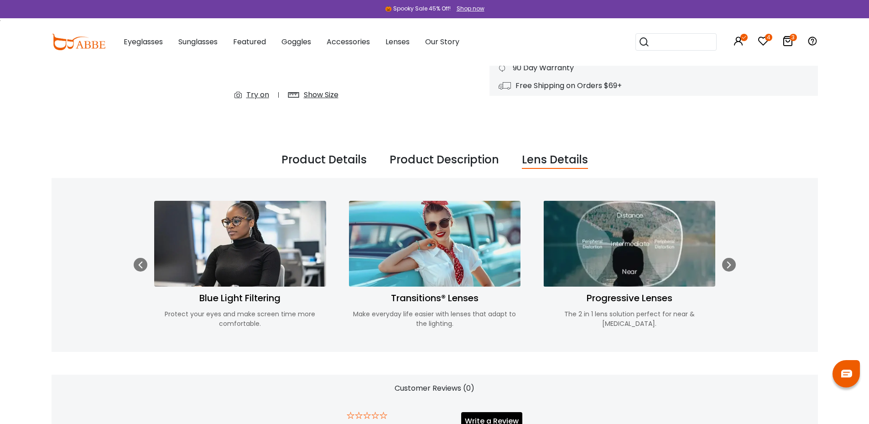
click at [457, 159] on div "Product Description" at bounding box center [443, 159] width 109 height 17
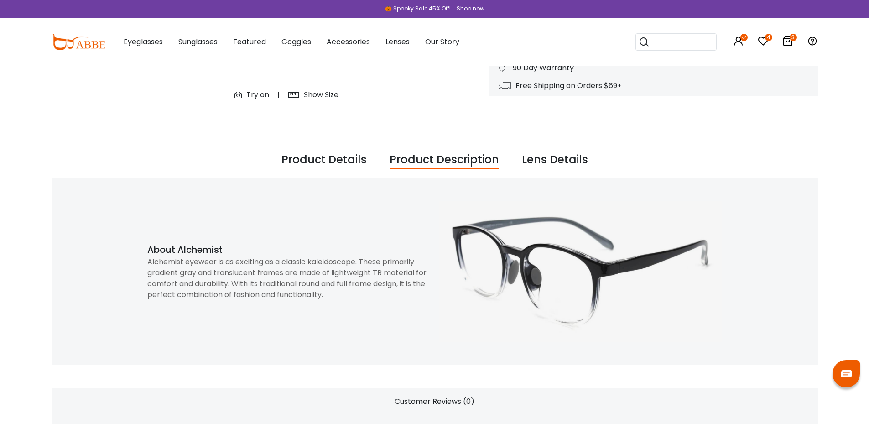
click at [316, 159] on div "Product Details" at bounding box center [323, 159] width 85 height 17
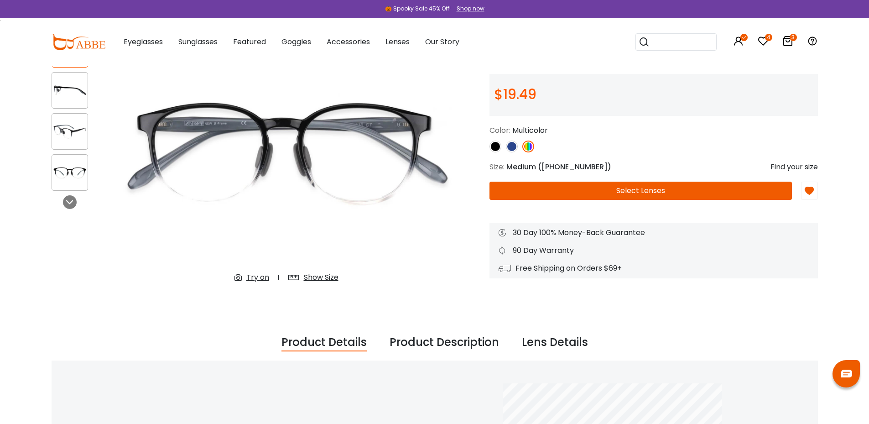
scroll to position [46, 0]
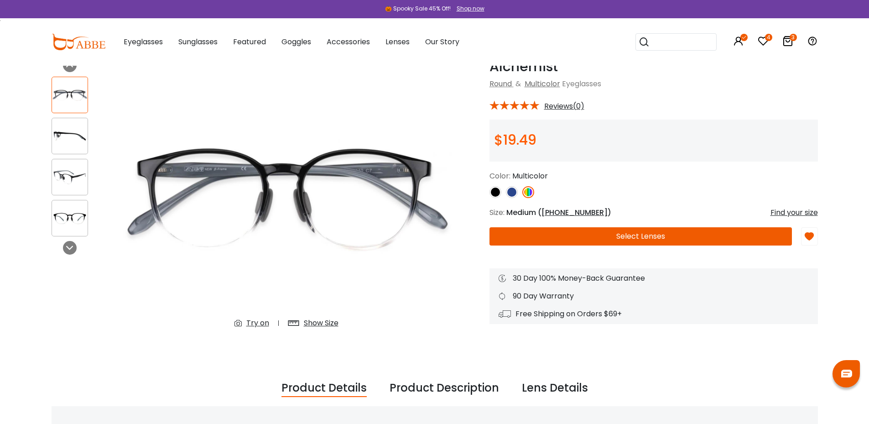
click at [71, 136] on img at bounding box center [70, 136] width 36 height 18
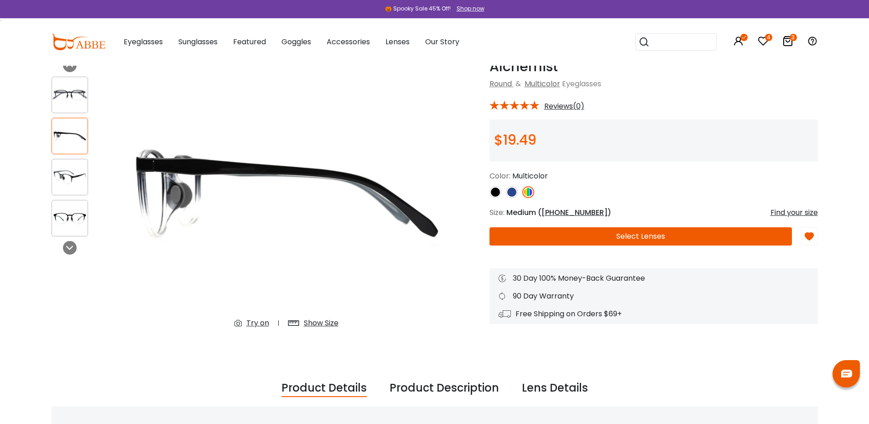
click at [71, 168] on div at bounding box center [70, 177] width 36 height 36
click at [73, 186] on img at bounding box center [70, 177] width 36 height 18
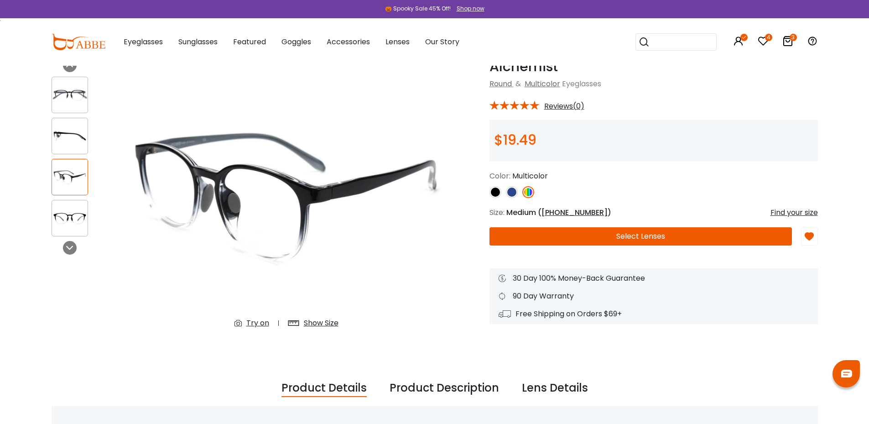
click at [72, 223] on img at bounding box center [70, 218] width 36 height 18
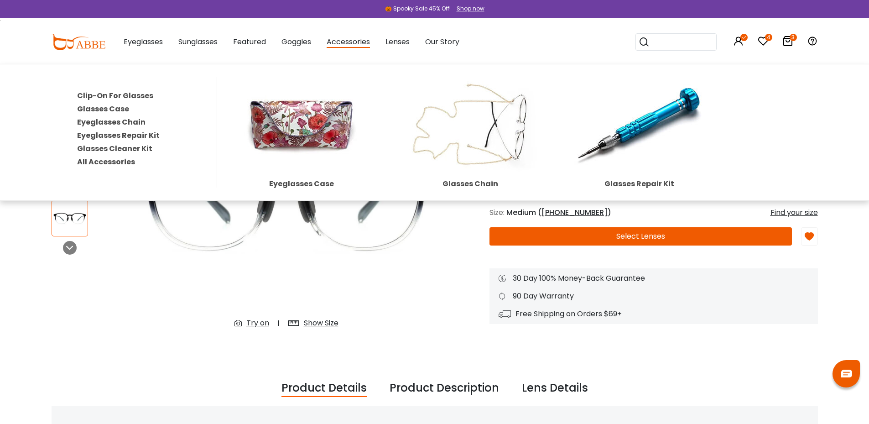
click at [309, 132] on img at bounding box center [302, 125] width 160 height 96
